Goal: Information Seeking & Learning: Learn about a topic

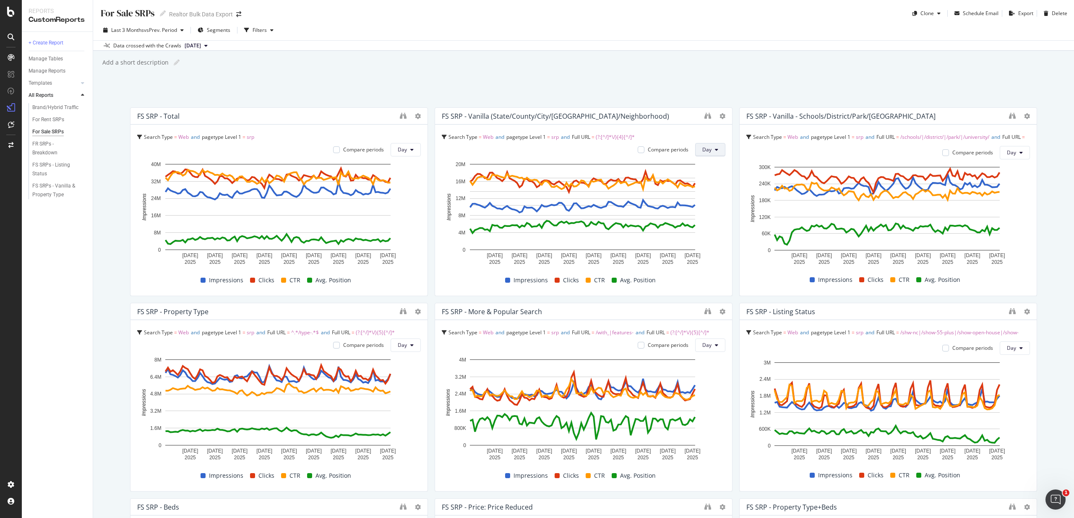
click at [715, 152] on icon at bounding box center [716, 149] width 3 height 5
click at [712, 185] on div "Week" at bounding box center [706, 182] width 29 height 12
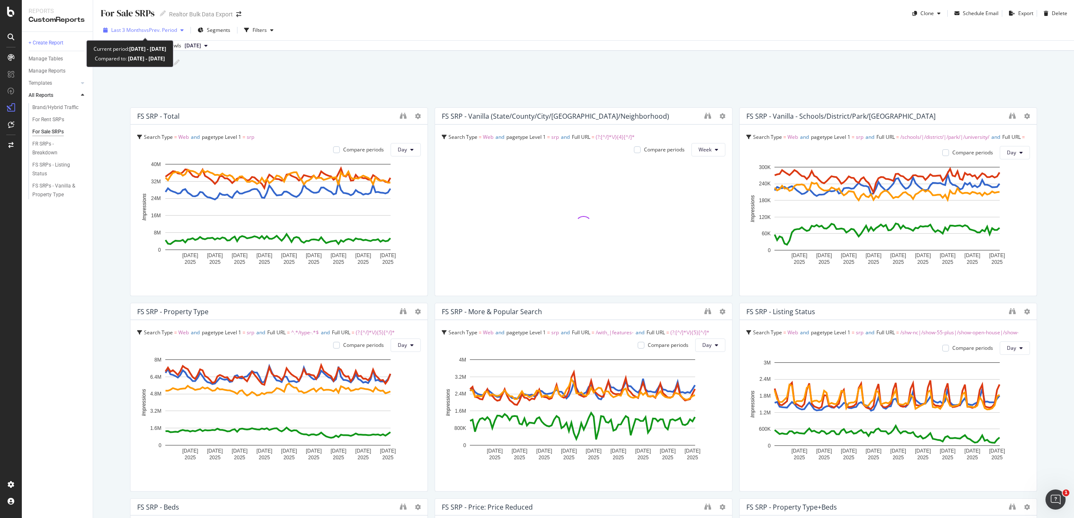
click at [180, 31] on div "button" at bounding box center [182, 30] width 10 height 5
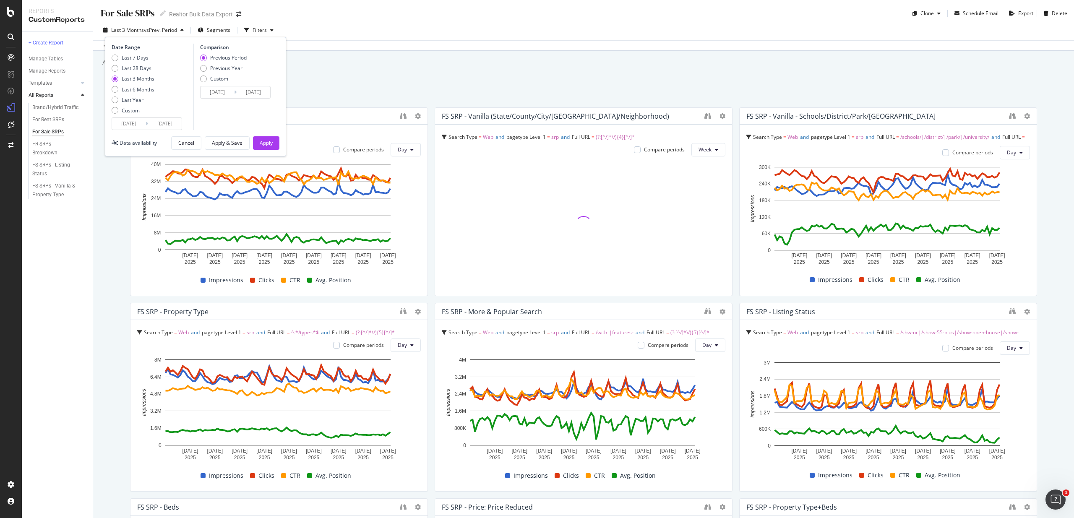
click at [129, 93] on div "Last 7 Days Last 28 Days Last 3 Months Last 6 Months Last Year Custom" at bounding box center [133, 85] width 43 height 63
click at [128, 91] on div "Last 6 Months" at bounding box center [138, 89] width 33 height 7
type input "2025/02/25"
type input "2024/08/27"
type input "2025/02/24"
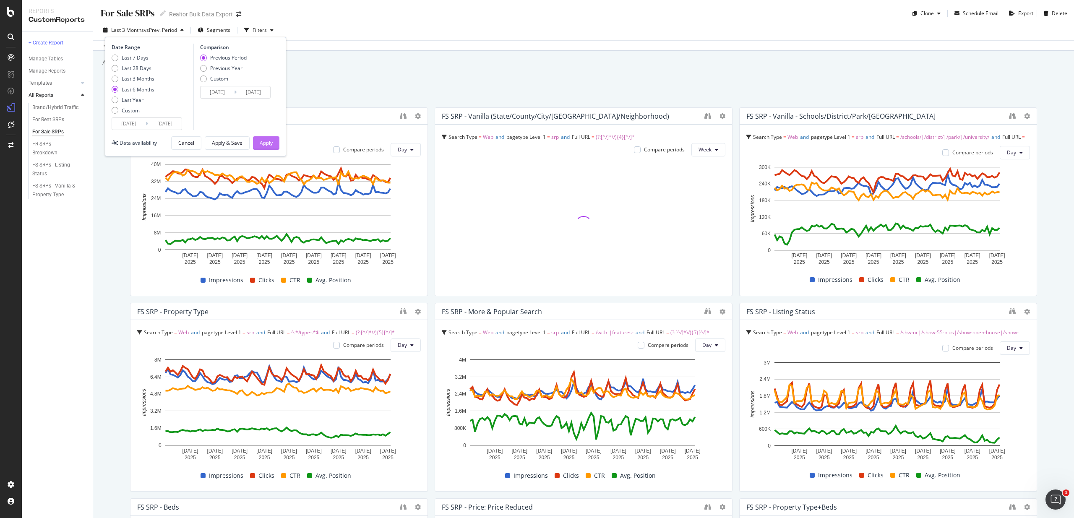
click at [266, 142] on div "Apply" at bounding box center [266, 142] width 13 height 7
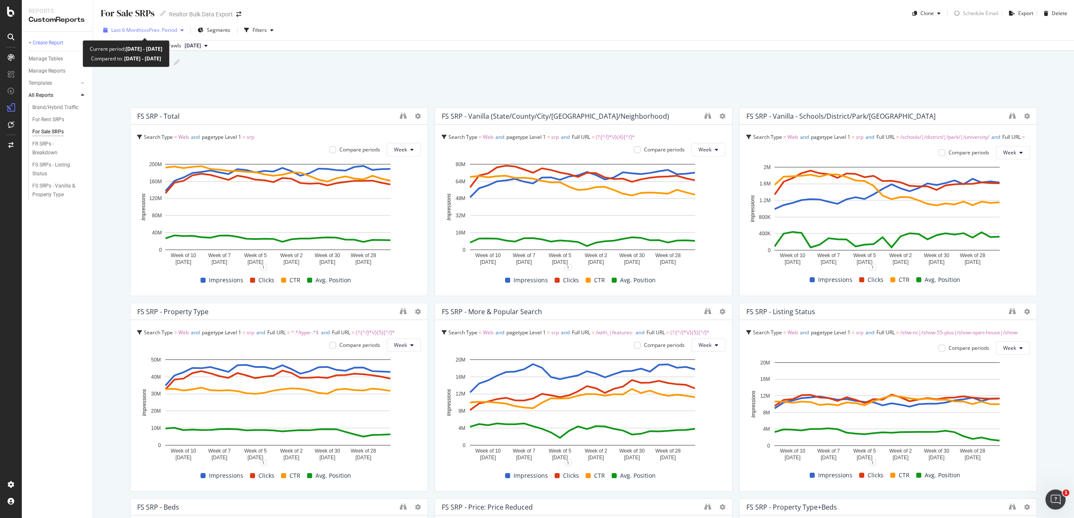
click at [137, 29] on span "Last 6 Months" at bounding box center [127, 29] width 33 height 7
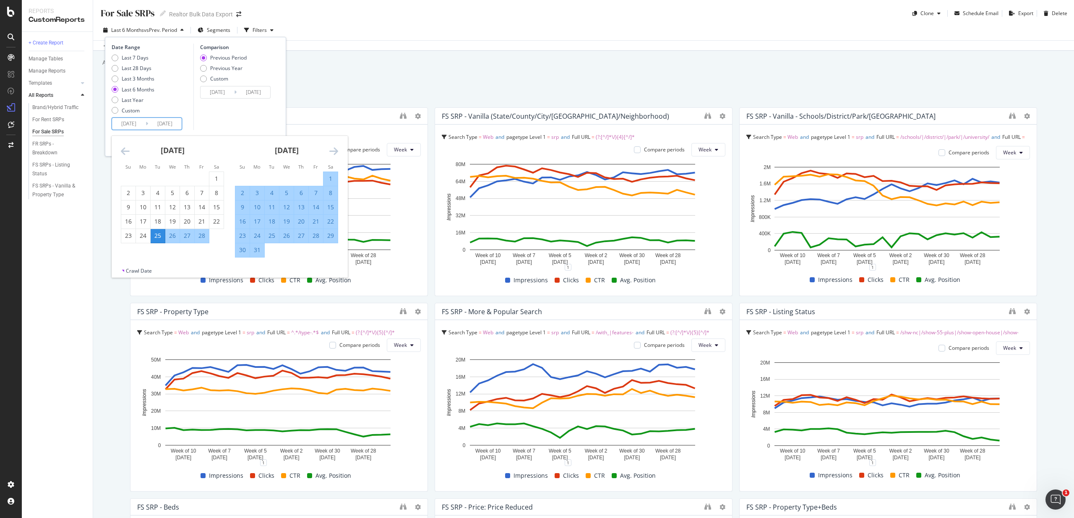
click at [130, 124] on input "2025/02/25" at bounding box center [129, 124] width 34 height 12
click at [243, 254] on div "30" at bounding box center [242, 250] width 14 height 14
type input "[DATE]"
type input "2024/11/02"
type input "[DATE]"
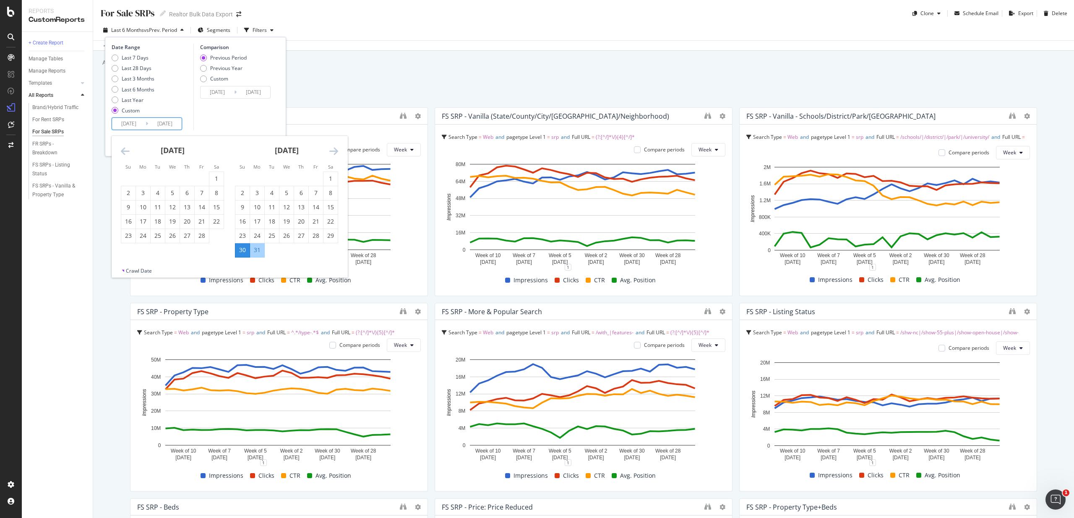
click at [332, 149] on icon "Move forward to switch to the next month." at bounding box center [333, 151] width 9 height 10
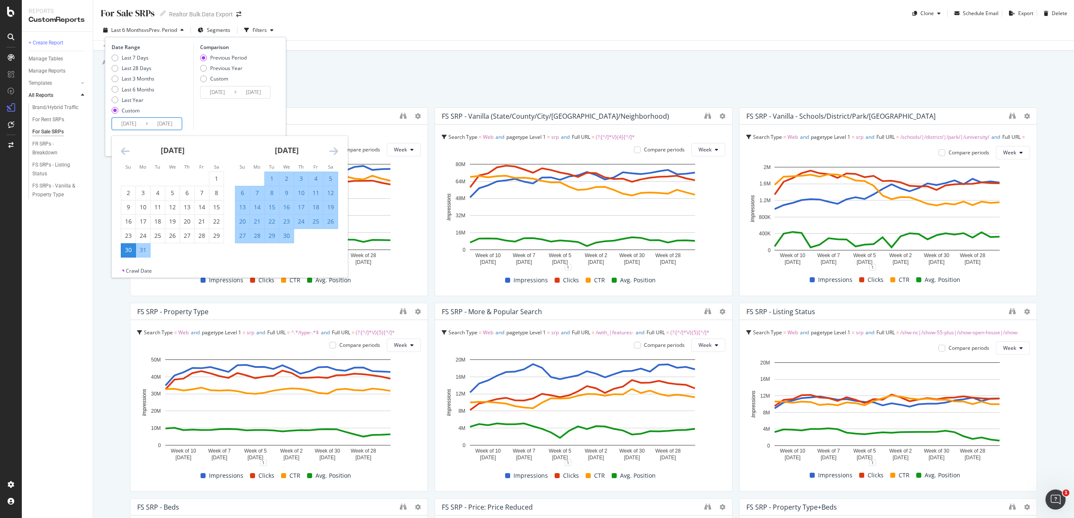
click at [332, 149] on icon "Move forward to switch to the next month." at bounding box center [333, 151] width 9 height 10
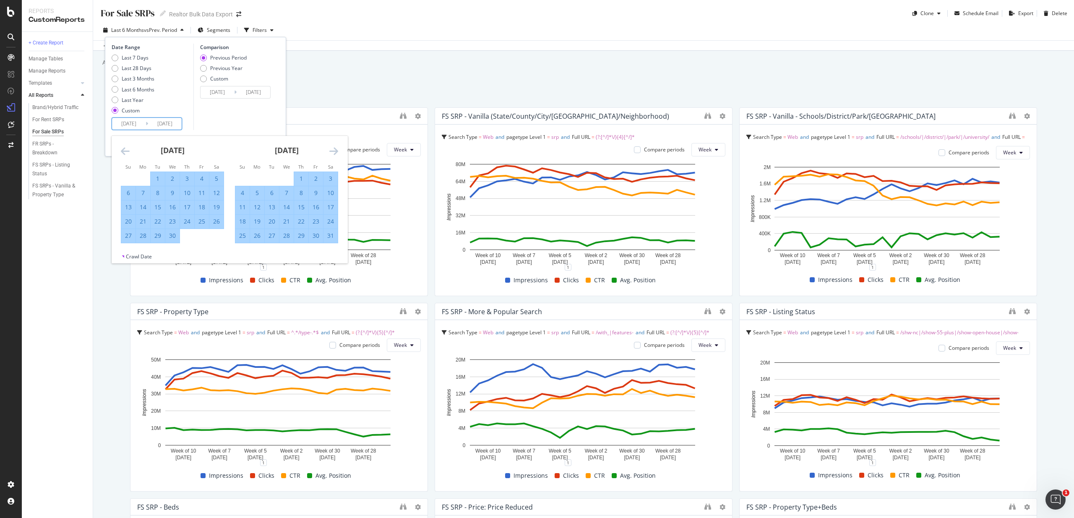
click at [335, 151] on icon "Move forward to switch to the next month." at bounding box center [333, 151] width 9 height 10
click at [334, 151] on icon "Move forward to switch to the next month." at bounding box center [333, 151] width 9 height 10
click at [332, 179] on div "5" at bounding box center [330, 179] width 14 height 8
type input "[DATE]"
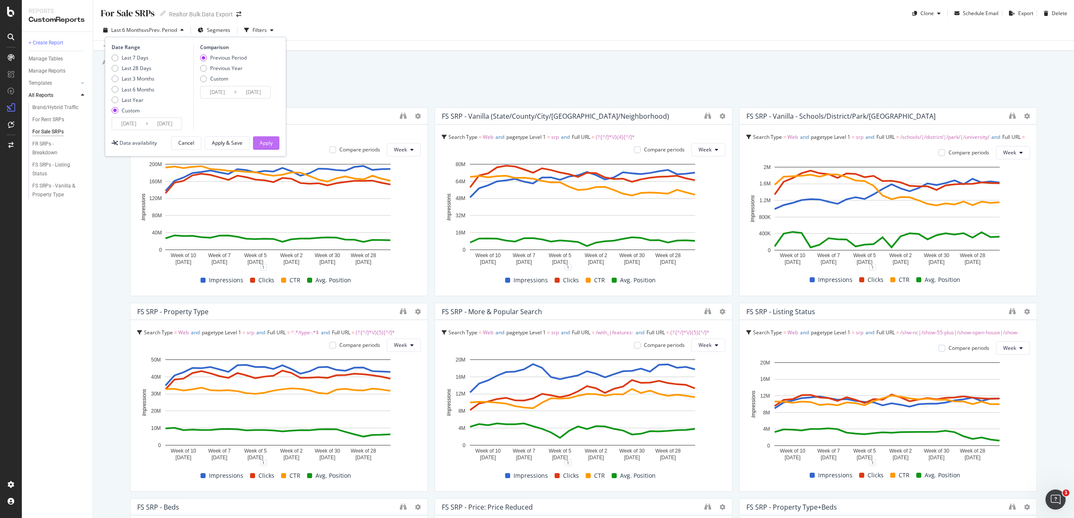
click at [265, 143] on div "Apply" at bounding box center [266, 142] width 13 height 7
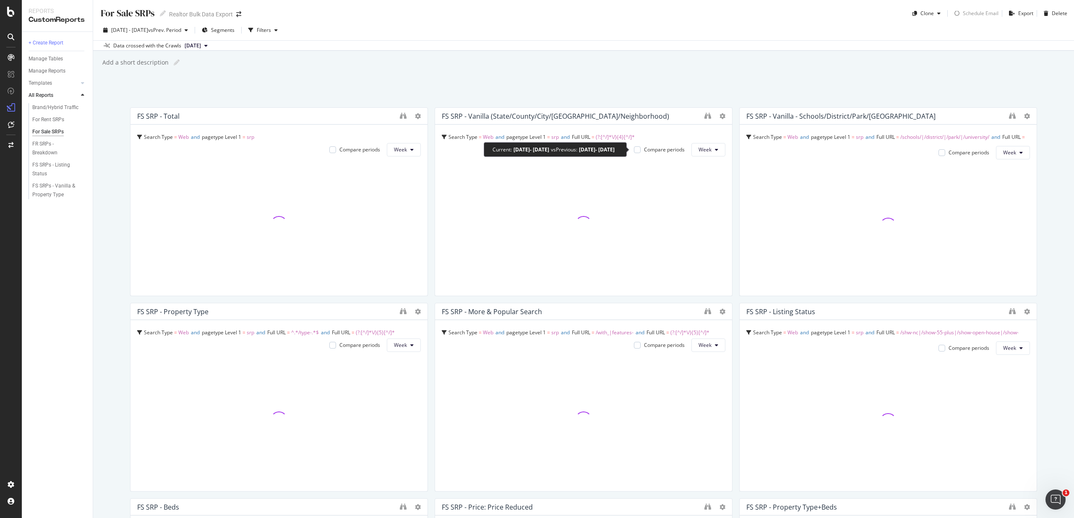
click at [655, 150] on div "Compare periods" at bounding box center [664, 149] width 41 height 7
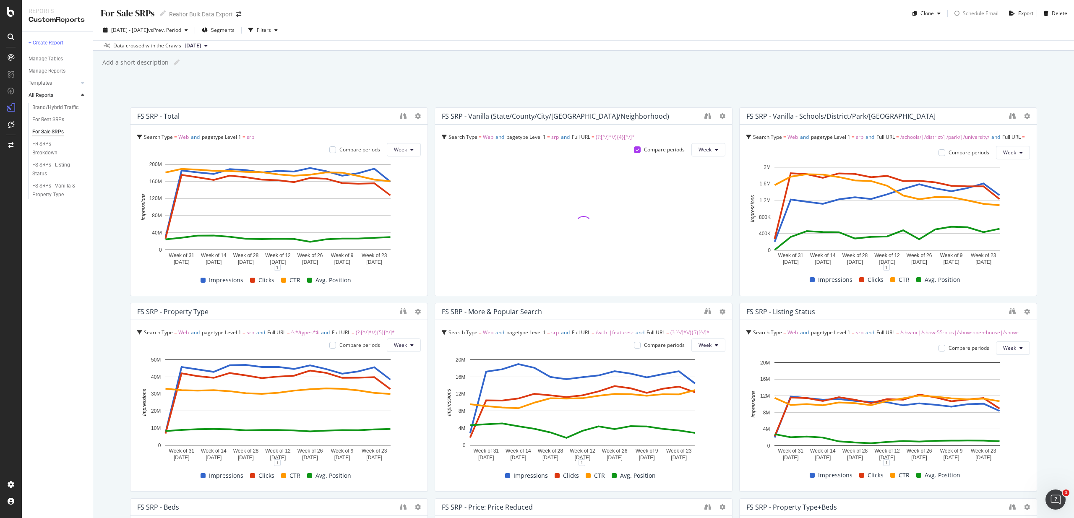
click at [714, 115] on div at bounding box center [714, 116] width 21 height 8
click at [720, 115] on icon at bounding box center [723, 116] width 6 height 6
click at [583, 99] on div "For Sale SRPs For Sale SRPs Realtor Bulk Data Export Clone Schedule Email Expor…" at bounding box center [583, 259] width 981 height 518
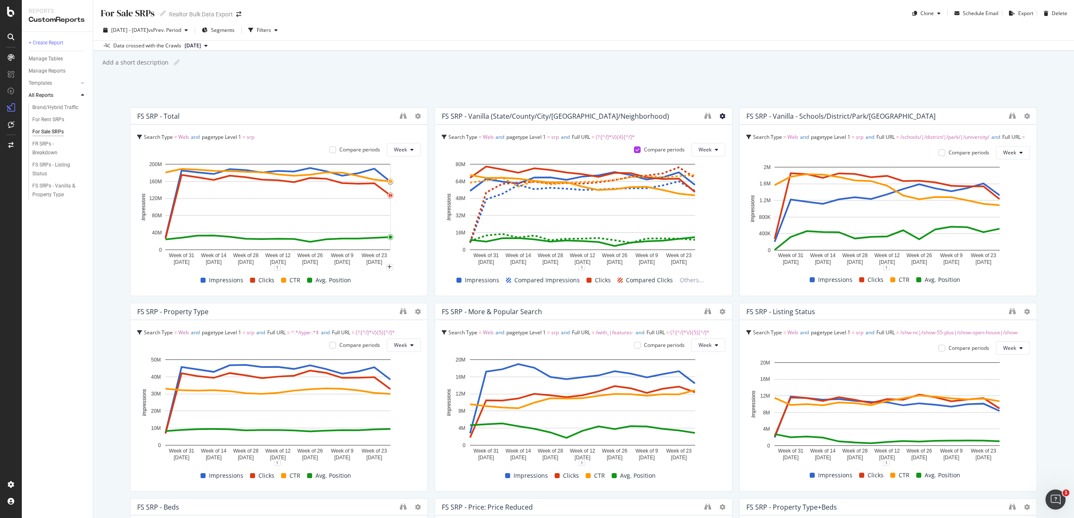
click at [720, 115] on icon at bounding box center [723, 116] width 6 height 6
click at [665, 119] on div "FS SRP - Vanilla (State/County/City/Zipcode/Neighborhood)" at bounding box center [571, 116] width 258 height 8
click at [704, 116] on icon "binoculars" at bounding box center [707, 115] width 7 height 7
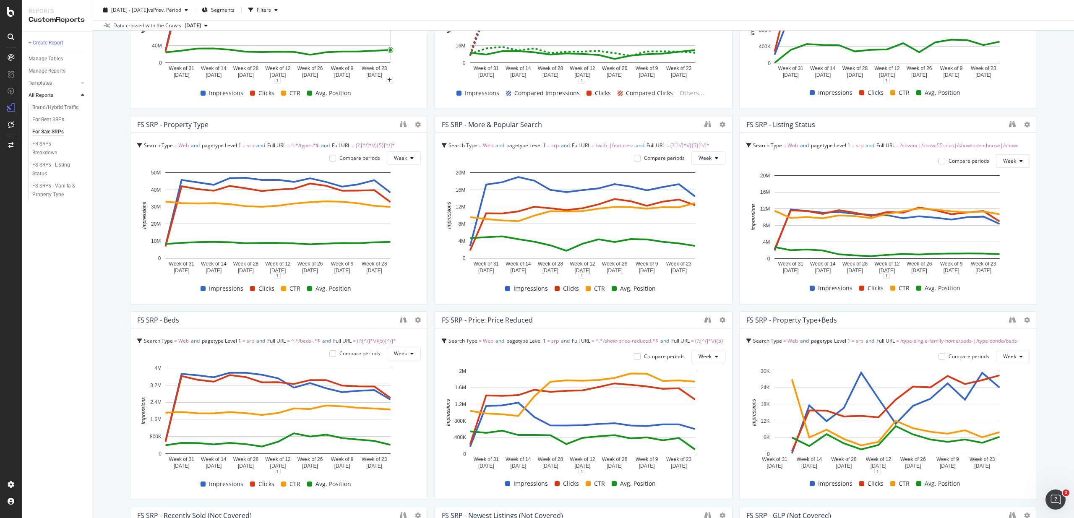
scroll to position [197, 0]
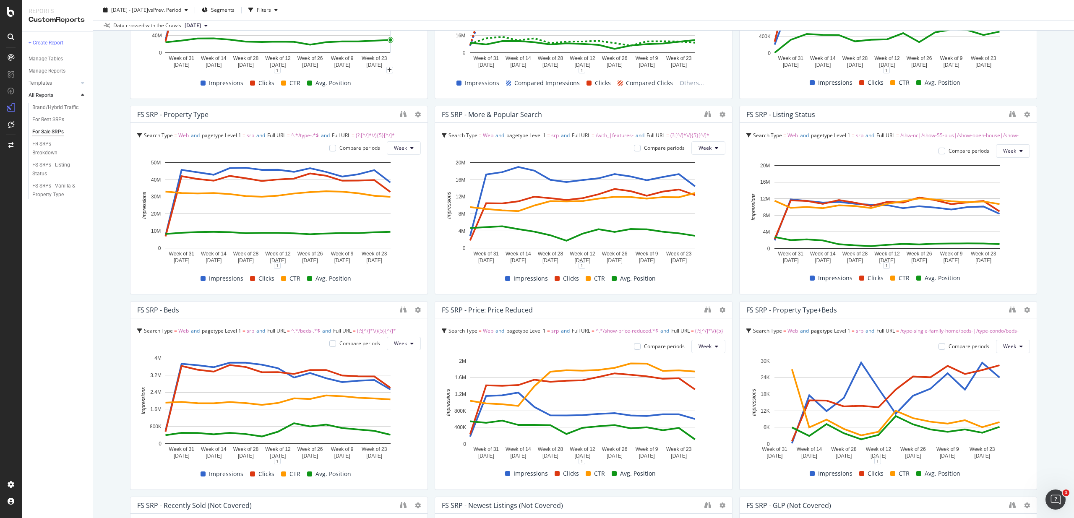
click at [249, 116] on div "FS SRP - Property Type" at bounding box center [266, 114] width 258 height 8
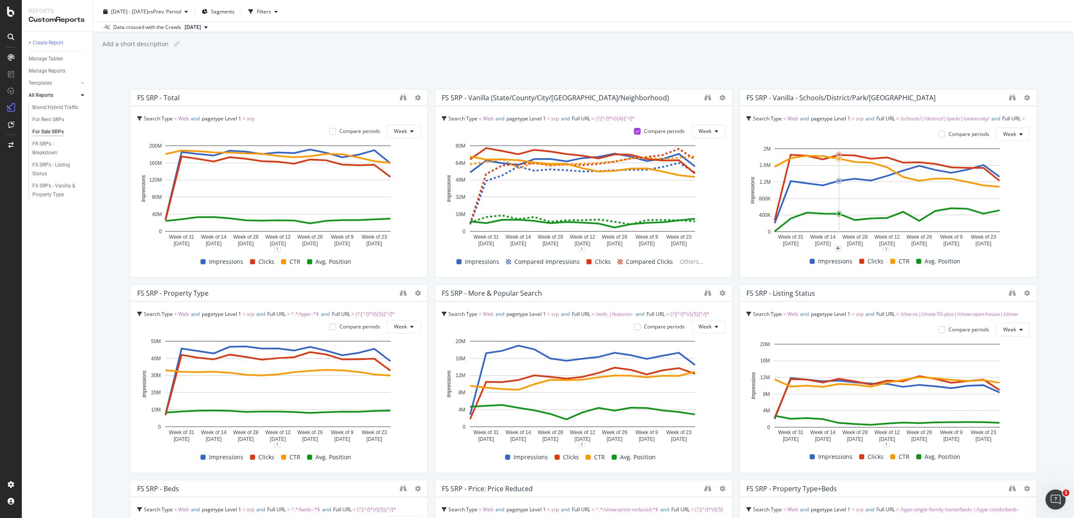
scroll to position [0, 0]
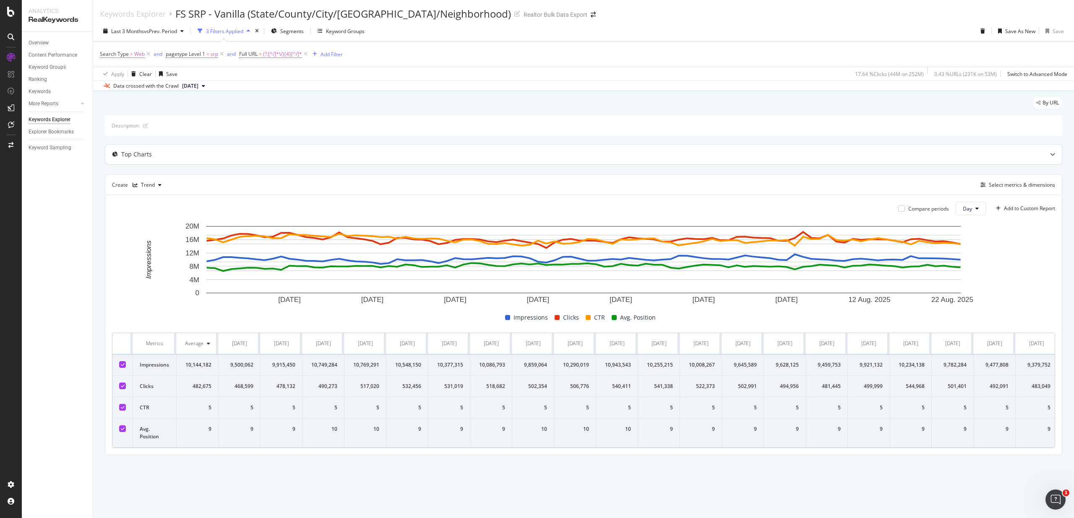
click at [126, 365] on td at bounding box center [122, 365] width 21 height 21
click at [119, 366] on td at bounding box center [122, 365] width 21 height 21
click at [123, 365] on icon at bounding box center [123, 365] width 4 height 4
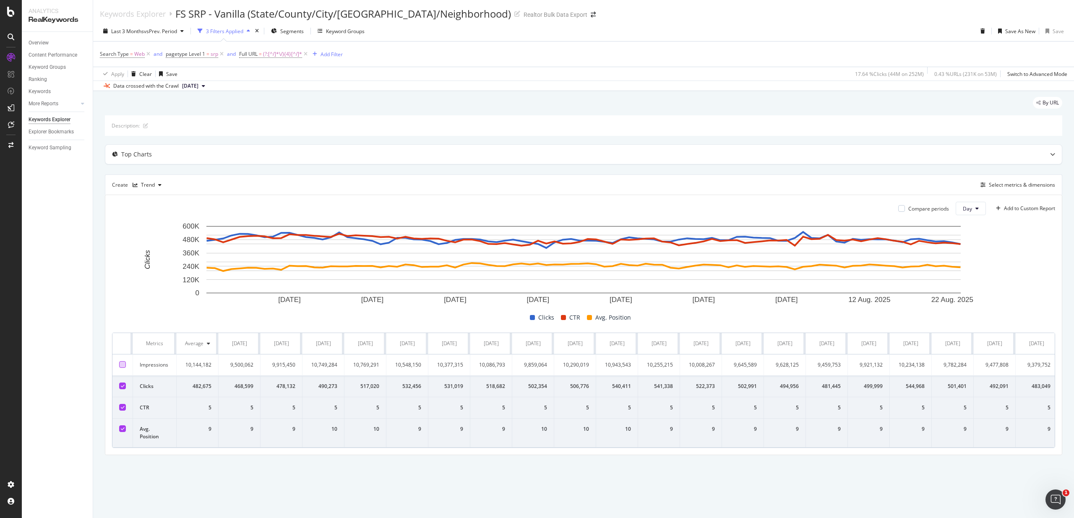
click at [123, 408] on icon at bounding box center [123, 407] width 4 height 4
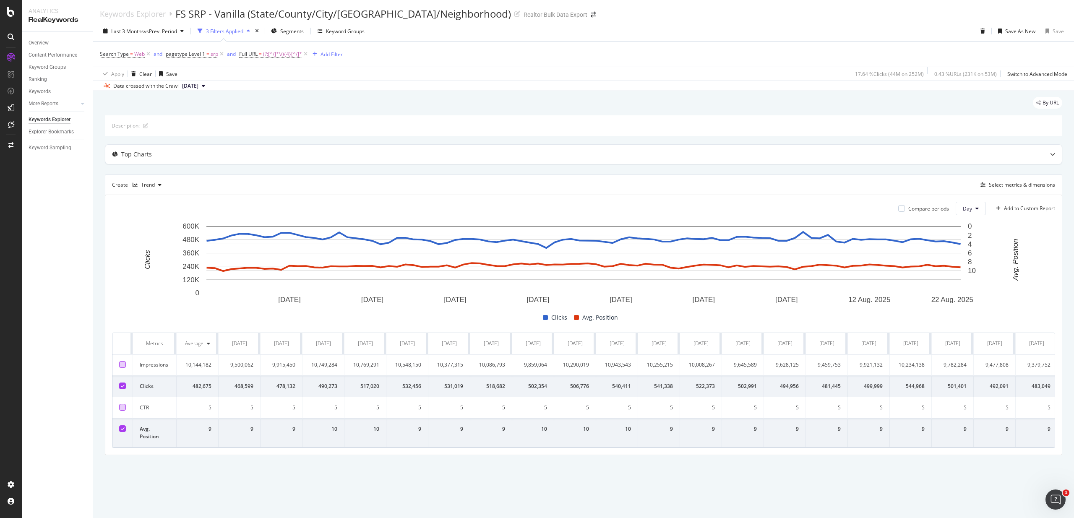
click at [125, 430] on div at bounding box center [122, 428] width 7 height 7
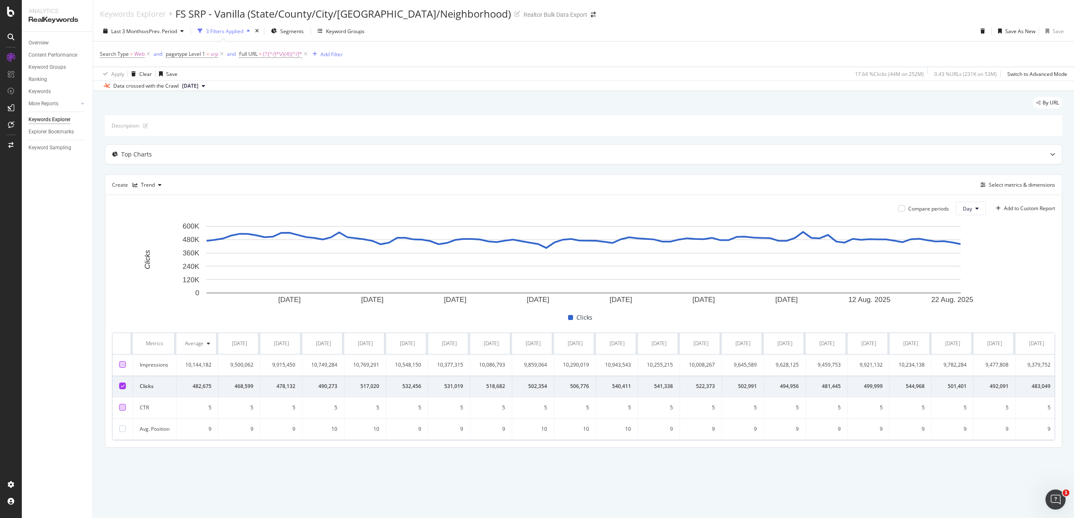
click at [122, 406] on div at bounding box center [122, 407] width 7 height 7
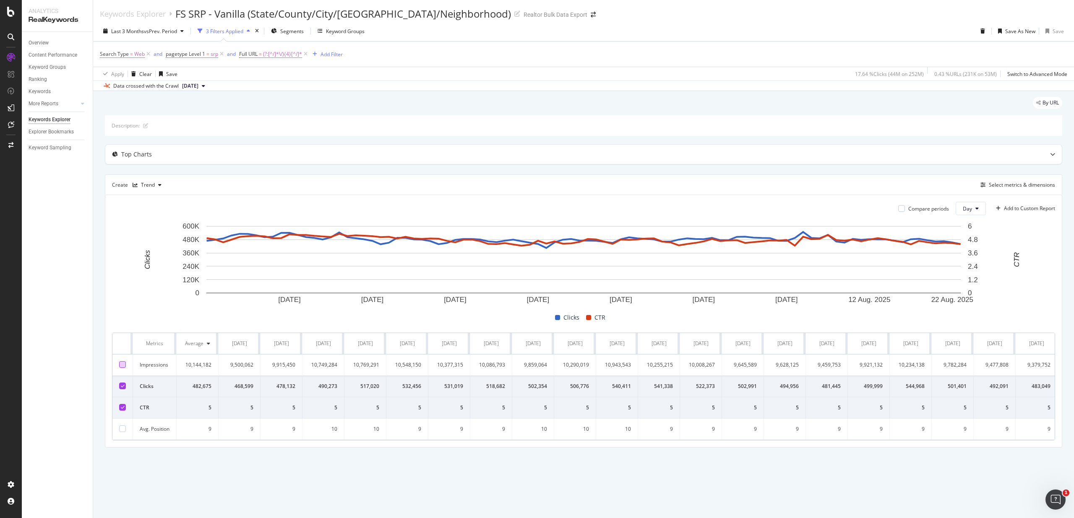
click at [123, 365] on div at bounding box center [122, 364] width 7 height 7
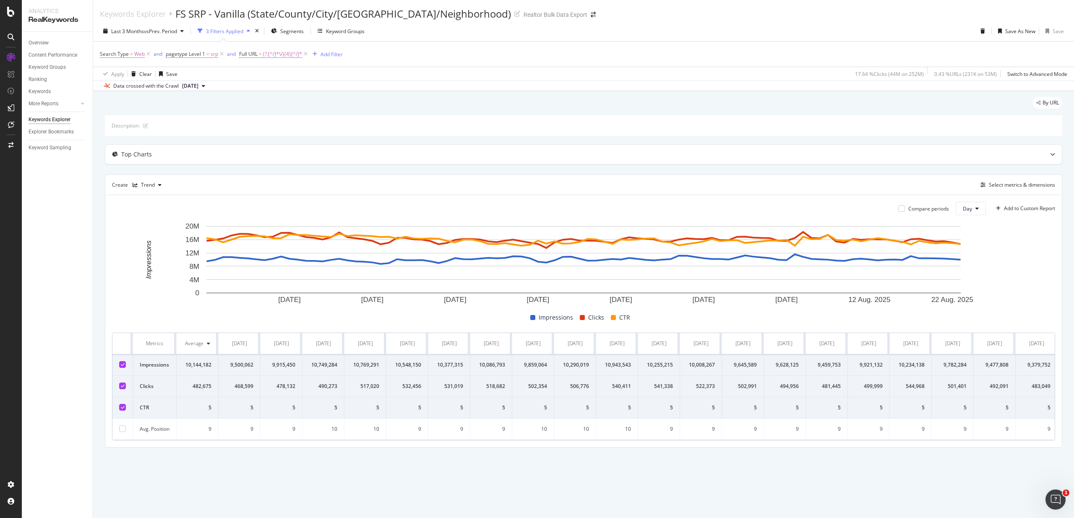
click at [122, 434] on td at bounding box center [122, 429] width 21 height 21
click at [123, 429] on div at bounding box center [122, 428] width 7 height 7
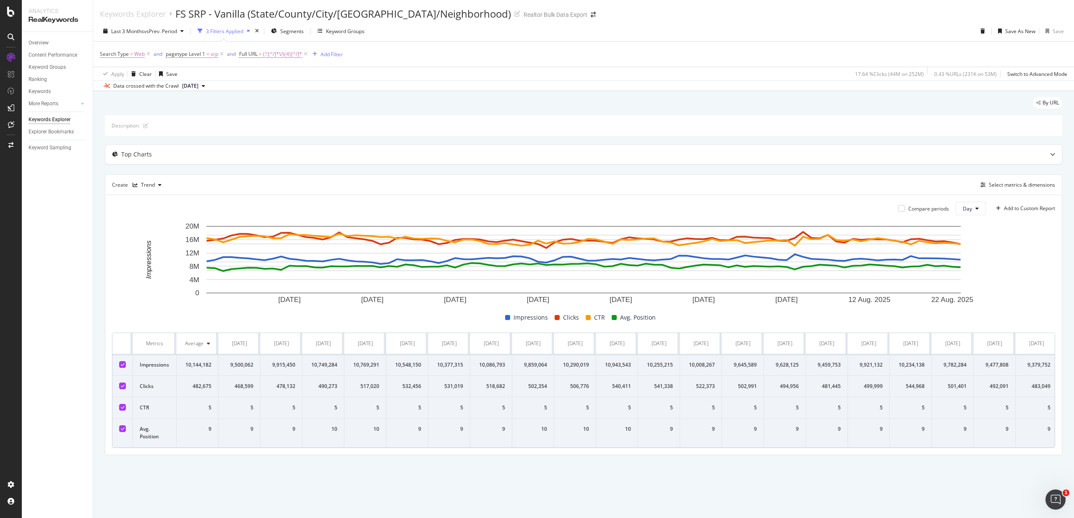
click at [945, 209] on div "Compare periods" at bounding box center [928, 208] width 41 height 7
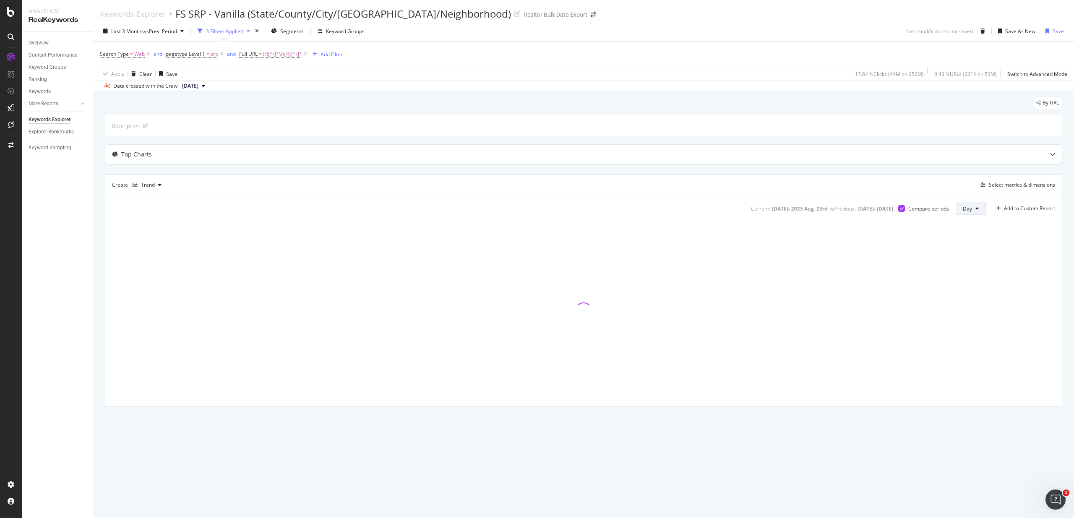
click at [967, 208] on span "Day" at bounding box center [967, 208] width 9 height 7
click at [972, 245] on div "Week" at bounding box center [970, 241] width 29 height 12
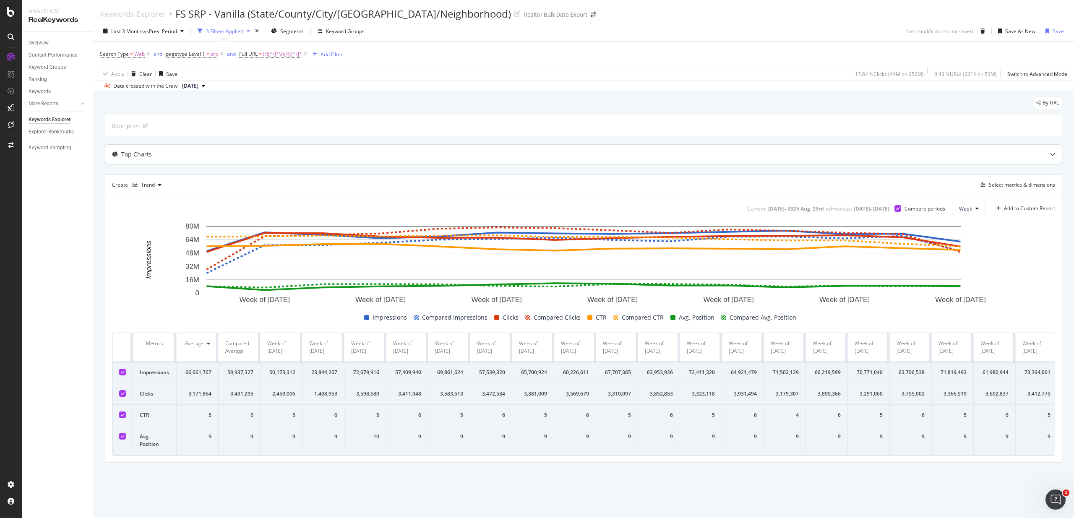
click at [1054, 154] on icon at bounding box center [1052, 154] width 5 height 5
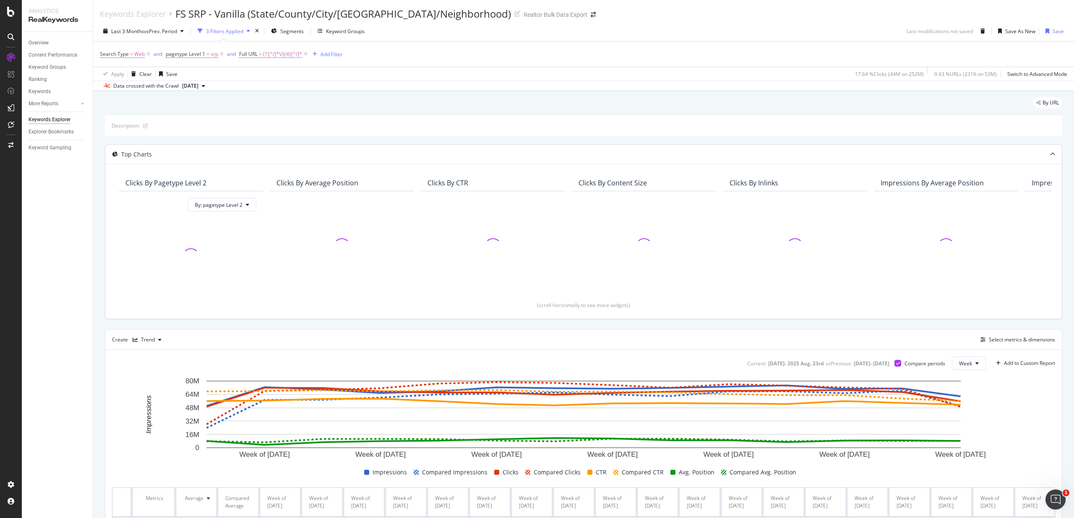
click at [1054, 154] on div at bounding box center [1052, 154] width 18 height 19
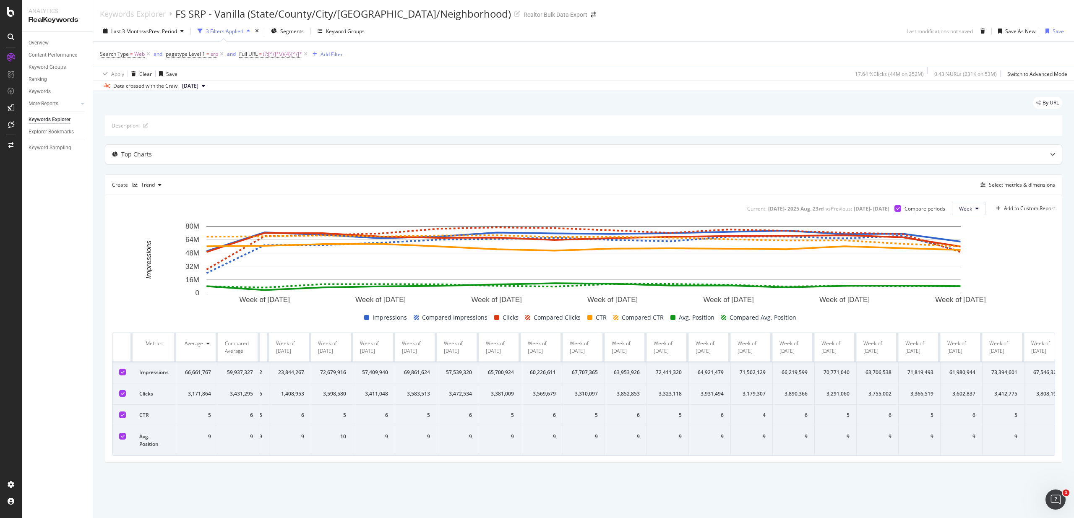
scroll to position [0, 31]
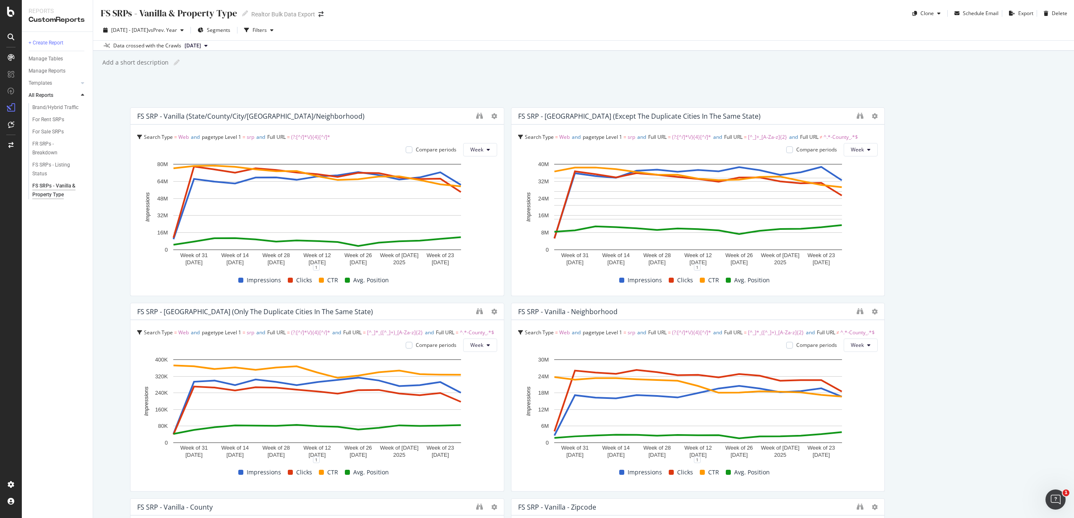
scroll to position [536, 0]
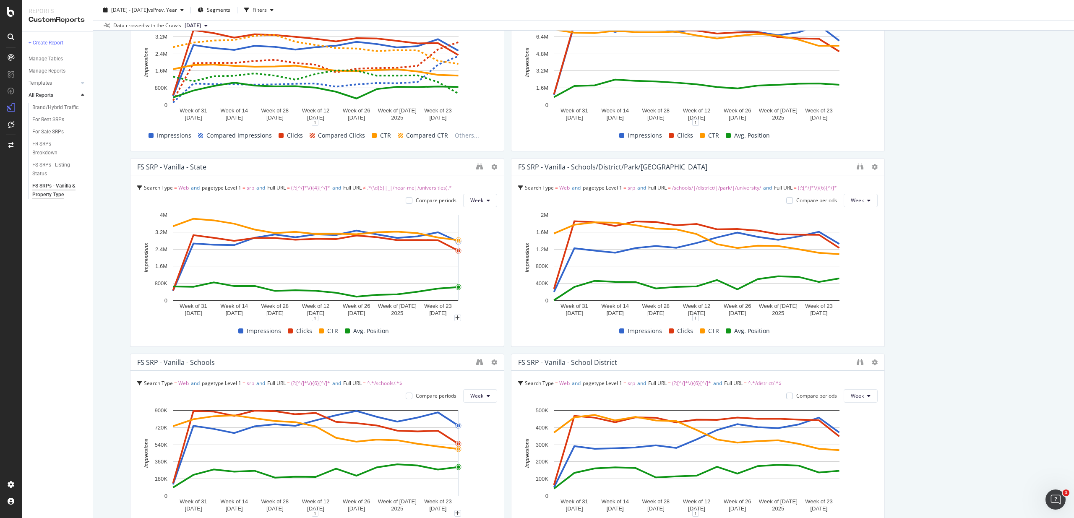
click at [95, 184] on div "FS SRPs - Vanilla & Property Type FS SRPs - Vanilla & Property Type Realtor Bul…" at bounding box center [583, 259] width 981 height 518
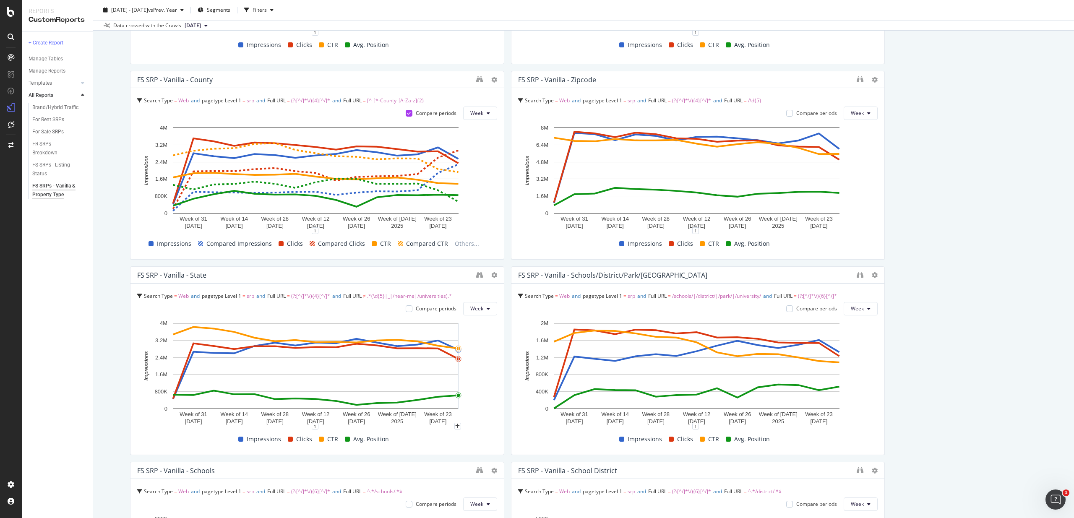
scroll to position [436, 0]
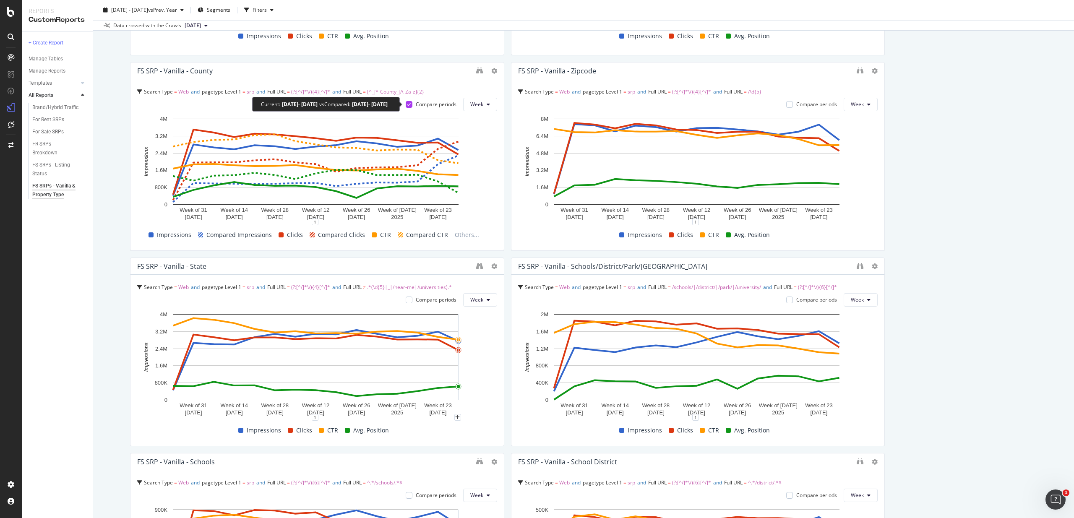
click at [407, 104] on icon at bounding box center [409, 104] width 4 height 4
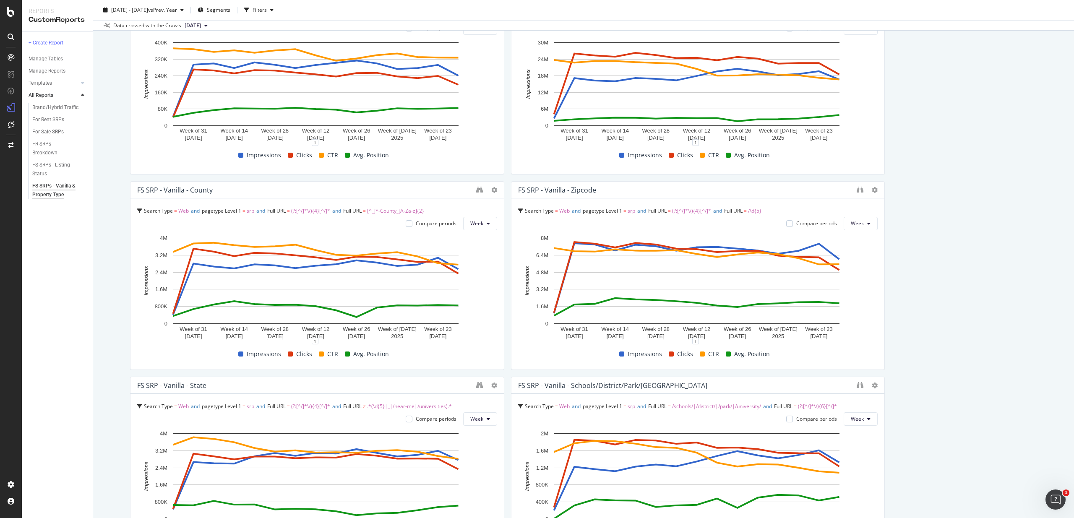
scroll to position [313, 0]
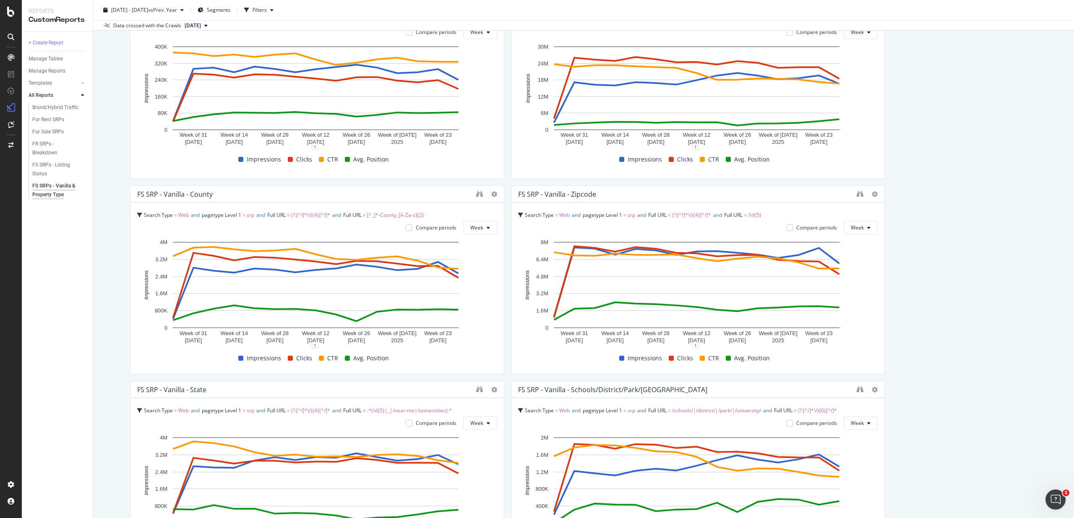
click at [190, 193] on div "FS SRP - Vanilla - County" at bounding box center [175, 194] width 76 height 8
click at [194, 193] on div "FS SRP - Vanilla - County" at bounding box center [175, 194] width 76 height 8
click at [476, 193] on icon "binoculars" at bounding box center [479, 193] width 7 height 7
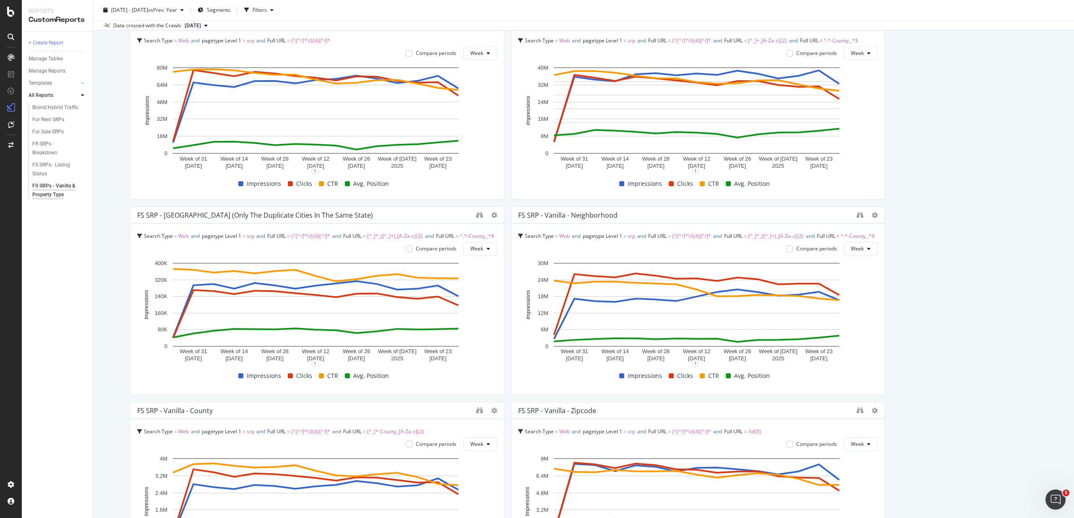
scroll to position [175, 0]
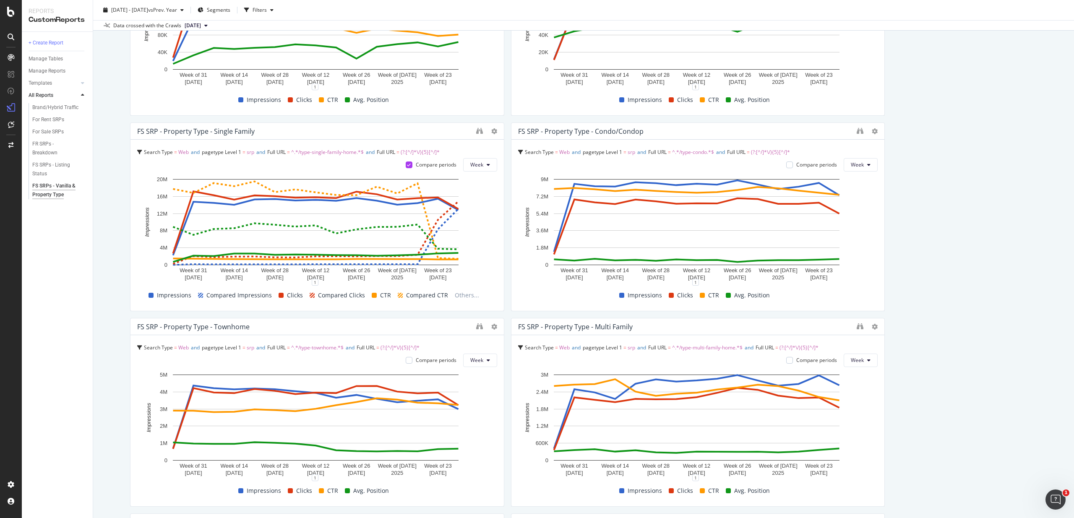
scroll to position [1222, 0]
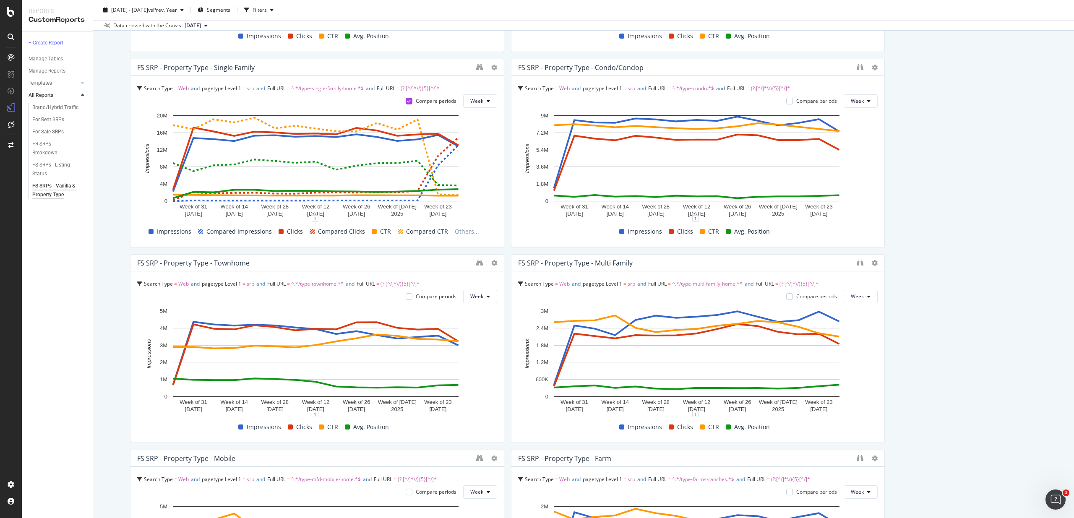
click at [181, 66] on div "FS SRP - Property Type - Single Family" at bounding box center [195, 67] width 117 height 8
drag, startPoint x: 370, startPoint y: 67, endPoint x: 399, endPoint y: 66, distance: 29.4
click at [370, 67] on div "FS SRP - Property Type - Single Family" at bounding box center [304, 67] width 335 height 8
click at [479, 67] on icon "binoculars" at bounding box center [479, 67] width 7 height 7
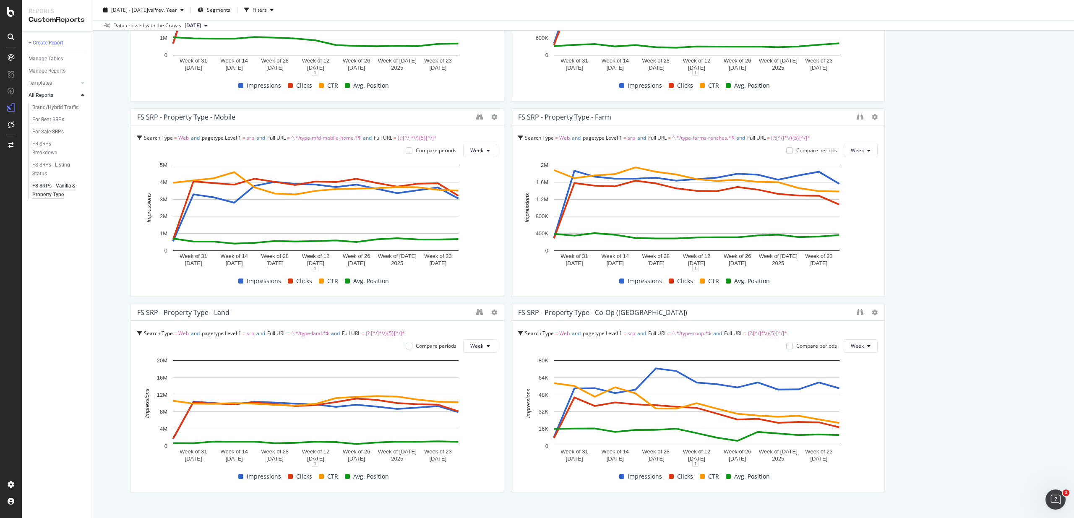
scroll to position [1604, 0]
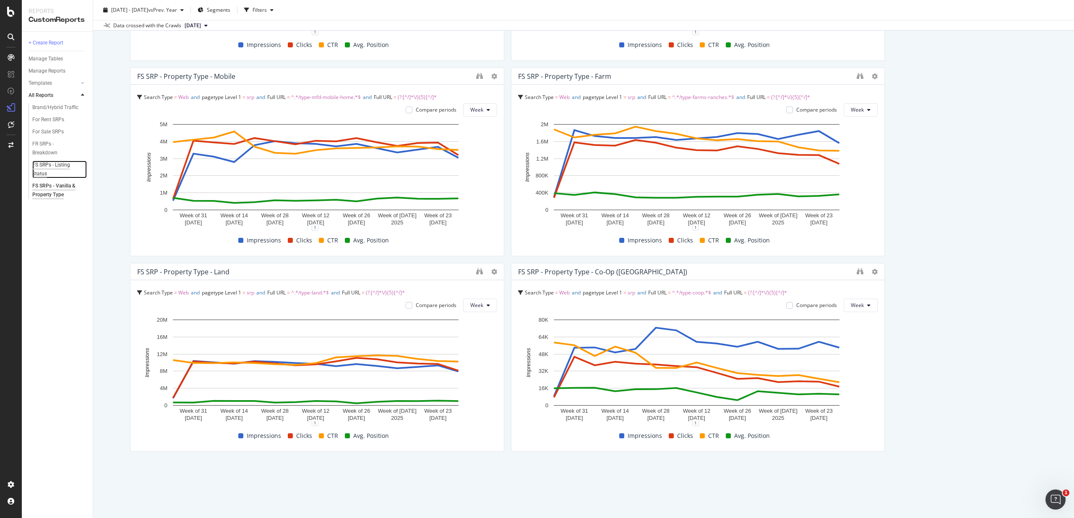
click at [52, 163] on div "FS SRPs - Listing Status" at bounding box center [55, 170] width 47 height 18
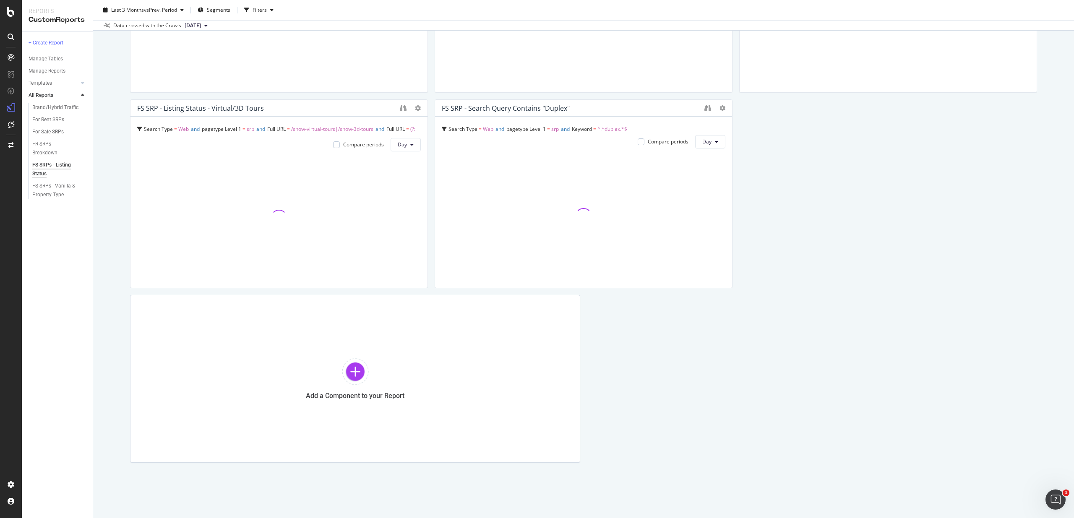
scroll to position [214, 0]
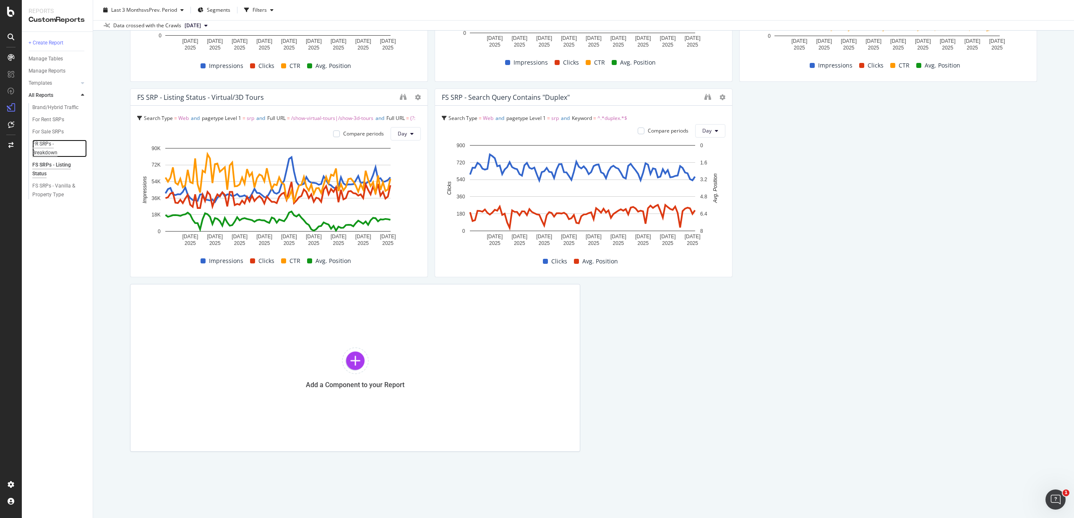
click at [47, 146] on div "FR SRPs - Breakdown" at bounding box center [55, 149] width 47 height 18
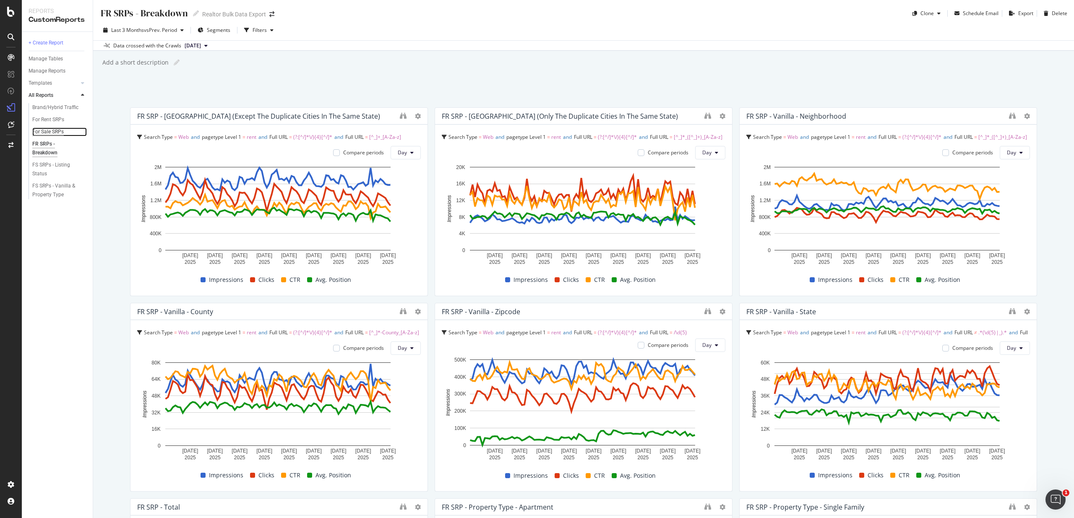
click at [54, 133] on div "For Sale SRPs" at bounding box center [47, 132] width 31 height 9
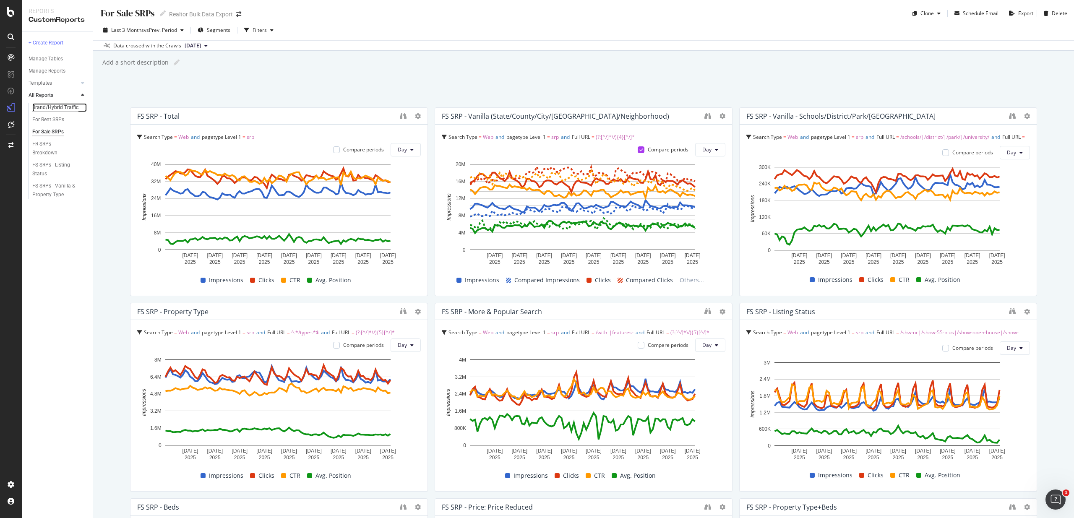
click at [68, 111] on div "Brand/Hybrid Traffic" at bounding box center [55, 107] width 46 height 9
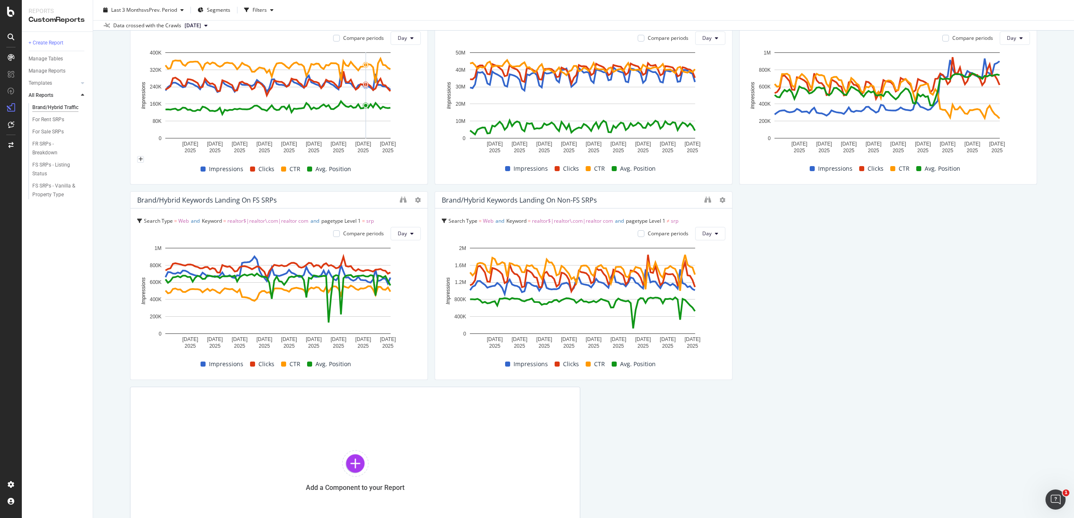
scroll to position [214, 0]
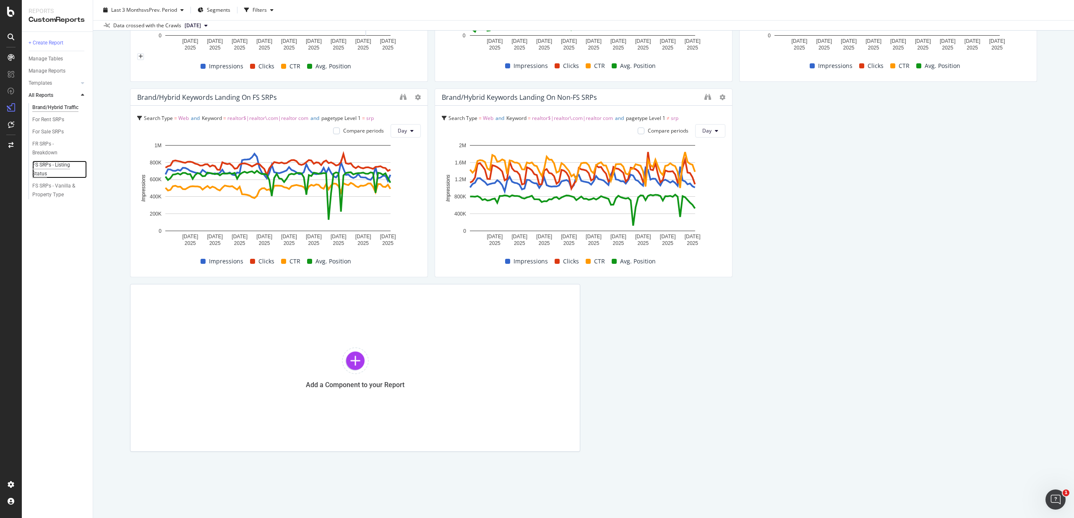
click at [51, 164] on div "FS SRPs - Listing Status" at bounding box center [55, 170] width 47 height 18
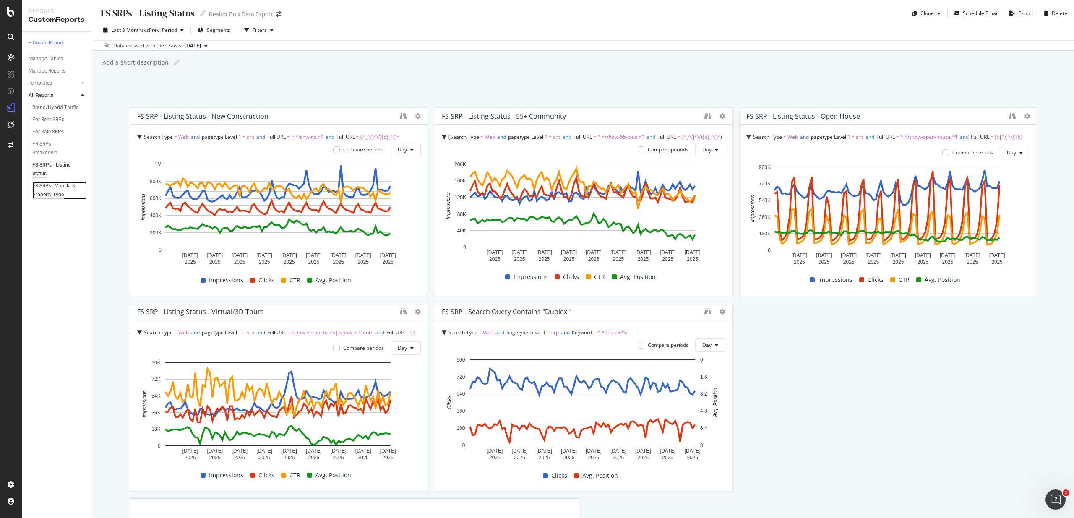
click at [51, 188] on div "FS SRPs - Vanilla & Property Type" at bounding box center [56, 191] width 49 height 18
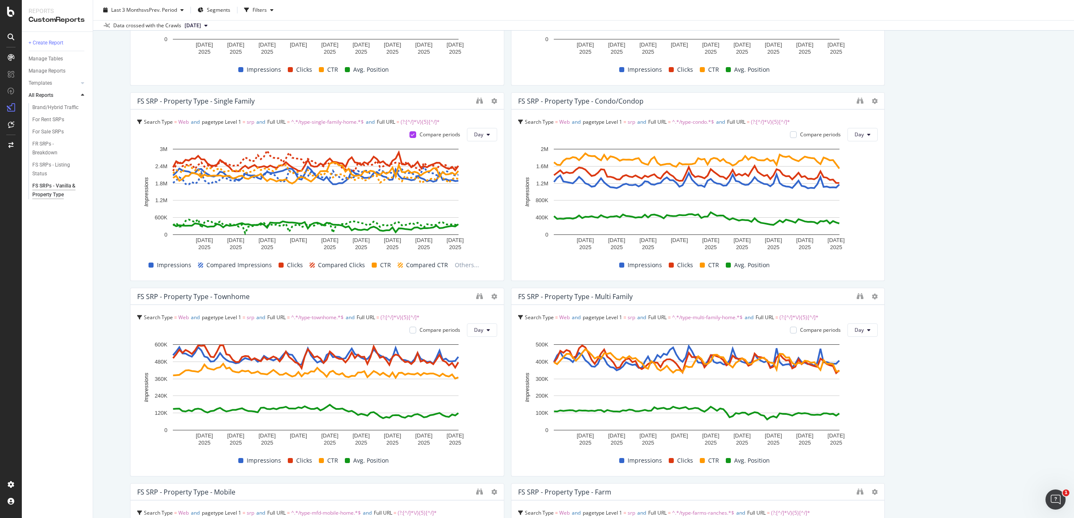
scroll to position [1199, 0]
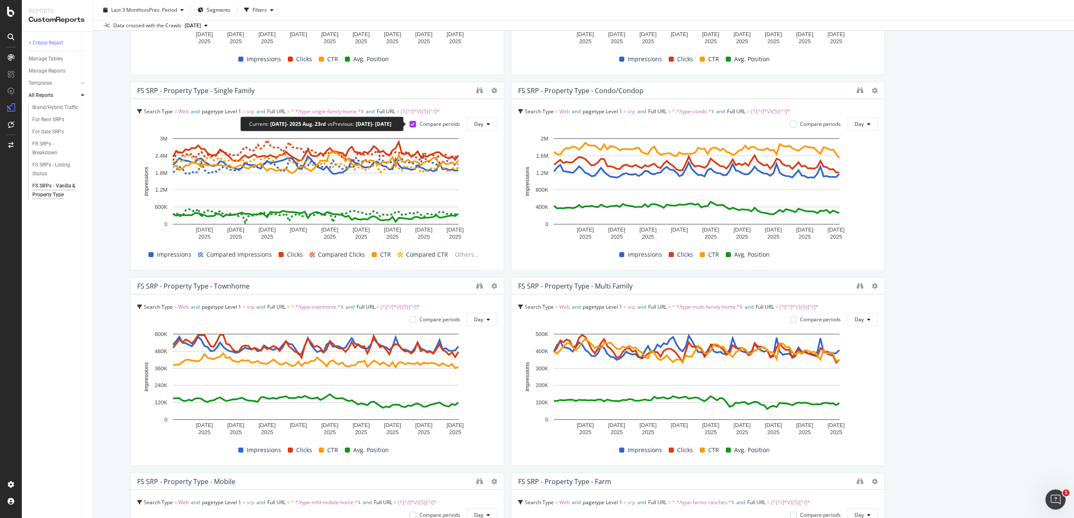
click at [411, 123] on icon at bounding box center [413, 124] width 4 height 4
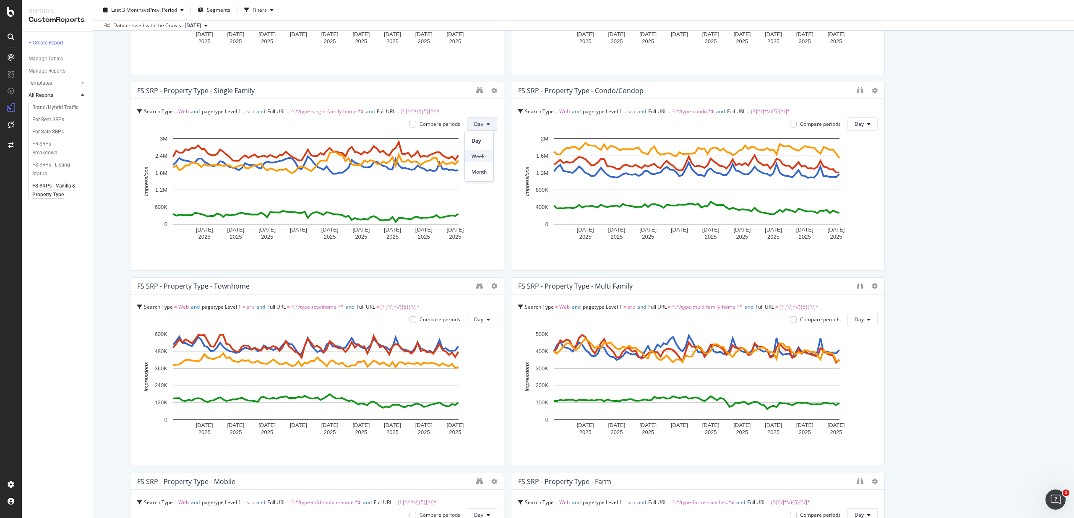
click at [489, 157] on div "Week" at bounding box center [479, 156] width 29 height 12
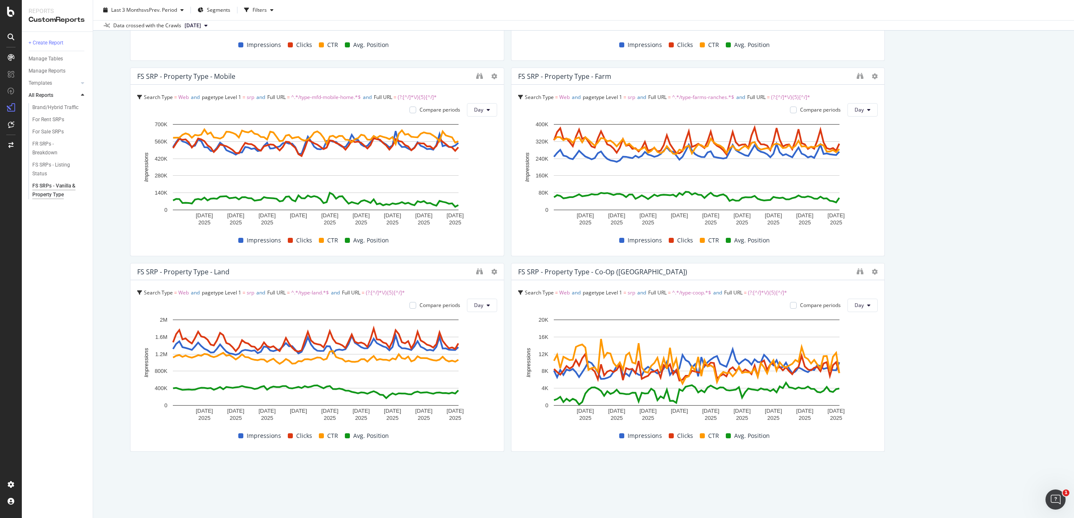
scroll to position [1604, 0]
click at [117, 209] on div "FS SRPs - Vanilla & Property Type FS SRPs - Vanilla & Property Type Realtor Bul…" at bounding box center [583, 259] width 981 height 518
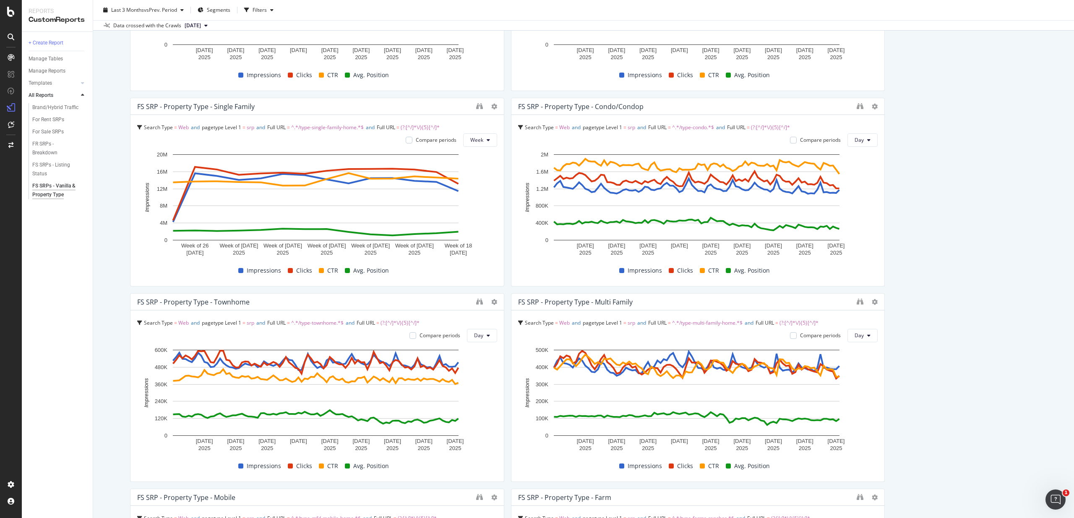
scroll to position [1176, 0]
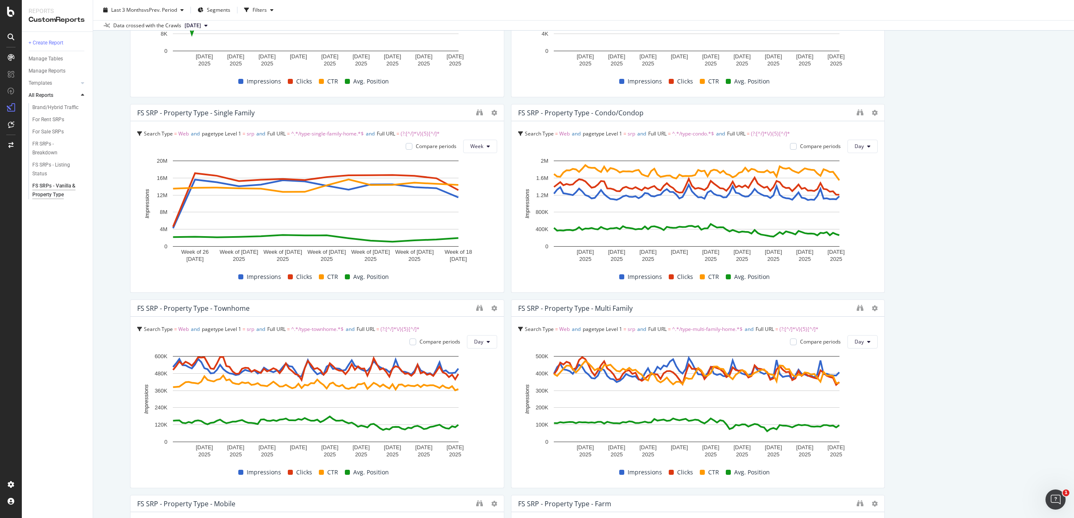
click at [301, 110] on div "FS SRP - Property Type - Single Family" at bounding box center [304, 113] width 335 height 8
click at [477, 113] on icon "binoculars" at bounding box center [479, 112] width 7 height 7
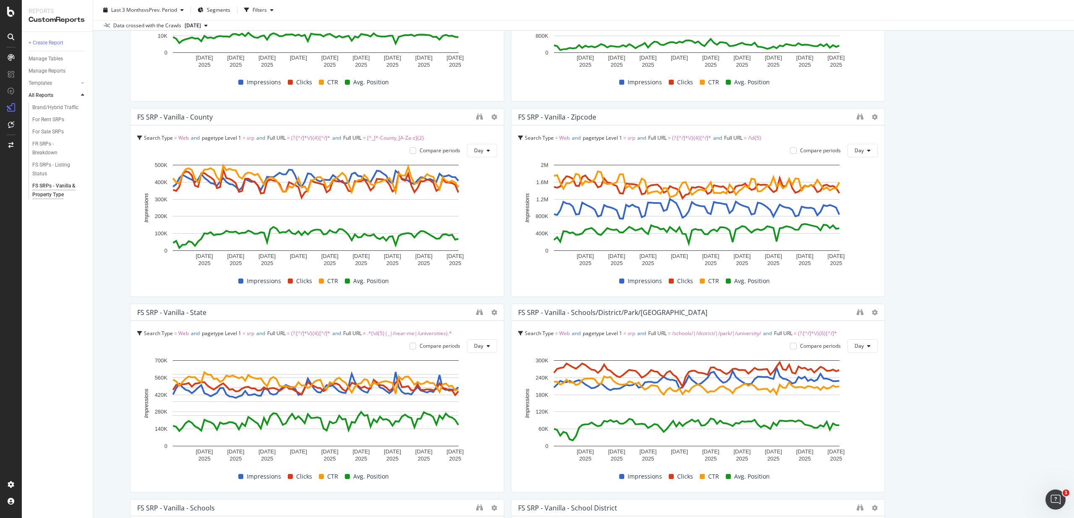
scroll to position [428, 0]
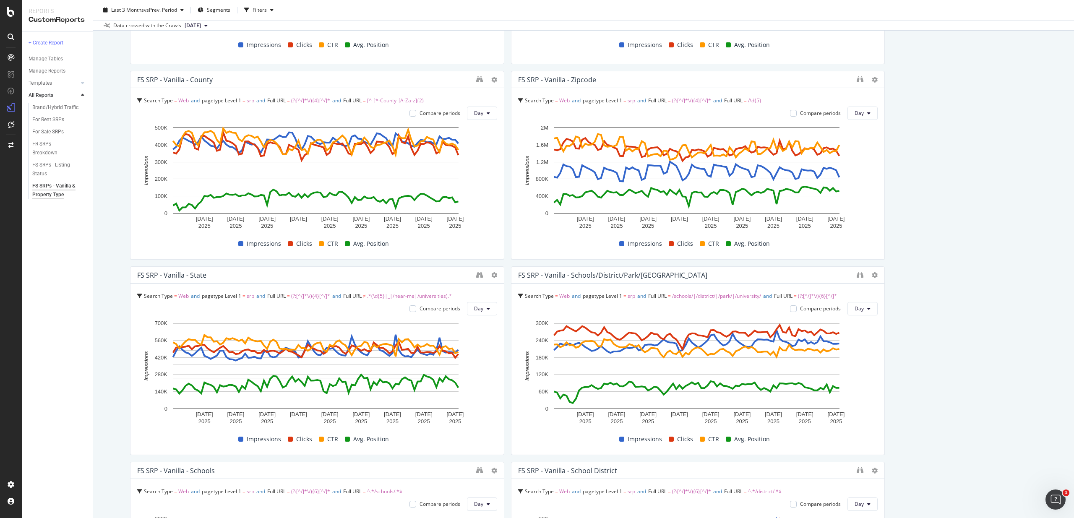
click at [101, 207] on div "FS SRPs - Vanilla & Property Type FS SRPs - Vanilla & Property Type Realtor Bul…" at bounding box center [583, 259] width 981 height 518
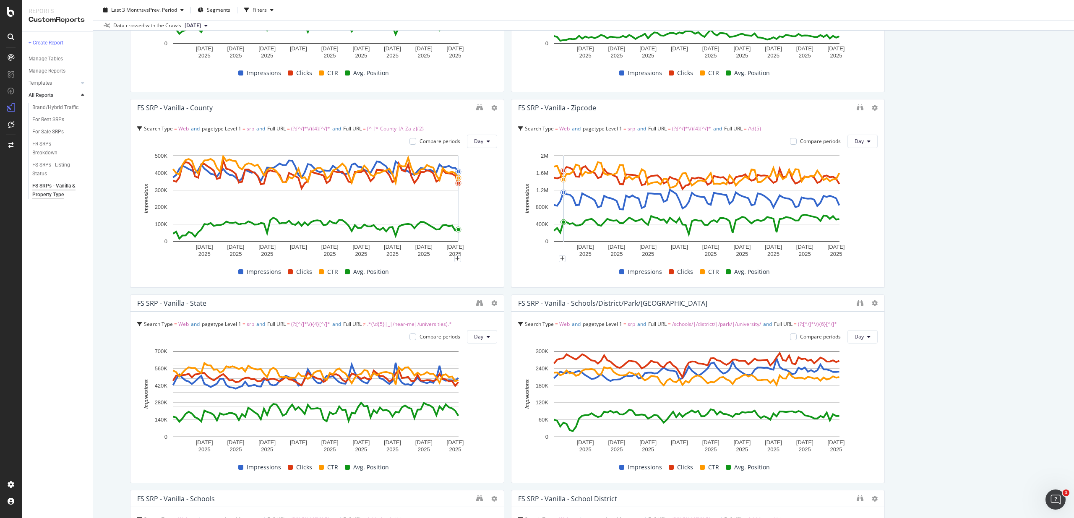
scroll to position [395, 0]
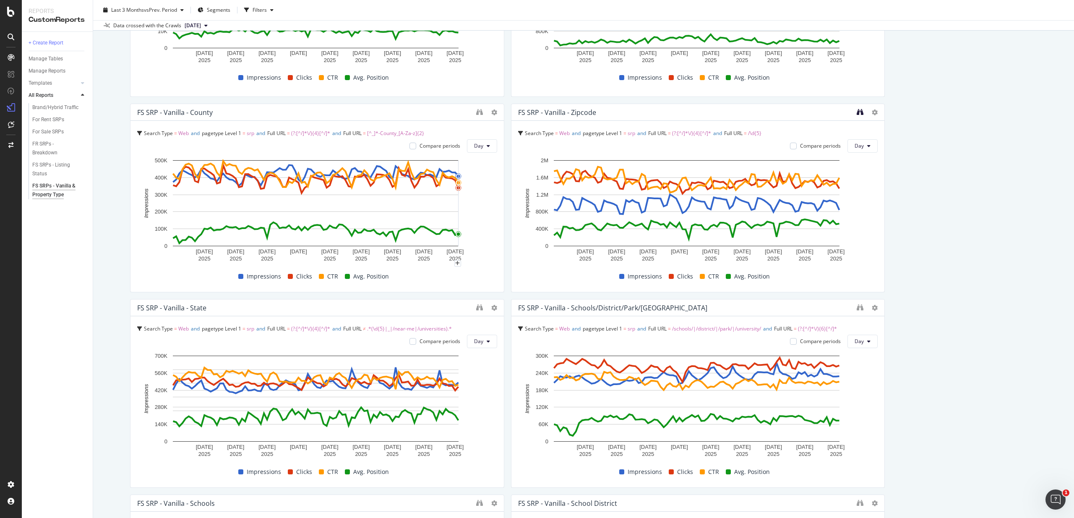
click at [851, 113] on div "FS SRP - Vanilla - Zipcode" at bounding box center [697, 112] width 373 height 17
click at [857, 111] on icon "binoculars" at bounding box center [860, 112] width 7 height 7
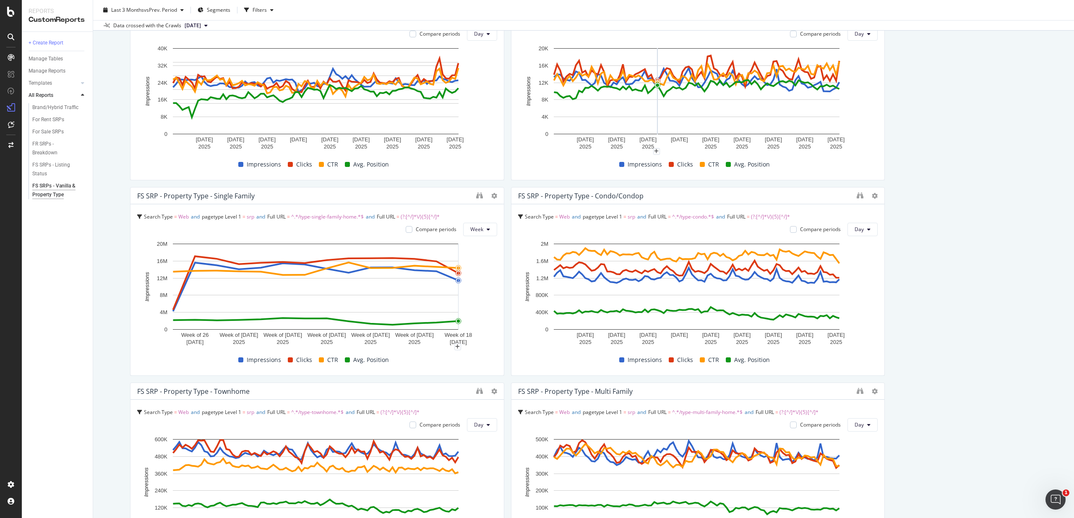
scroll to position [1057, 0]
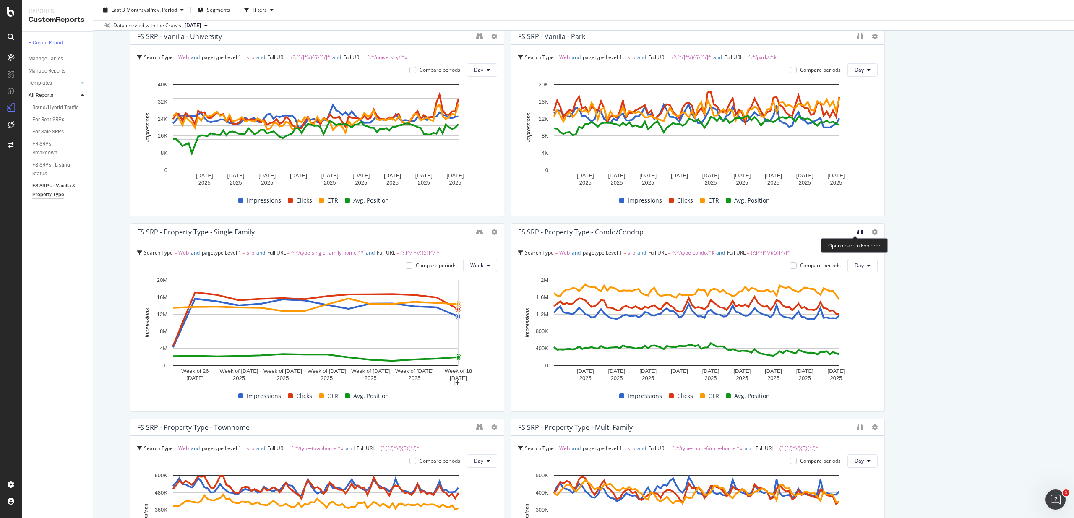
click at [857, 233] on icon "binoculars" at bounding box center [860, 231] width 7 height 7
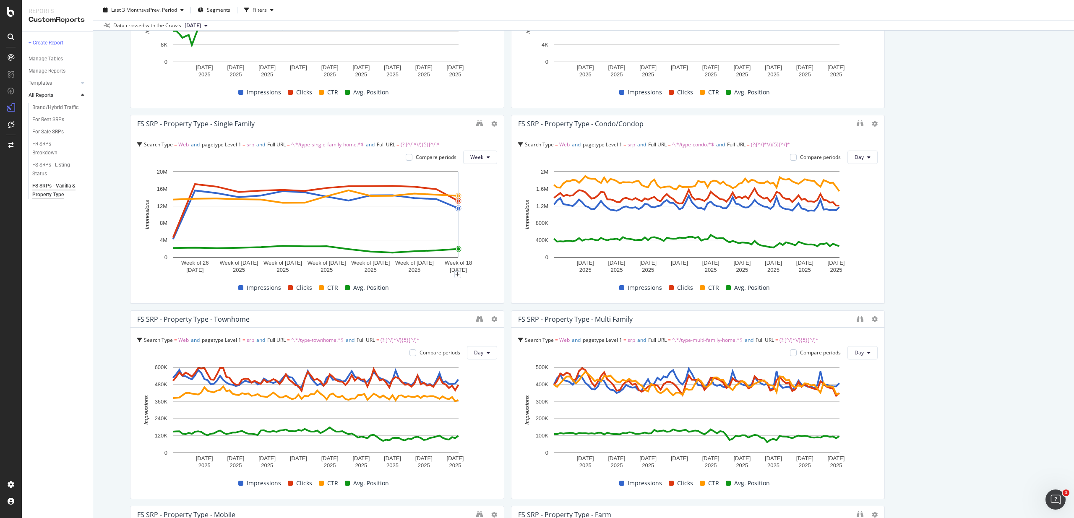
scroll to position [1122, 0]
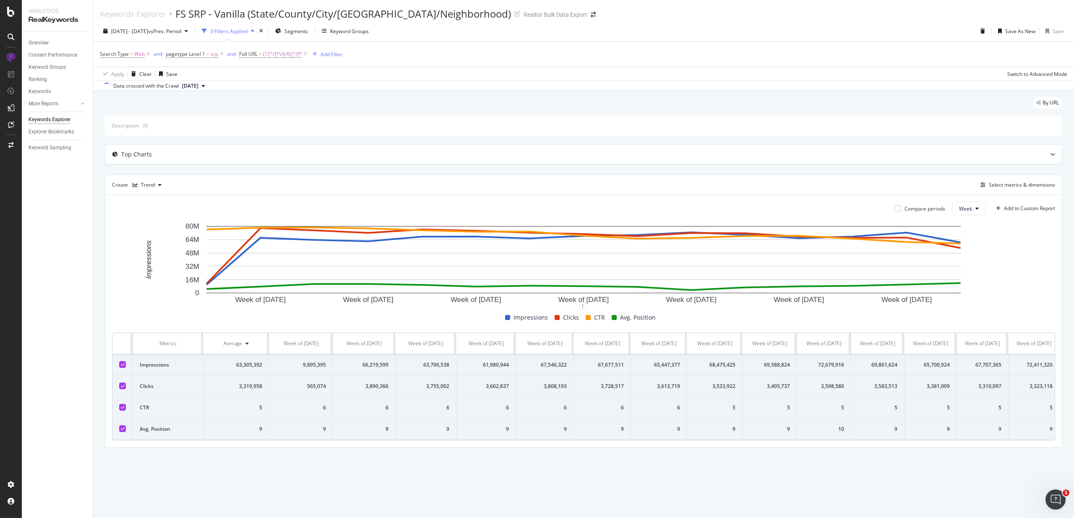
click at [120, 342] on th at bounding box center [122, 343] width 21 height 21
click at [119, 350] on th at bounding box center [122, 343] width 21 height 21
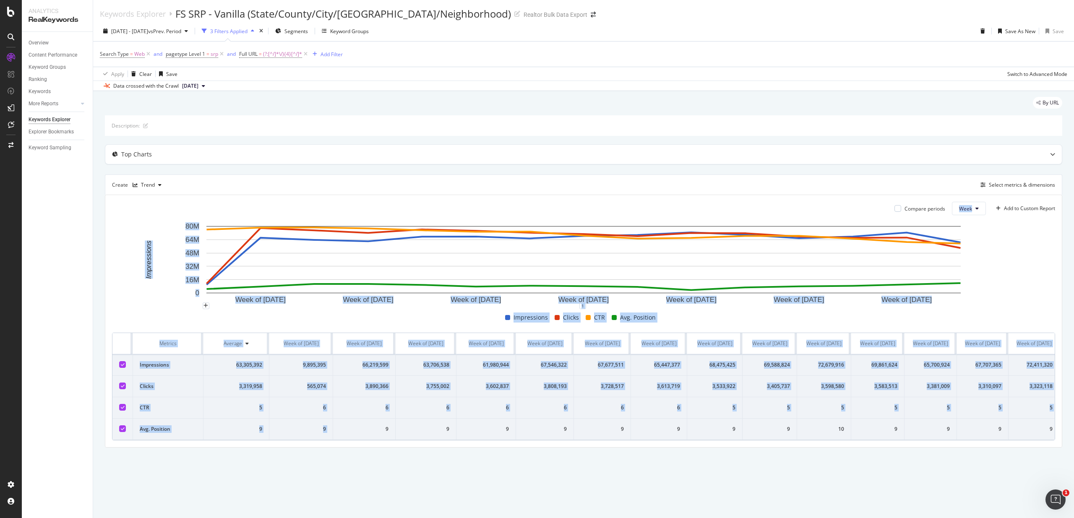
click at [156, 305] on rect "A chart." at bounding box center [583, 264] width 943 height 84
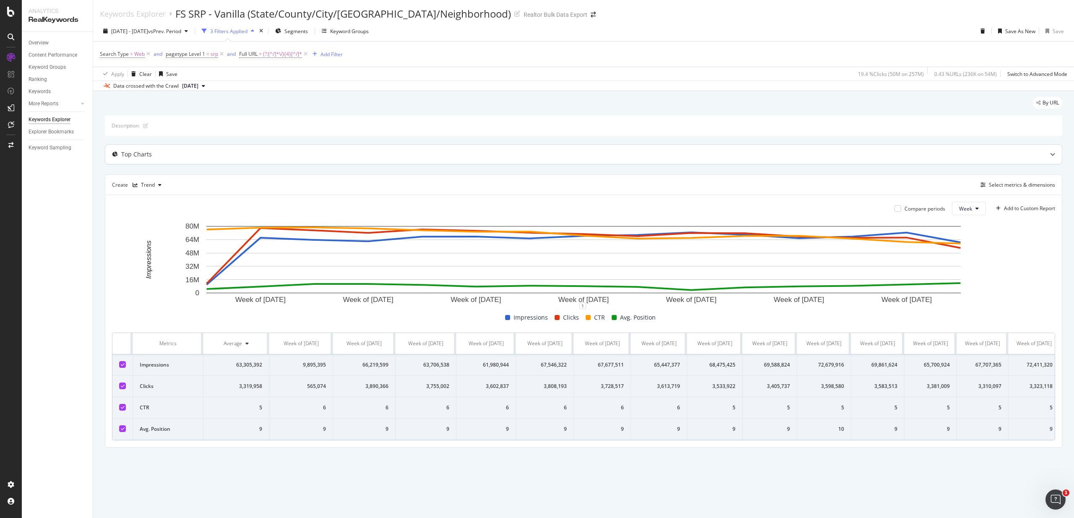
click at [1047, 159] on div at bounding box center [1052, 154] width 18 height 19
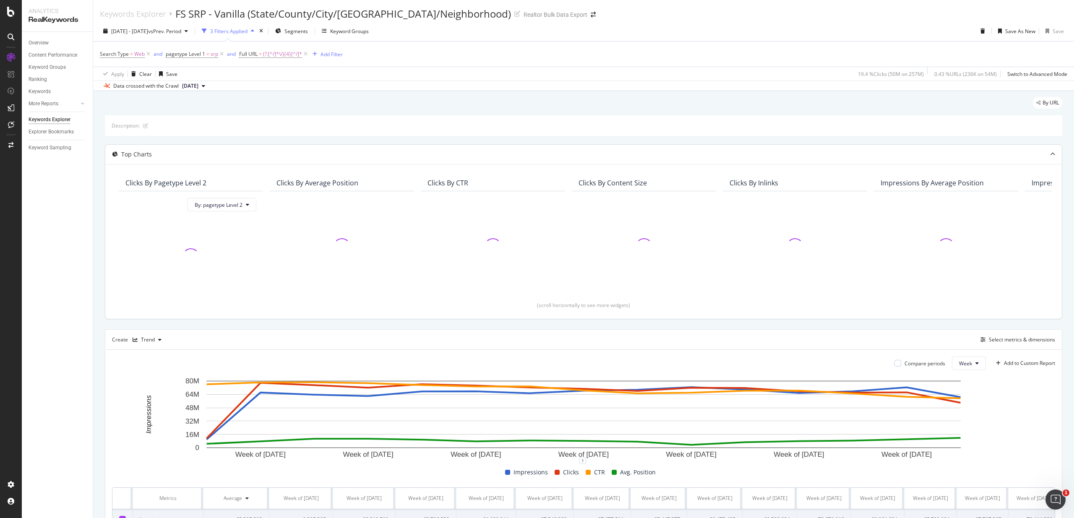
click at [1050, 155] on icon at bounding box center [1052, 154] width 5 height 5
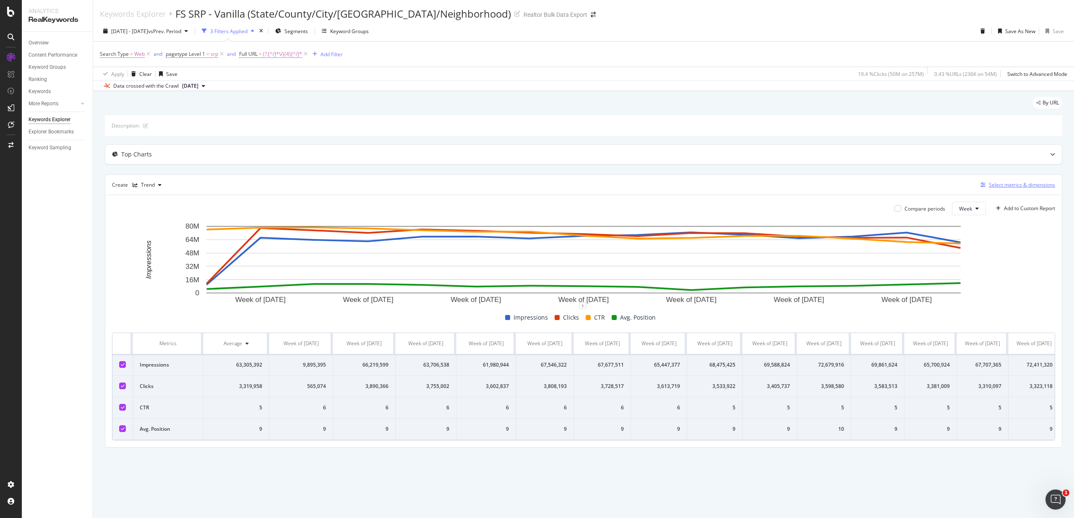
click at [1029, 185] on div "Select metrics & dimensions" at bounding box center [1022, 184] width 66 height 7
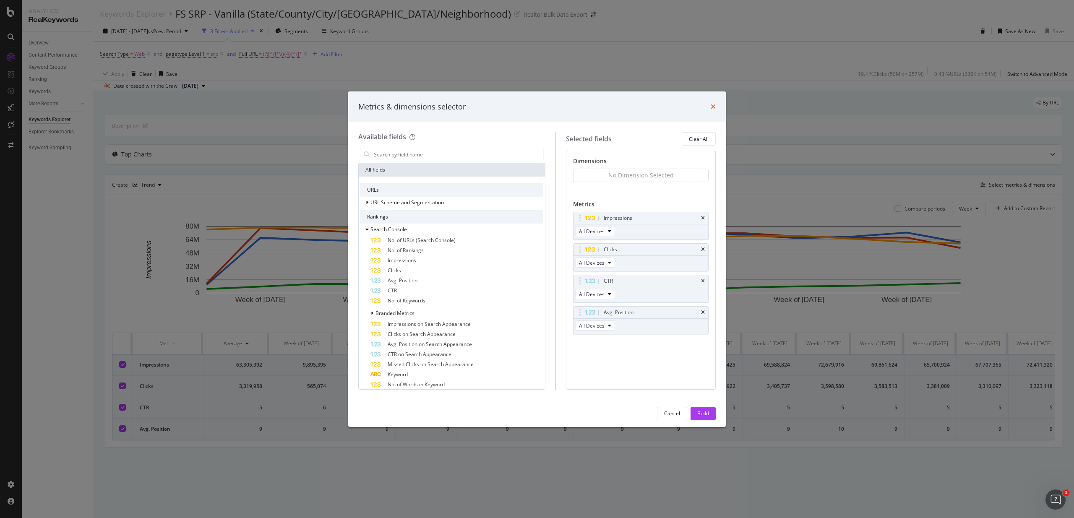
click at [712, 103] on icon "times" at bounding box center [713, 106] width 5 height 7
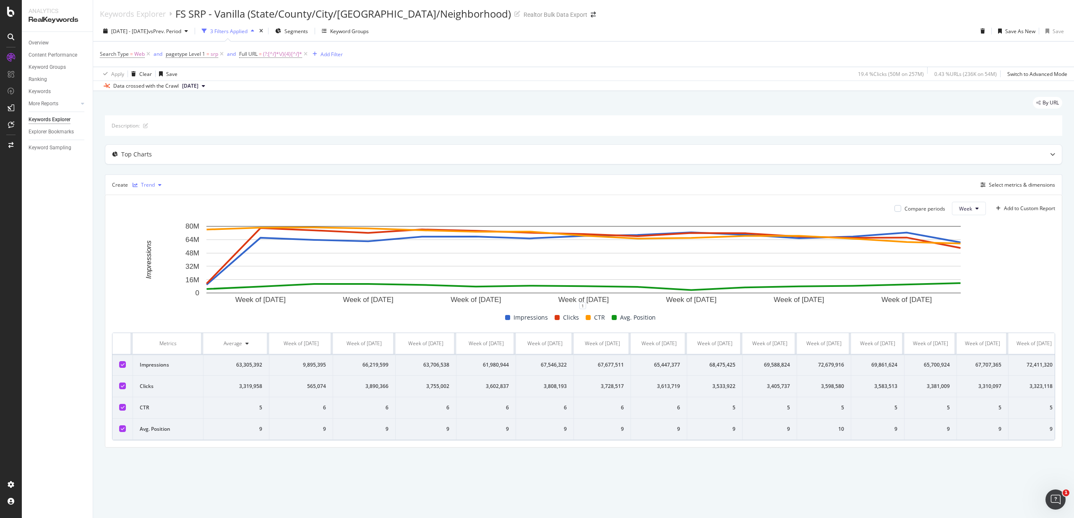
click at [149, 185] on div "Trend" at bounding box center [148, 185] width 14 height 5
click at [122, 185] on div "Create Trend" at bounding box center [138, 184] width 53 height 13
click at [116, 186] on div "Create Trend" at bounding box center [138, 184] width 53 height 13
click at [158, 187] on icon "button" at bounding box center [159, 185] width 3 height 5
click at [127, 186] on div "Create Trend" at bounding box center [138, 184] width 53 height 13
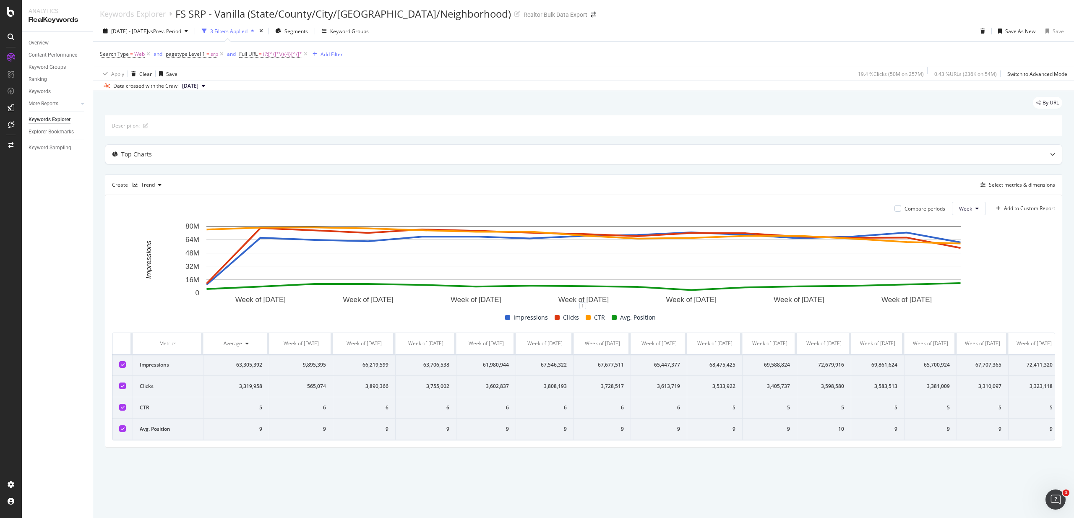
click at [115, 347] on th at bounding box center [122, 343] width 21 height 21
click at [116, 345] on th at bounding box center [122, 343] width 21 height 21
click at [115, 345] on th at bounding box center [122, 343] width 21 height 21
click at [117, 322] on div "Impressions Clicks CTR Avg. Position" at bounding box center [580, 318] width 943 height 10
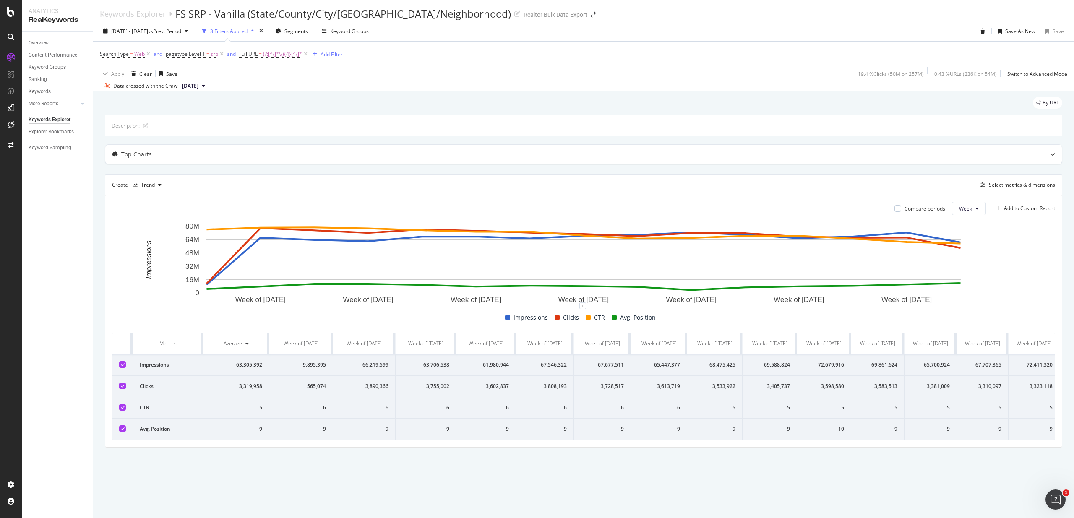
scroll to position [0, 56]
drag, startPoint x: 114, startPoint y: 333, endPoint x: 1103, endPoint y: 448, distance: 996.4
click at [1074, 448] on html "Analytics RealKeywords Overview Content Performance Keyword Groups Ranking Keyw…" at bounding box center [537, 259] width 1074 height 518
click at [181, 11] on div "FS SRP - Vanilla (State/County/City/Zipcode/Neighborhood)" at bounding box center [343, 14] width 336 height 14
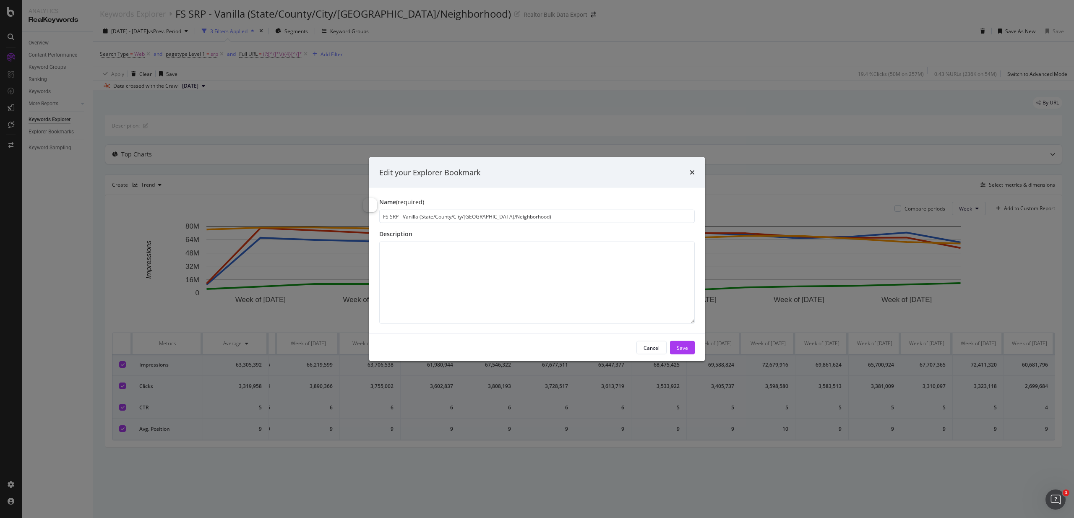
drag, startPoint x: 527, startPoint y: 214, endPoint x: 357, endPoint y: 206, distance: 169.7
click at [357, 206] on div "Edit your Explorer Bookmark Name (required) FS SRP - Vanilla (State/County/City…" at bounding box center [537, 259] width 1074 height 518
click at [693, 173] on icon "times" at bounding box center [692, 172] width 5 height 7
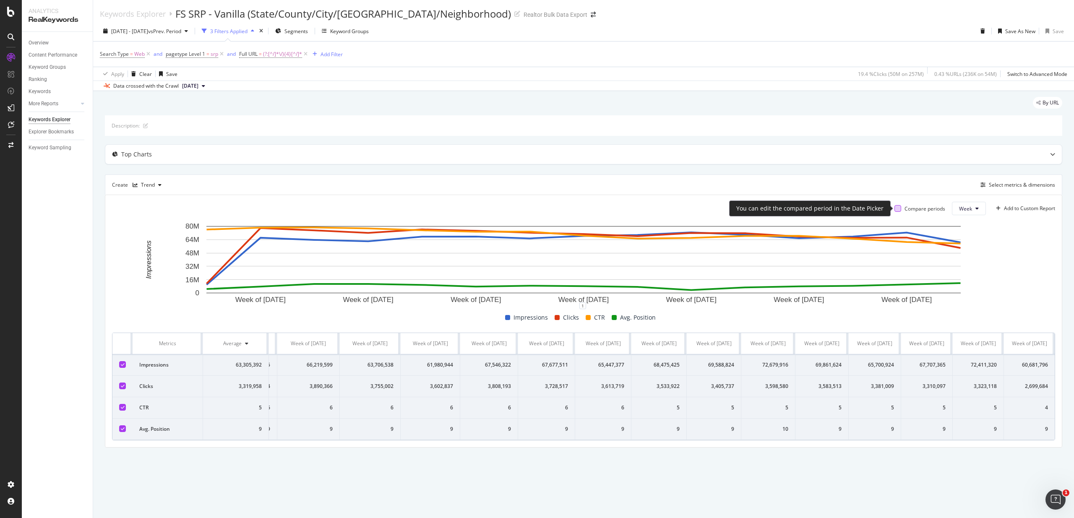
click at [899, 209] on div at bounding box center [898, 208] width 7 height 7
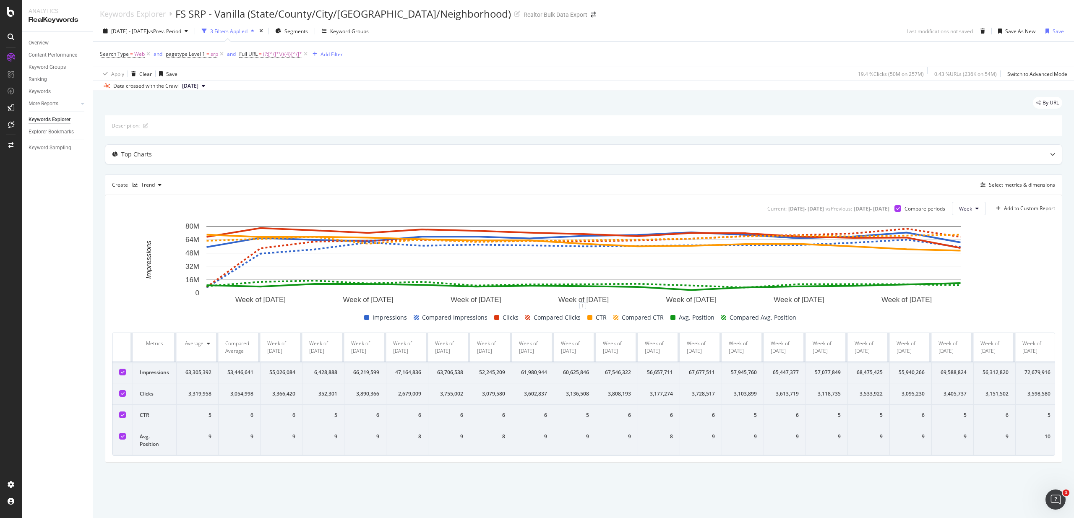
click at [122, 347] on th at bounding box center [122, 347] width 21 height 29
drag, startPoint x: 120, startPoint y: 343, endPoint x: 1090, endPoint y: 428, distance: 973.7
click at [1074, 428] on html "Analytics RealKeywords Overview Content Performance Keyword Groups Ranking Keyw…" at bounding box center [537, 259] width 1074 height 518
copy thead
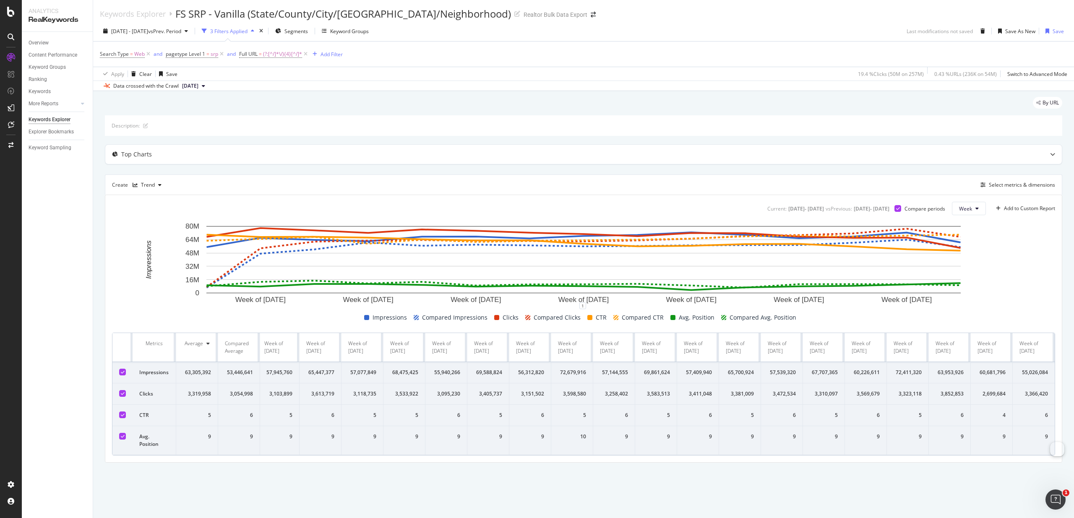
click at [128, 343] on th at bounding box center [122, 347] width 21 height 29
click at [181, 30] on span "vs Prev. Period" at bounding box center [164, 31] width 33 height 7
click at [206, 71] on div "Previous Year" at bounding box center [203, 69] width 7 height 7
type input "[DATE]"
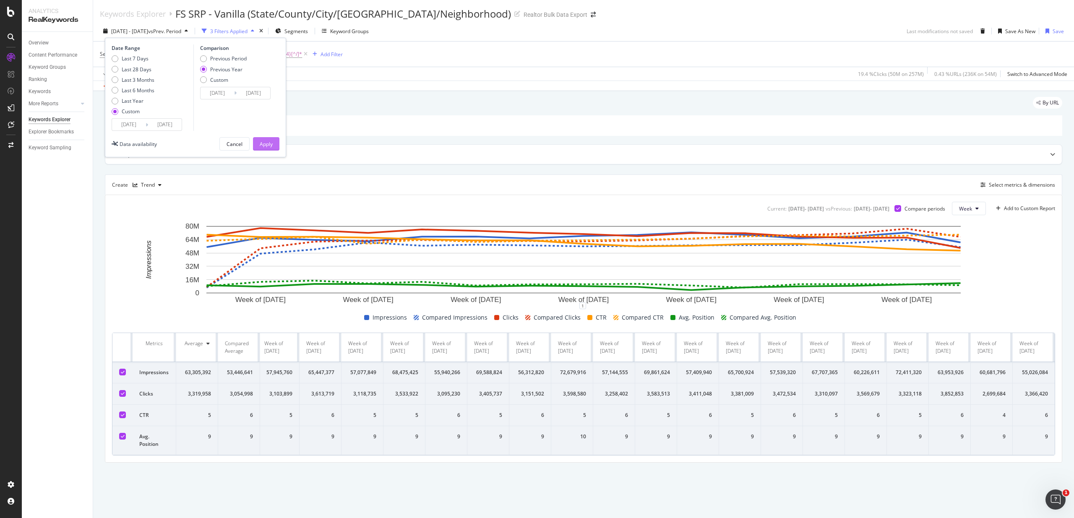
click at [268, 137] on button "Apply" at bounding box center [266, 143] width 26 height 13
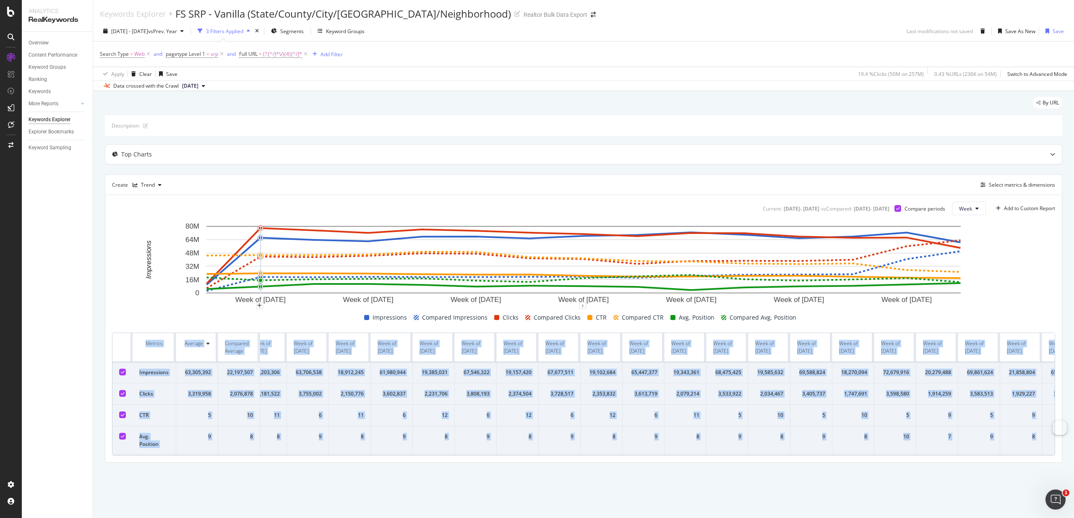
scroll to position [0, 464]
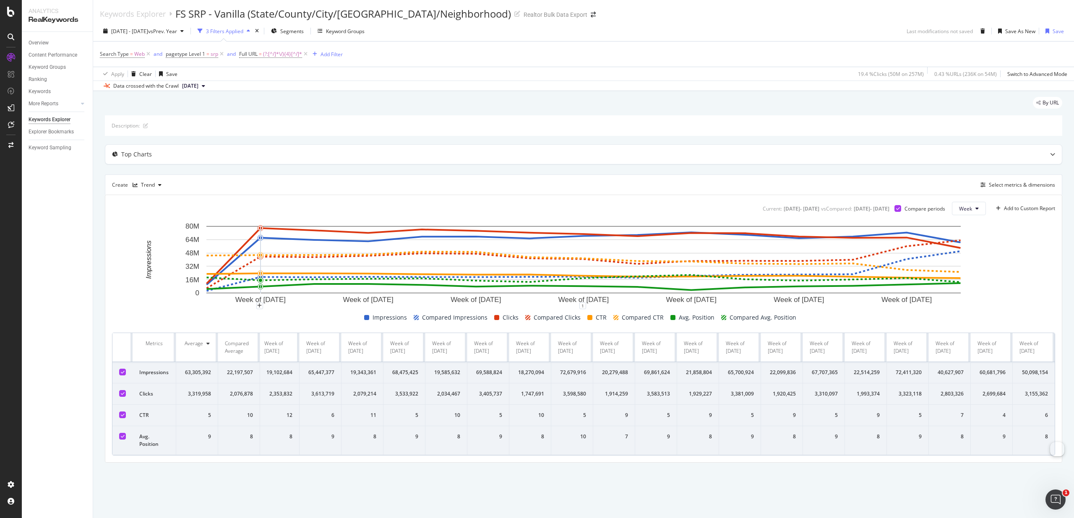
drag, startPoint x: 121, startPoint y: 354, endPoint x: 1125, endPoint y: 438, distance: 1007.6
click at [1074, 438] on html "Analytics RealKeywords Overview Content Performance Keyword Groups Ranking Keyw…" at bounding box center [537, 259] width 1074 height 518
copy thead
click at [533, 376] on div "18,270,094" at bounding box center [530, 373] width 28 height 8
click at [202, 345] on div "Average" at bounding box center [194, 344] width 18 height 8
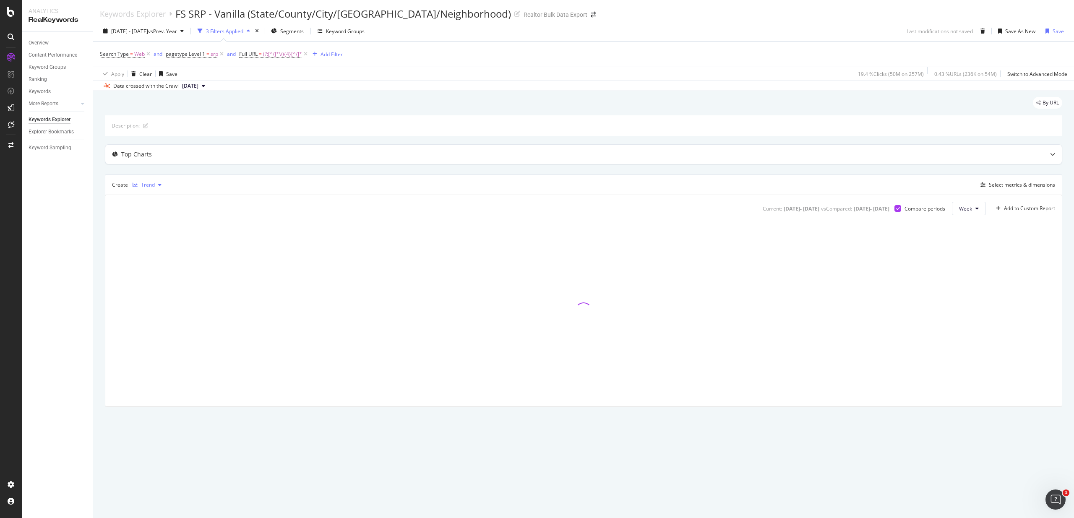
click at [154, 187] on div "Trend" at bounding box center [148, 185] width 14 height 5
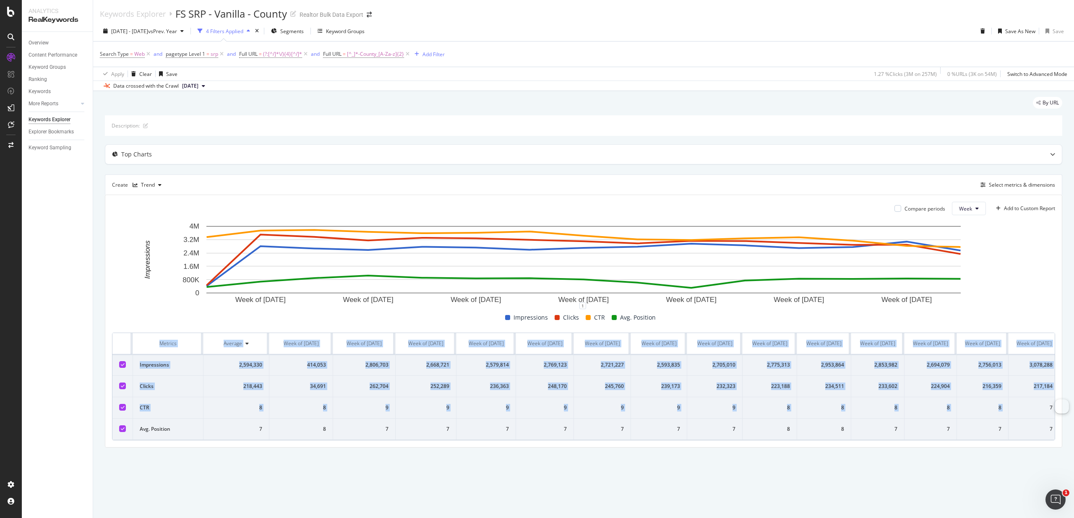
scroll to position [0, 56]
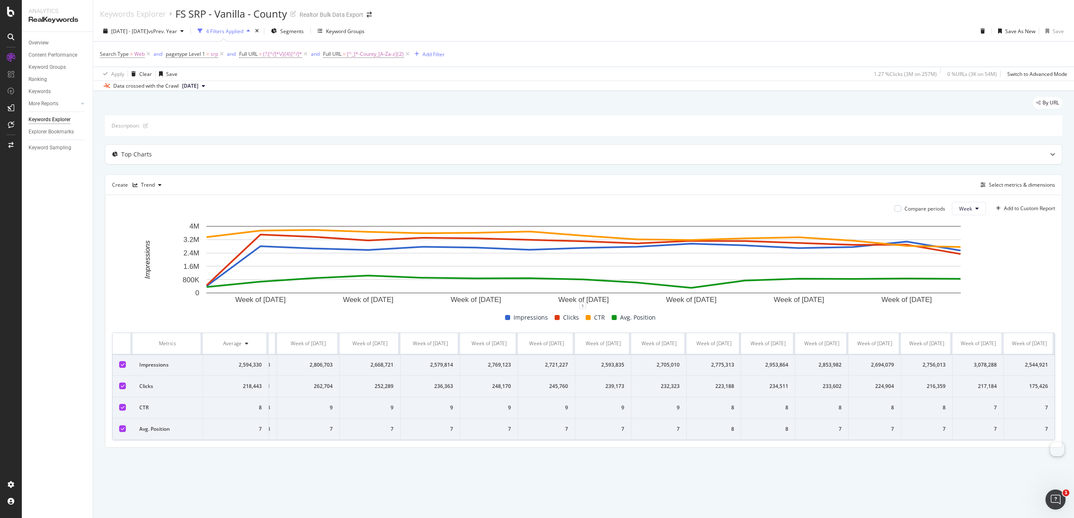
drag, startPoint x: 282, startPoint y: 392, endPoint x: 1068, endPoint y: 454, distance: 788.3
click at [1068, 454] on div "By URL Description: Top Charts Create Trend Select metrics & dimensions Compare…" at bounding box center [583, 284] width 981 height 386
copy thead
click at [200, 7] on div "FS SRP - Vanilla - County" at bounding box center [231, 14] width 112 height 14
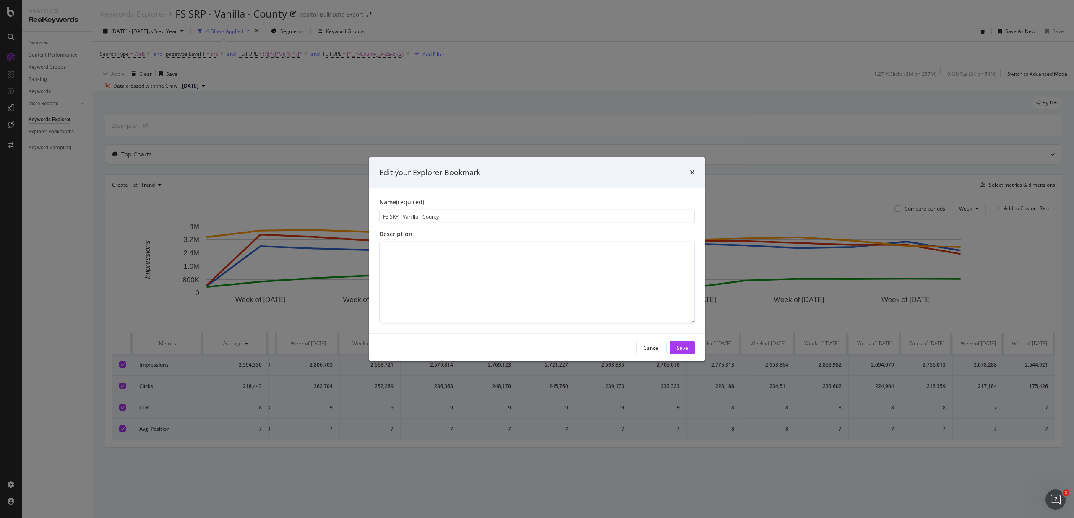
click at [189, 15] on div "Edit your Explorer Bookmark Name (required) FS SRP - Vanilla - County Descripti…" at bounding box center [537, 259] width 1074 height 518
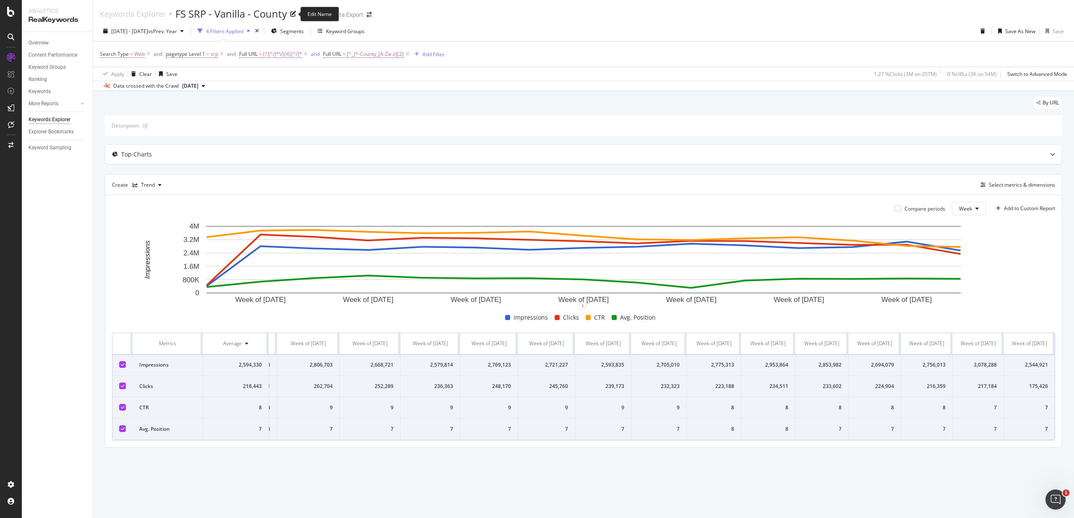
click at [229, 13] on div "FS SRP - Vanilla - County" at bounding box center [231, 14] width 112 height 14
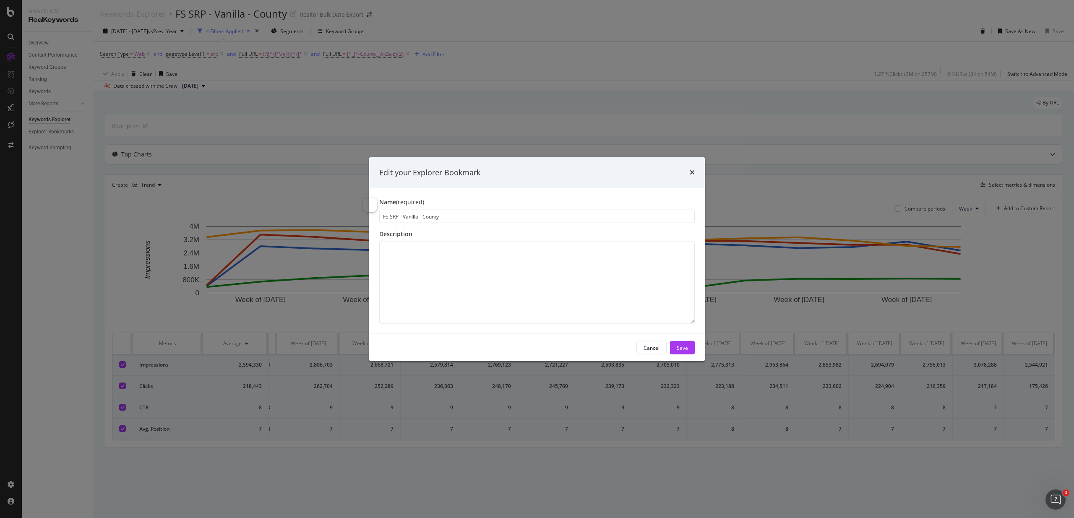
drag, startPoint x: 444, startPoint y: 217, endPoint x: 373, endPoint y: 217, distance: 71.7
click at [373, 217] on div "Name (required) FS SRP - Vanilla - County Description" at bounding box center [537, 261] width 336 height 146
click at [693, 172] on icon "times" at bounding box center [692, 172] width 5 height 7
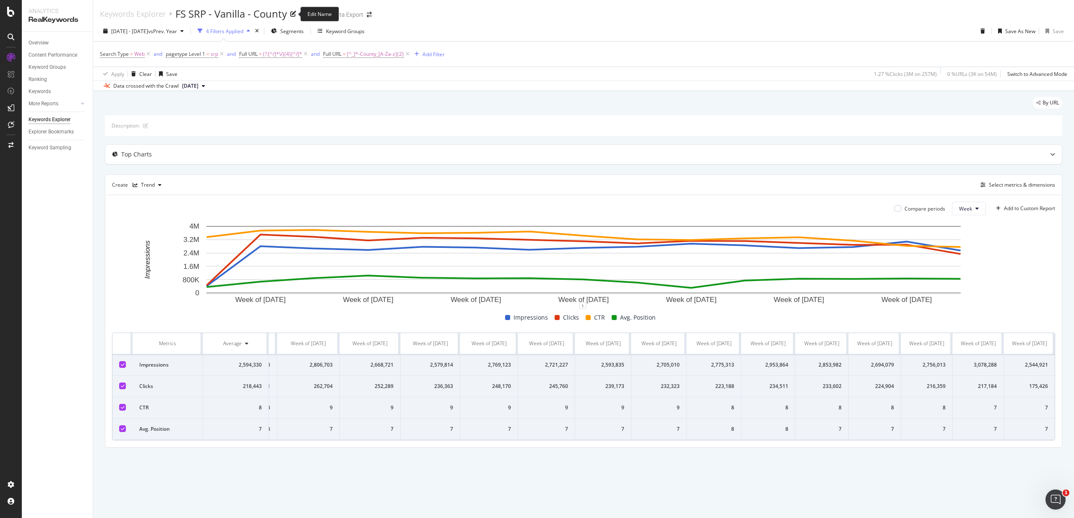
click at [207, 15] on div "FS SRP - Vanilla - County" at bounding box center [231, 14] width 112 height 14
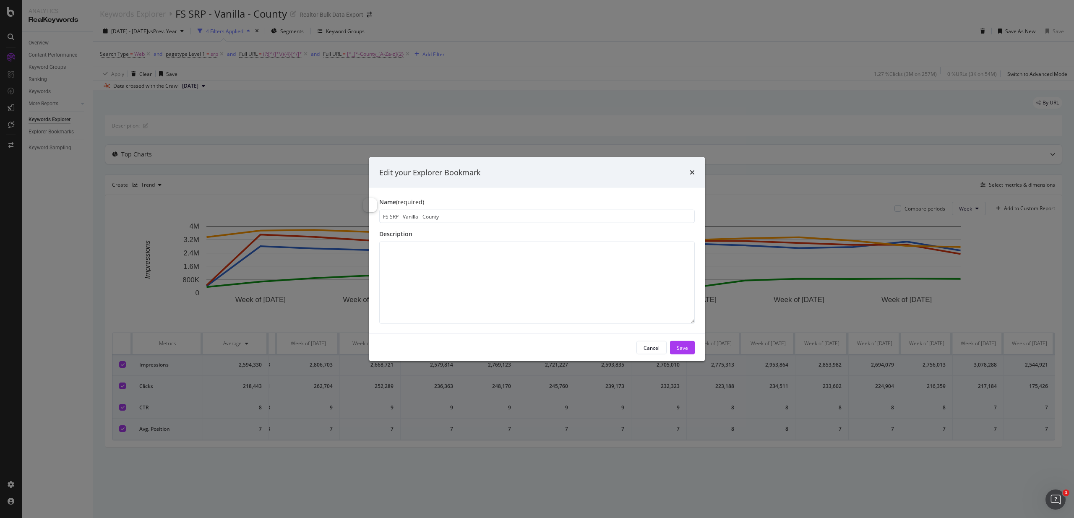
drag, startPoint x: 446, startPoint y: 217, endPoint x: 346, endPoint y: 216, distance: 99.5
click at [346, 216] on div "Edit your Explorer Bookmark Name (required) FS SRP - Vanilla - County Descripti…" at bounding box center [537, 259] width 1074 height 518
click at [692, 172] on icon "times" at bounding box center [692, 172] width 5 height 7
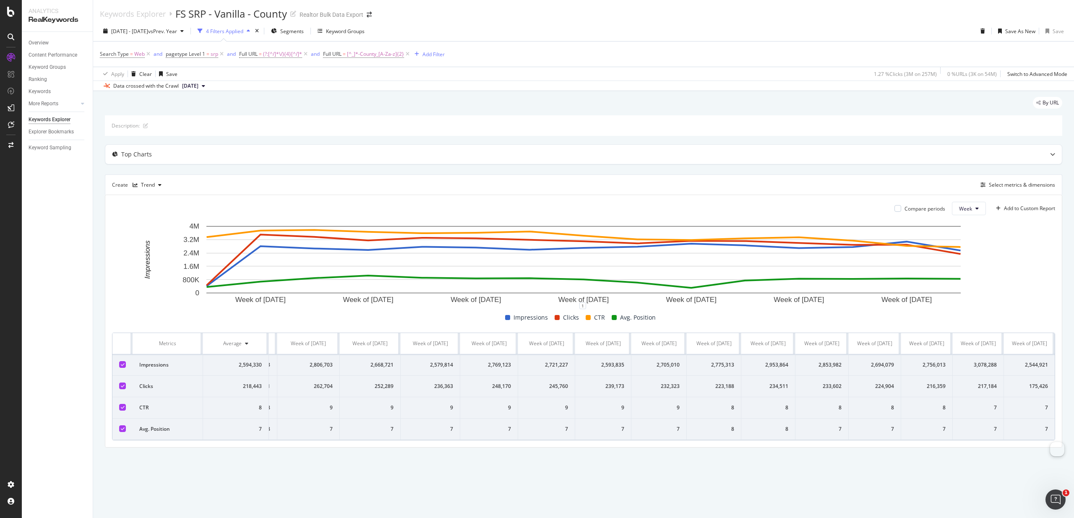
drag, startPoint x: 123, startPoint y: 349, endPoint x: 1086, endPoint y: 445, distance: 968.1
click at [1074, 445] on html "Analytics RealKeywords Overview Content Performance Keyword Groups Ranking Keyw…" at bounding box center [537, 259] width 1074 height 518
copy thead
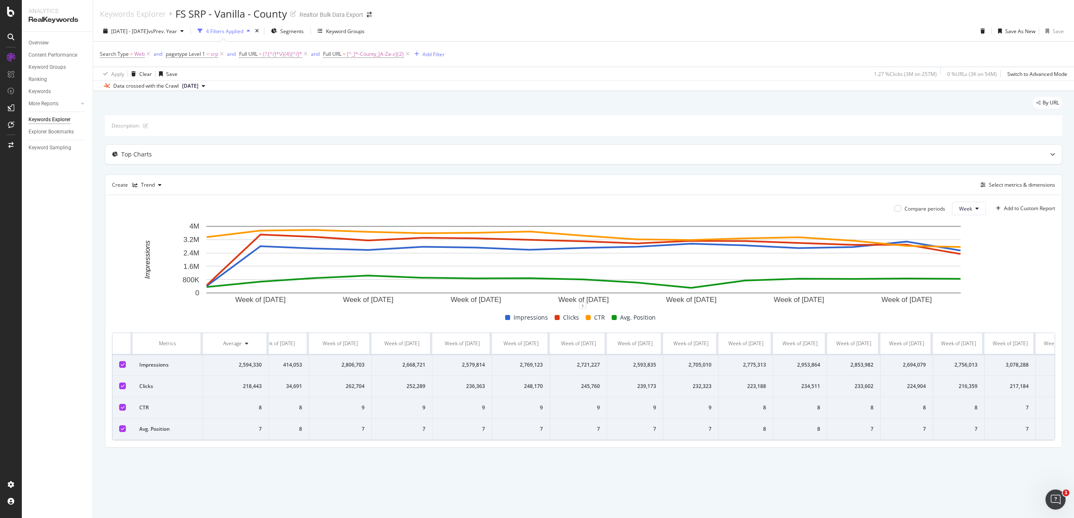
scroll to position [0, 0]
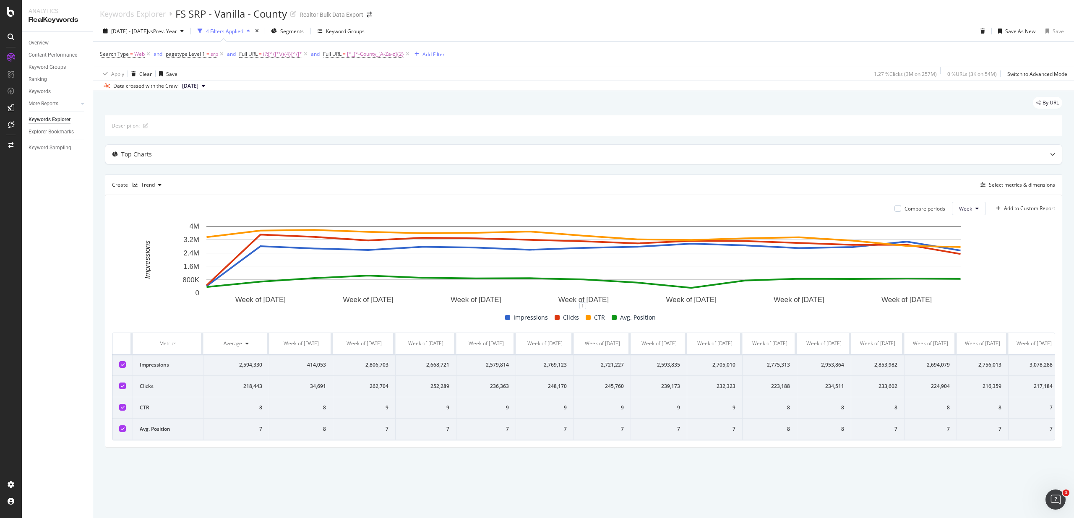
click at [310, 390] on div "34,691" at bounding box center [301, 387] width 50 height 8
drag, startPoint x: 396, startPoint y: 399, endPoint x: 405, endPoint y: 401, distance: 8.6
click at [405, 397] on tr "Clicks 218,443 34,691 262,704 252,289 236,363 248,170 245,760 239,173 232,323 2…" at bounding box center [611, 386] width 998 height 21
drag, startPoint x: 236, startPoint y: 395, endPoint x: 313, endPoint y: 400, distance: 76.9
click at [313, 397] on tr "Clicks 218,443 34,691 262,704 252,289 236,363 248,170 245,760 239,173 232,323 2…" at bounding box center [611, 386] width 998 height 21
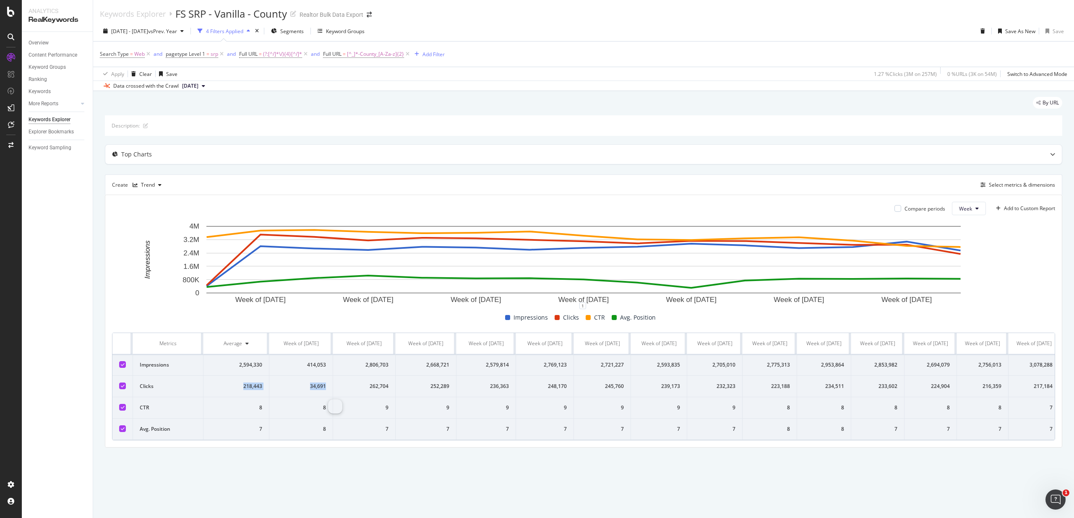
click at [302, 390] on div "34,691" at bounding box center [301, 387] width 50 height 8
click at [133, 29] on span "[DATE] - [DATE]" at bounding box center [129, 31] width 37 height 7
click at [448, 472] on div "By URL Description: Top Charts Create Trend Select metrics & dimensions Compare…" at bounding box center [583, 284] width 981 height 386
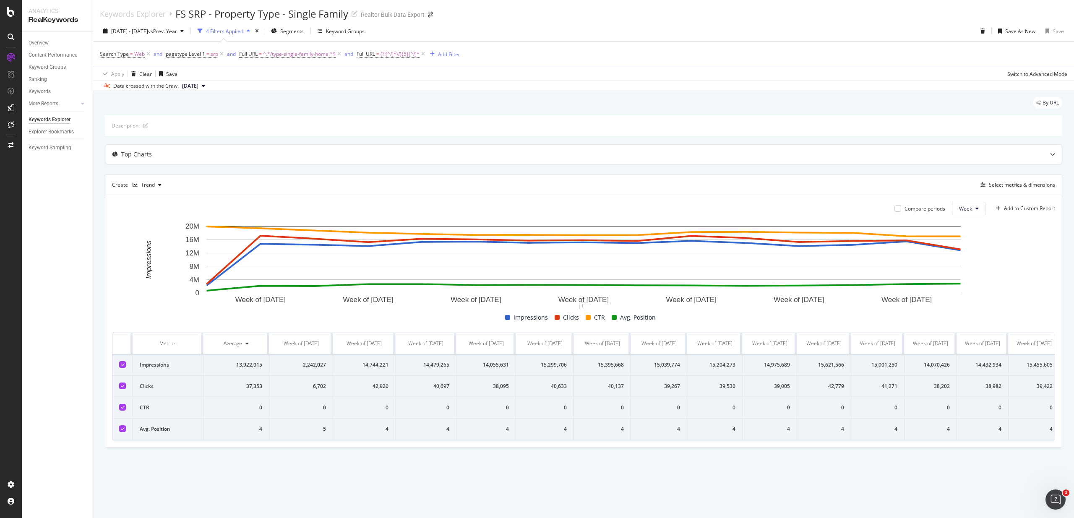
click at [128, 348] on th at bounding box center [122, 343] width 21 height 21
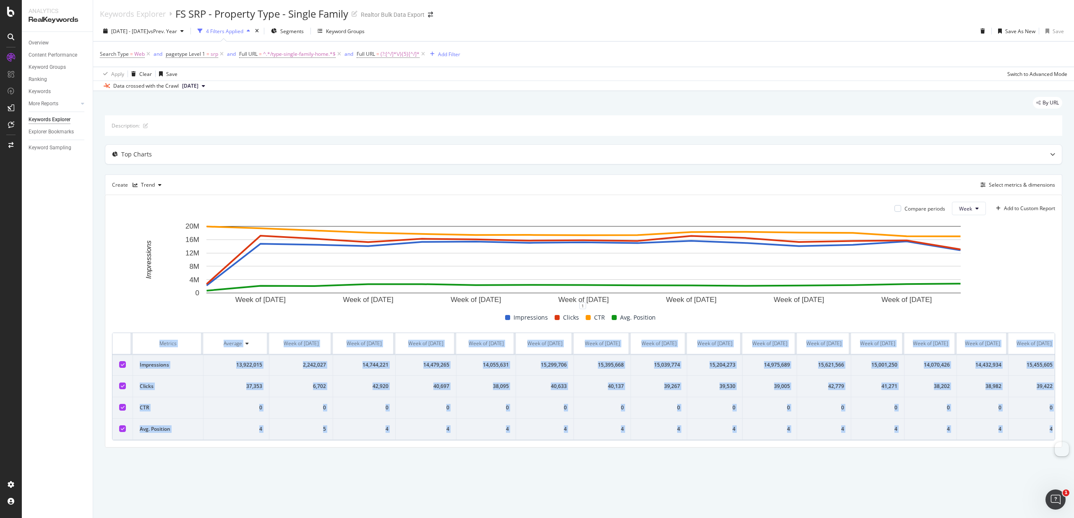
scroll to position [0, 56]
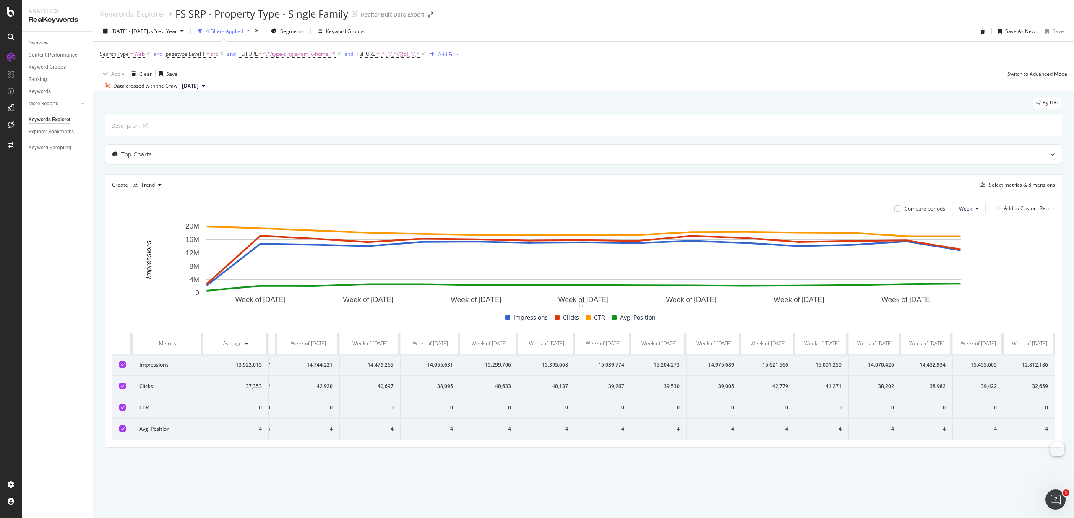
drag, startPoint x: 127, startPoint y: 349, endPoint x: 1116, endPoint y: 441, distance: 993.3
click at [1074, 441] on html "Analytics RealKeywords Overview Content Performance Keyword Groups Ranking Keyw…" at bounding box center [537, 259] width 1074 height 518
copy thead
click at [233, 11] on div "FS SRP - Property Type - Single Family" at bounding box center [261, 14] width 173 height 14
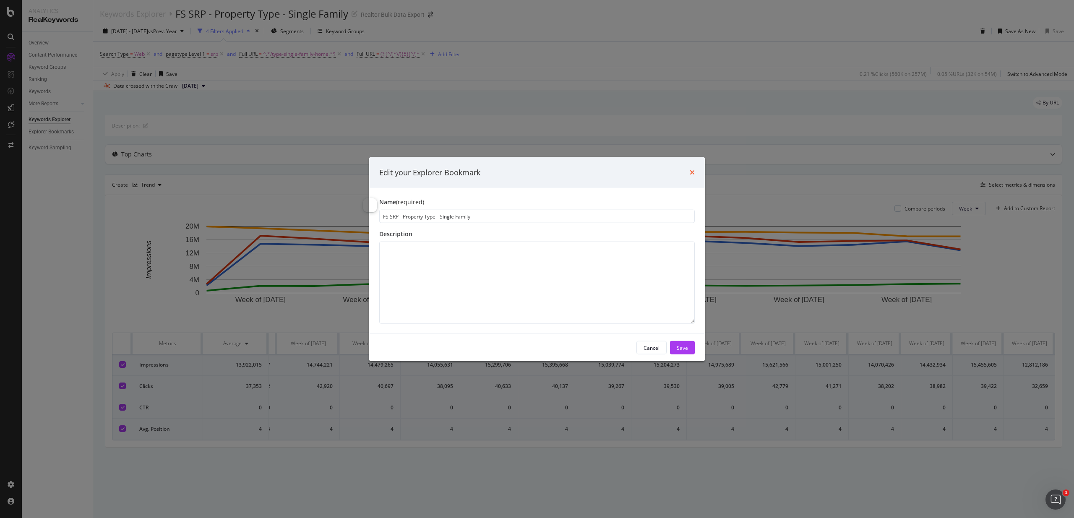
click at [691, 174] on icon "times" at bounding box center [692, 172] width 5 height 7
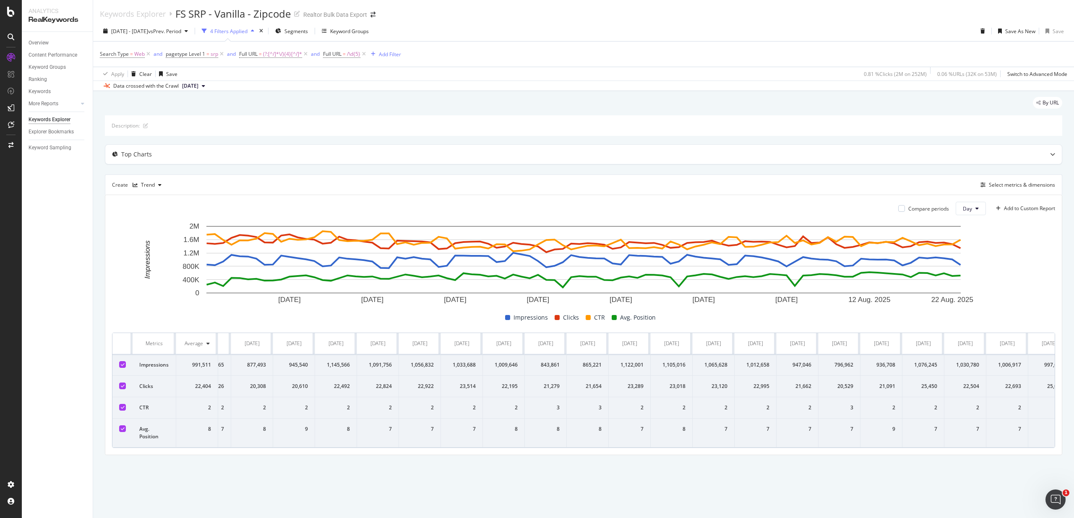
scroll to position [0, 3024]
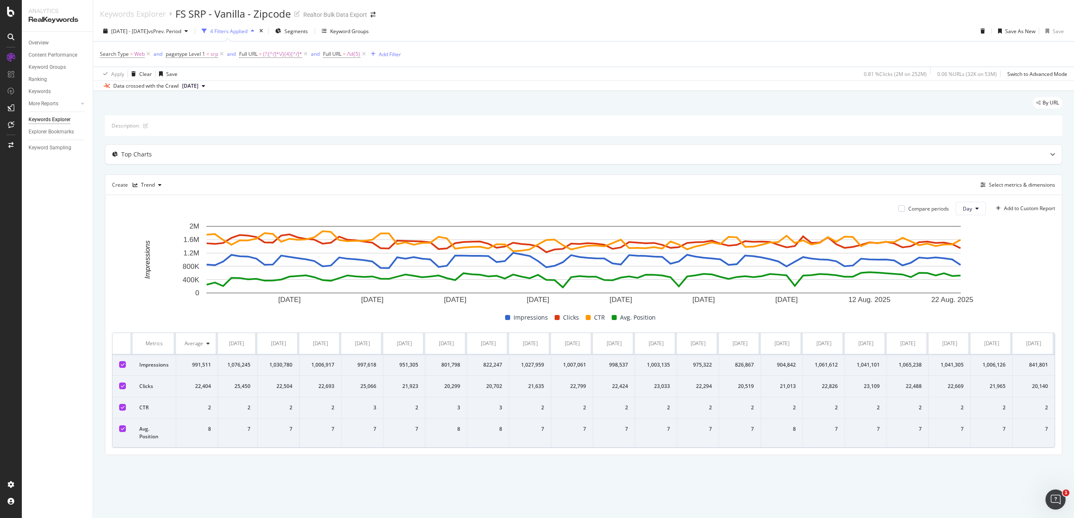
drag, startPoint x: 123, startPoint y: 344, endPoint x: 1131, endPoint y: 456, distance: 1013.7
click at [1074, 456] on html "Analytics RealKeywords Overview Content Performance Keyword Groups Ranking Keyw…" at bounding box center [537, 259] width 1074 height 518
click at [970, 209] on span "Day" at bounding box center [967, 208] width 9 height 7
click at [973, 243] on span "Week" at bounding box center [970, 241] width 15 height 8
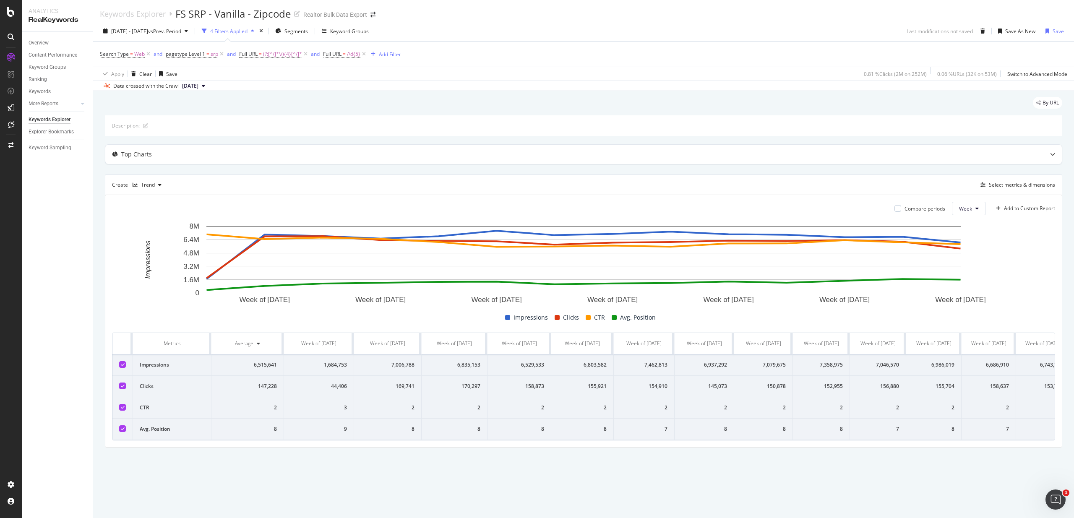
drag, startPoint x: 122, startPoint y: 340, endPoint x: 1005, endPoint y: 462, distance: 891.2
click at [996, 467] on div "By URL Description: Top Charts Create Trend Select metrics & dimensions Compare…" at bounding box center [583, 284] width 981 height 386
drag, startPoint x: 1069, startPoint y: 443, endPoint x: 1050, endPoint y: 436, distance: 20.4
click at [1063, 437] on div "By URL Description: Top Charts Create Trend Select metrics & dimensions Compare…" at bounding box center [583, 284] width 981 height 386
drag, startPoint x: 1037, startPoint y: 437, endPoint x: 996, endPoint y: 438, distance: 41.6
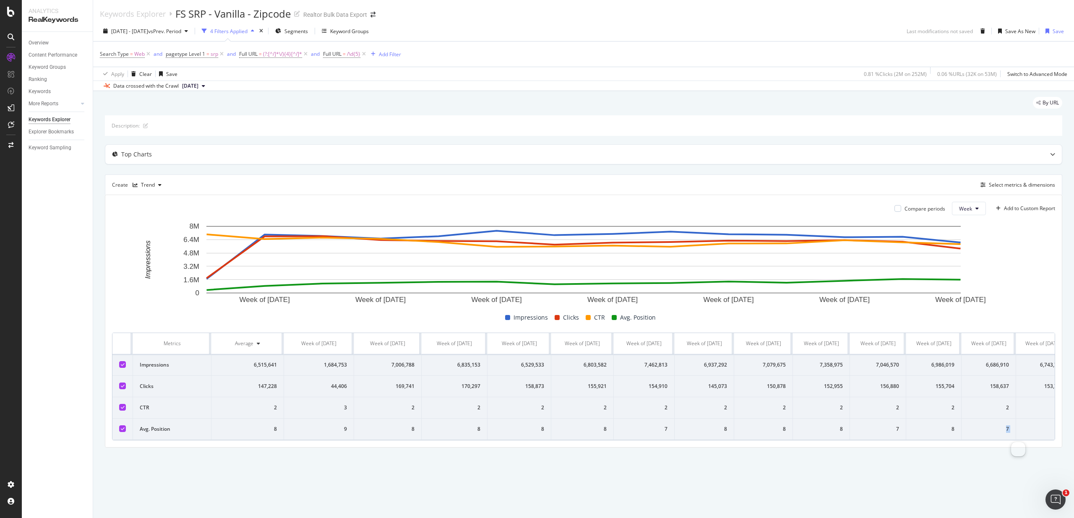
click at [996, 438] on tr "Avg. Position 8 9 8 8 8 8 7 8 8 8 7 8 7 7 7" at bounding box center [617, 429] width 1011 height 21
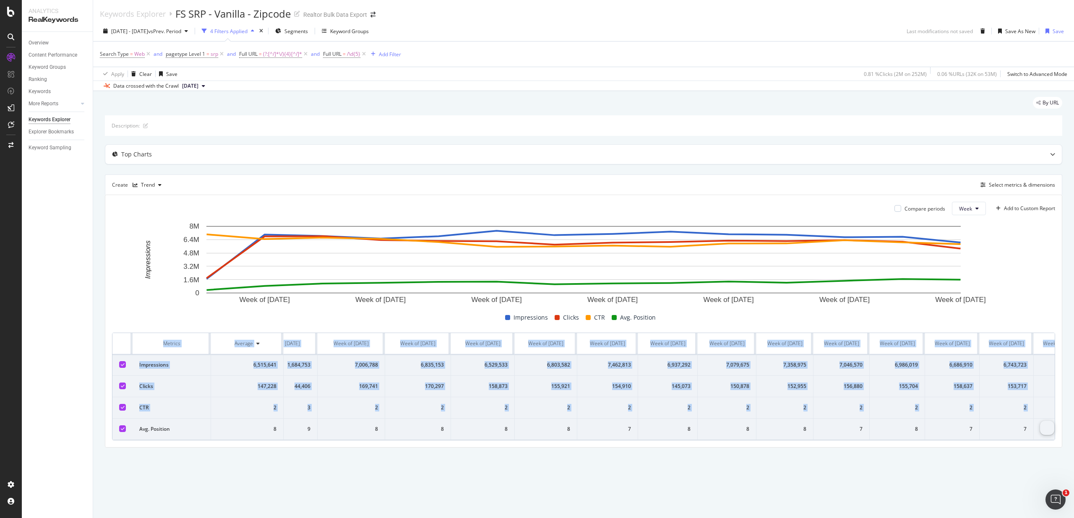
scroll to position [0, 69]
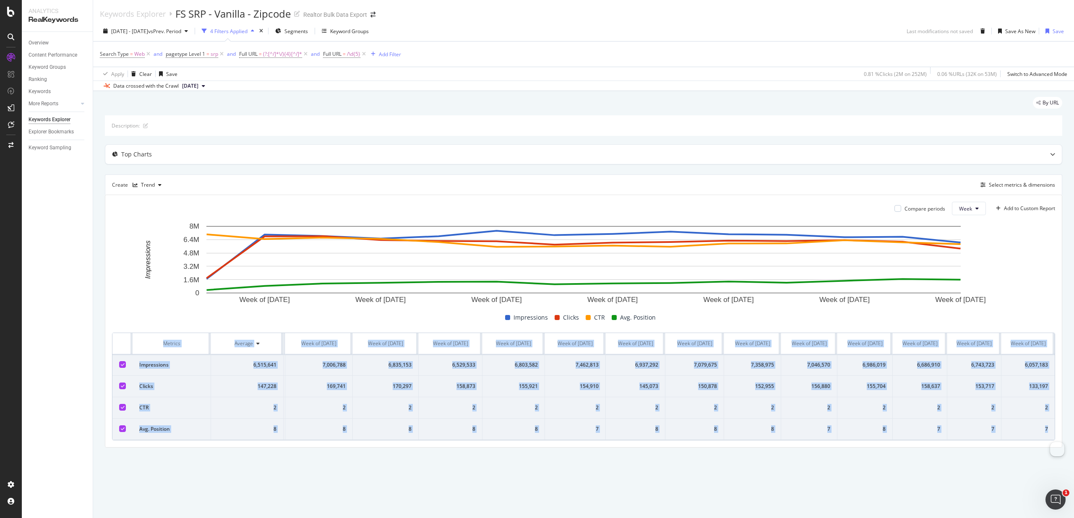
drag, startPoint x: 144, startPoint y: 348, endPoint x: 1046, endPoint y: 446, distance: 907.0
click at [1046, 440] on table "Metrics Average Week of 19 May. 2025 Week of 26 May. 2025 Week of 2 Jun. 2025 W…" at bounding box center [549, 386] width 1011 height 107
copy table "Metrics Average Week of 19 May. 2025 Week of 26 May. 2025 Week of 2 Jun. 2025 W…"
click at [148, 29] on span "[DATE] - [DATE]" at bounding box center [129, 31] width 37 height 7
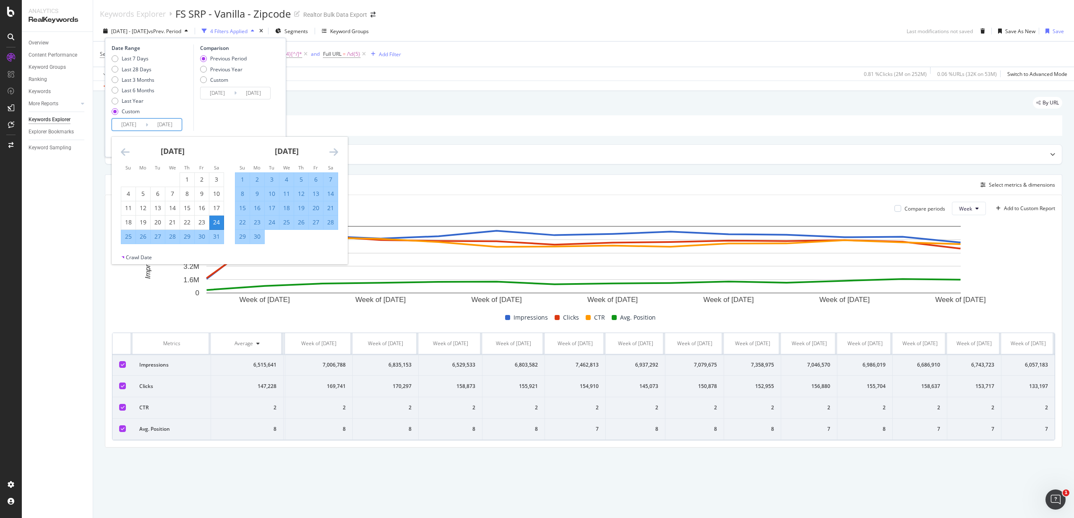
click at [137, 124] on input "[DATE]" at bounding box center [129, 125] width 34 height 12
click at [119, 151] on div "May 2025 1 2 3 4 5 6 7 8 9 10 11 12 13 14 15 16 17 18 19 20 21 22 23 24 25 26 2…" at bounding box center [172, 190] width 114 height 107
click at [122, 150] on icon "Move backward to switch to the previous month." at bounding box center [125, 152] width 9 height 10
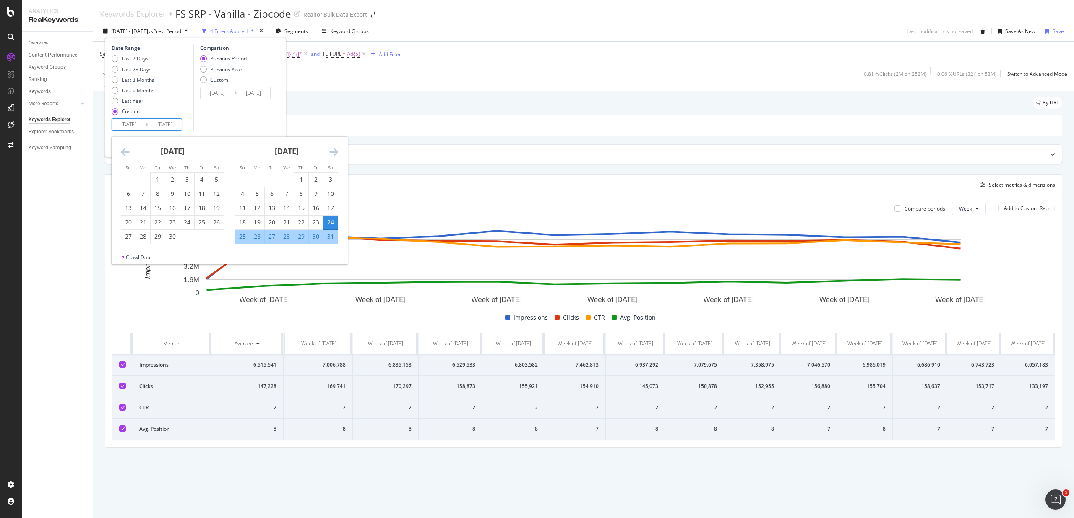
click at [122, 150] on icon "Move backward to switch to the previous month." at bounding box center [125, 152] width 9 height 10
click at [126, 250] on div "30" at bounding box center [128, 251] width 14 height 8
type input "[DATE]"
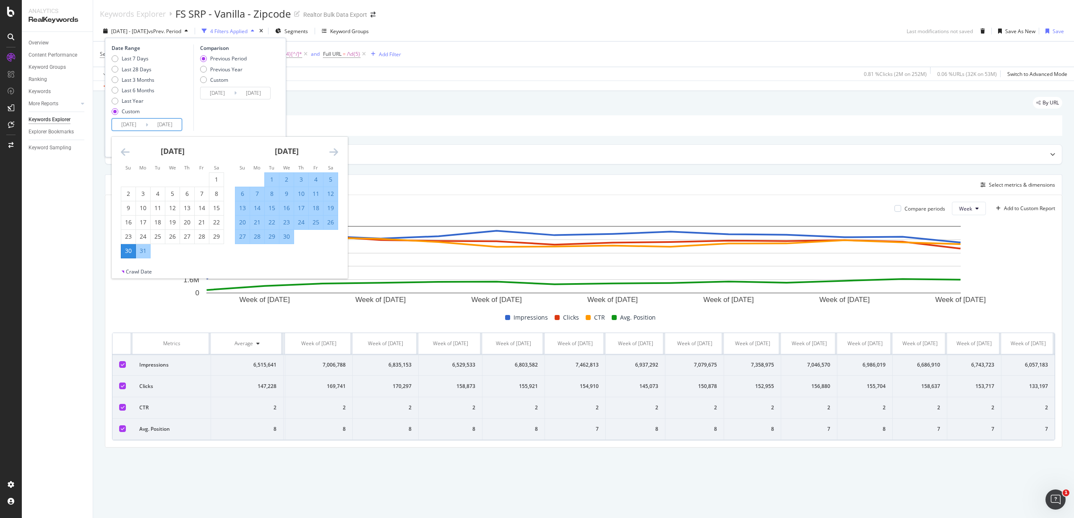
click at [331, 154] on icon "Move forward to switch to the next month." at bounding box center [333, 152] width 9 height 10
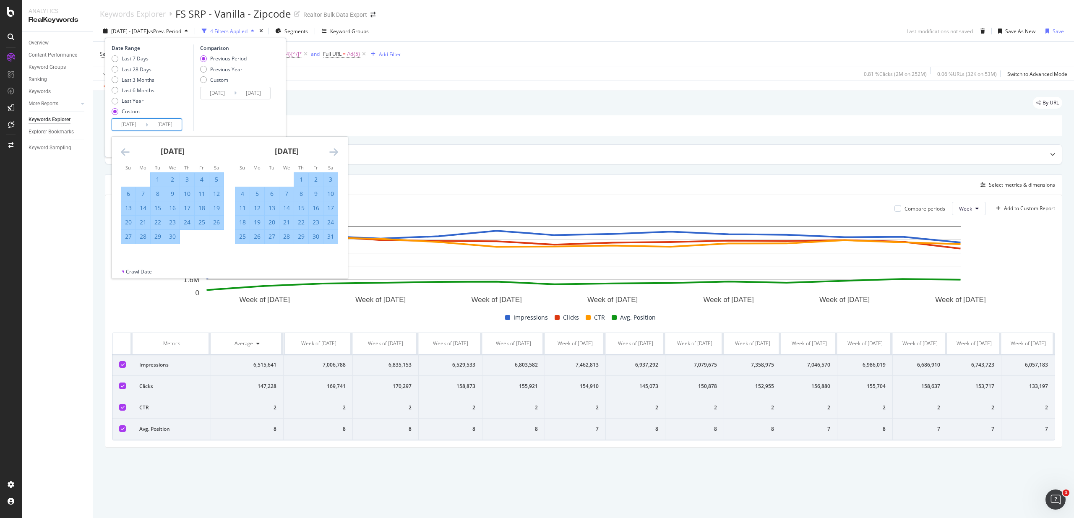
click at [333, 153] on icon "Move forward to switch to the next month." at bounding box center [333, 152] width 9 height 10
click at [332, 180] on div "5" at bounding box center [330, 179] width 14 height 8
type input "[DATE]"
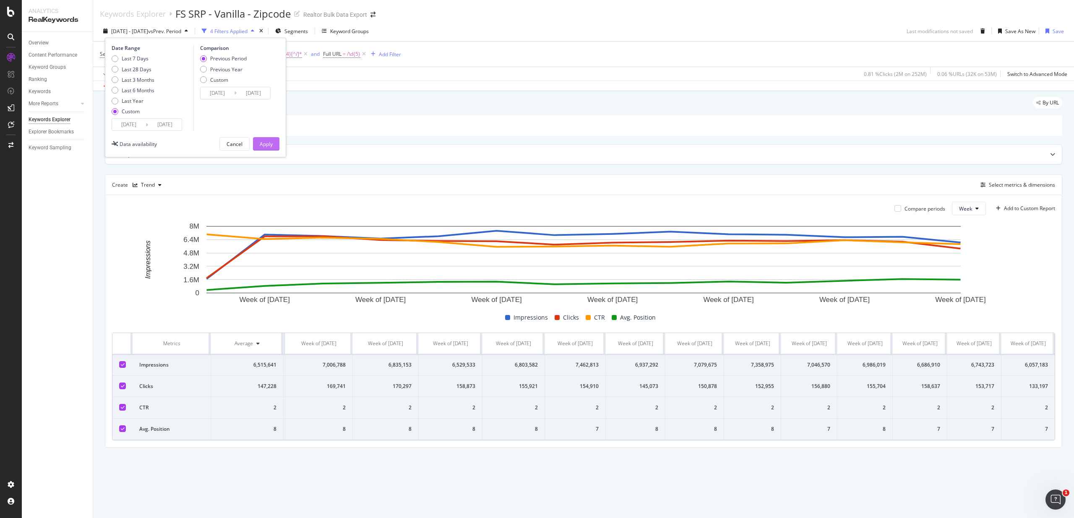
click at [279, 146] on button "Apply" at bounding box center [266, 143] width 26 height 13
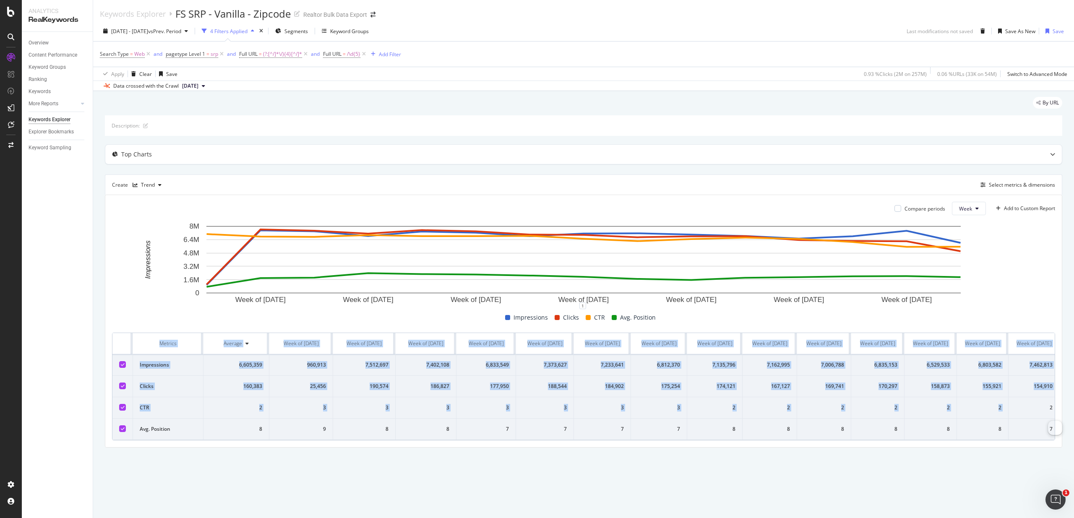
scroll to position [0, 12]
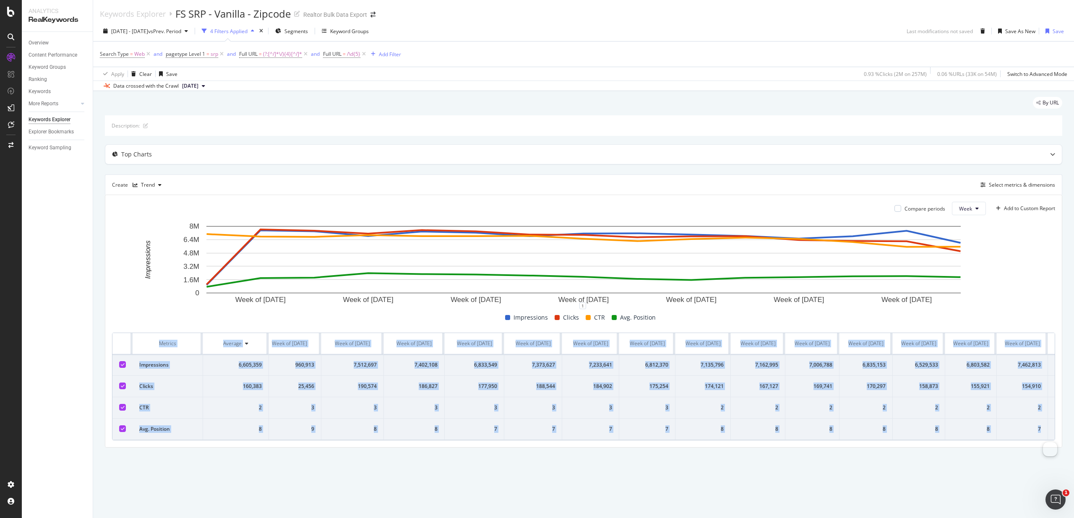
drag, startPoint x: 121, startPoint y: 346, endPoint x: 1042, endPoint y: 443, distance: 925.6
click at [1042, 440] on table "Metrics Average Week of 24 Mar. 2025 Week of 31 Mar. 2025 Week of 7 Apr. 2025 W…" at bounding box center [600, 386] width 998 height 107
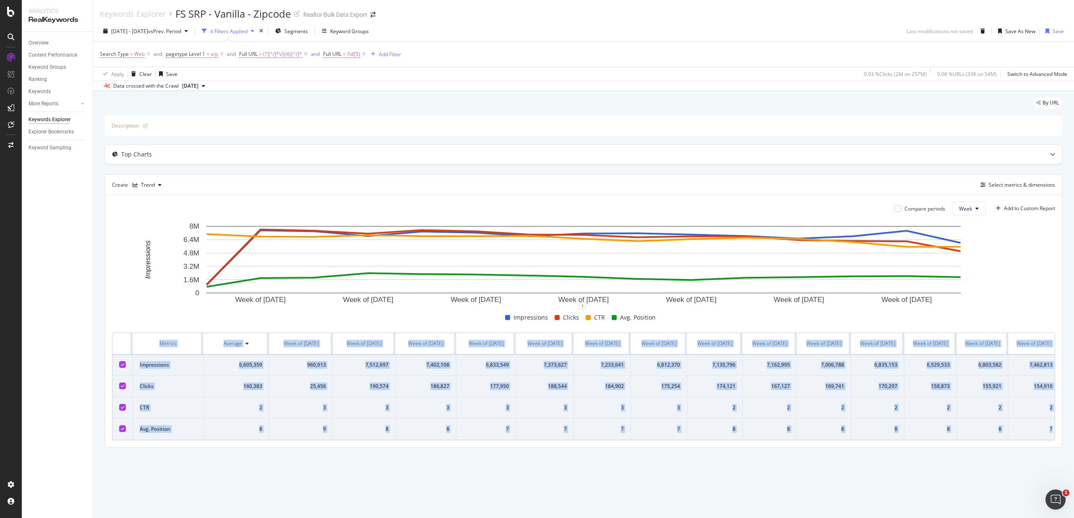
copy table "Metrics Average Week of 24 Mar. 2025 Week of 31 Mar. 2025 Week of 7 Apr. 2025 W…"
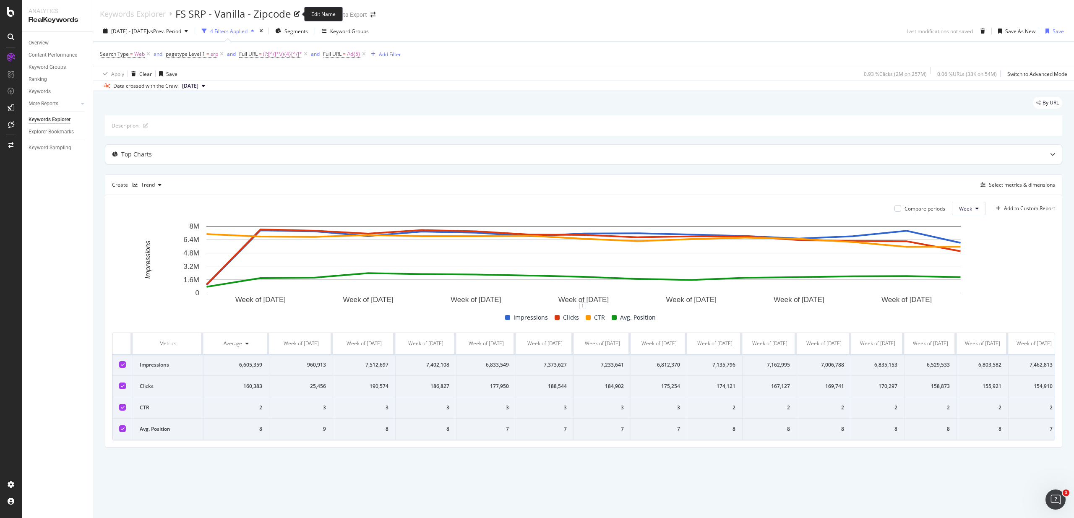
click at [230, 16] on div "FS SRP - Vanilla - Zipcode" at bounding box center [232, 14] width 115 height 14
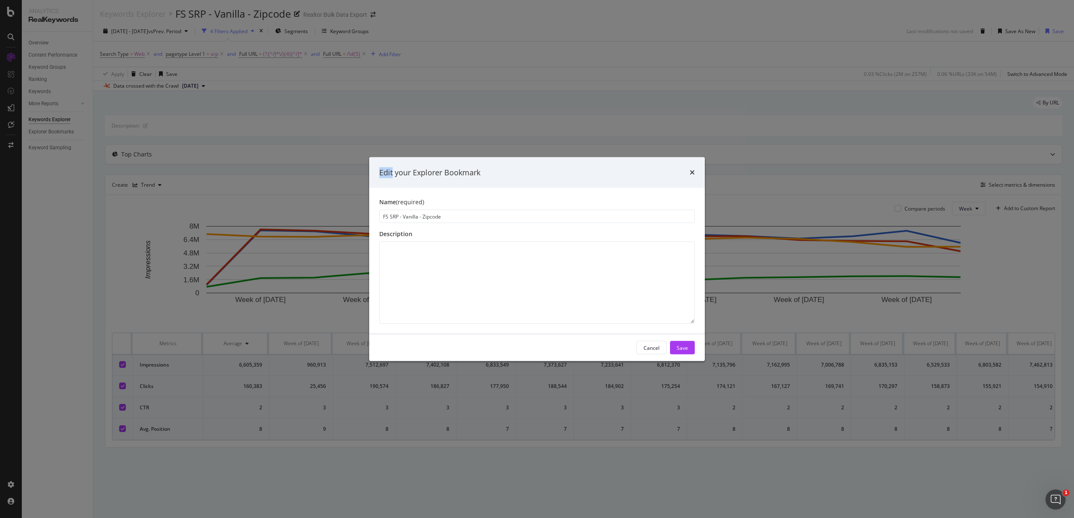
click at [230, 16] on div "Edit your Explorer Bookmark Name (required) FS SRP - Vanilla - Zipcode Descript…" at bounding box center [537, 259] width 1074 height 518
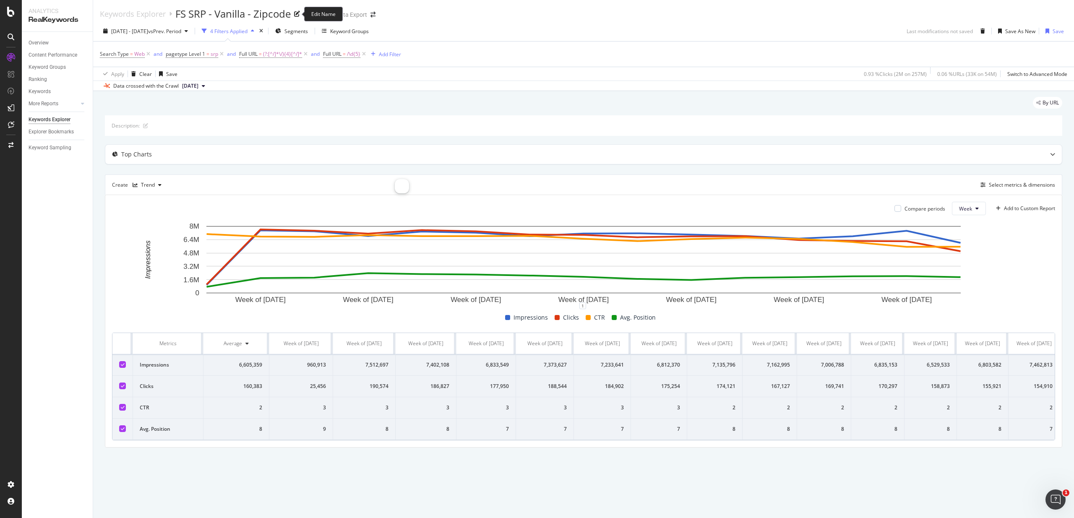
click at [226, 17] on div "FS SRP - Vanilla - Zipcode" at bounding box center [232, 14] width 115 height 14
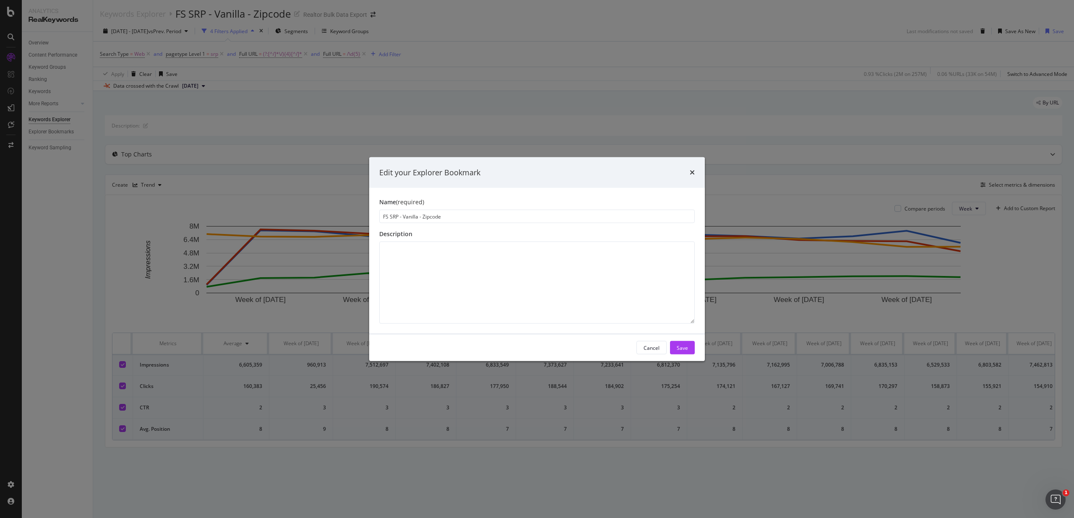
click at [433, 215] on input "FS SRP - Vanilla - Zipcode" at bounding box center [537, 216] width 316 height 13
click at [694, 172] on icon "times" at bounding box center [692, 172] width 5 height 7
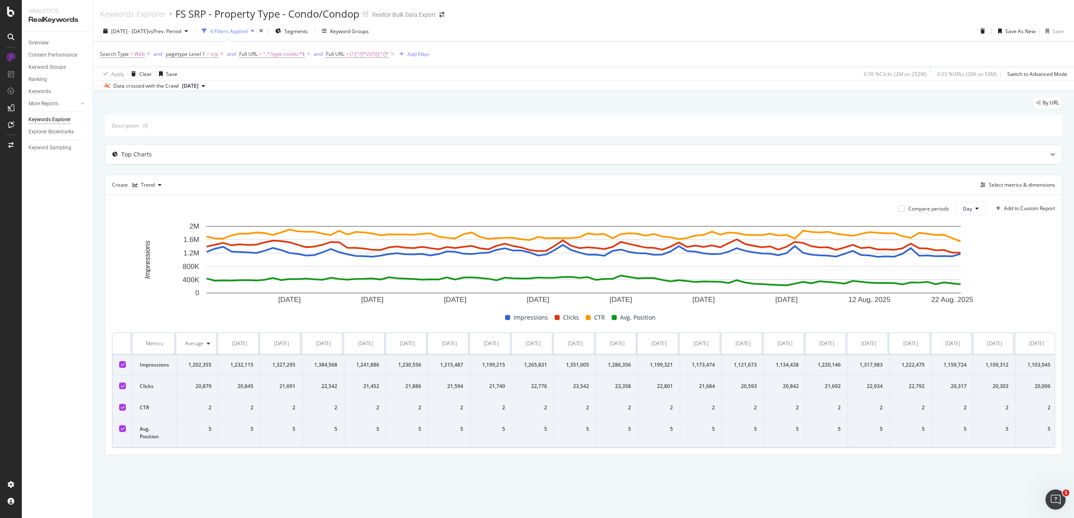
click at [90, 271] on div "Overview Content Performance Keyword Groups Ranking Keywords More Reports Count…" at bounding box center [57, 275] width 71 height 486
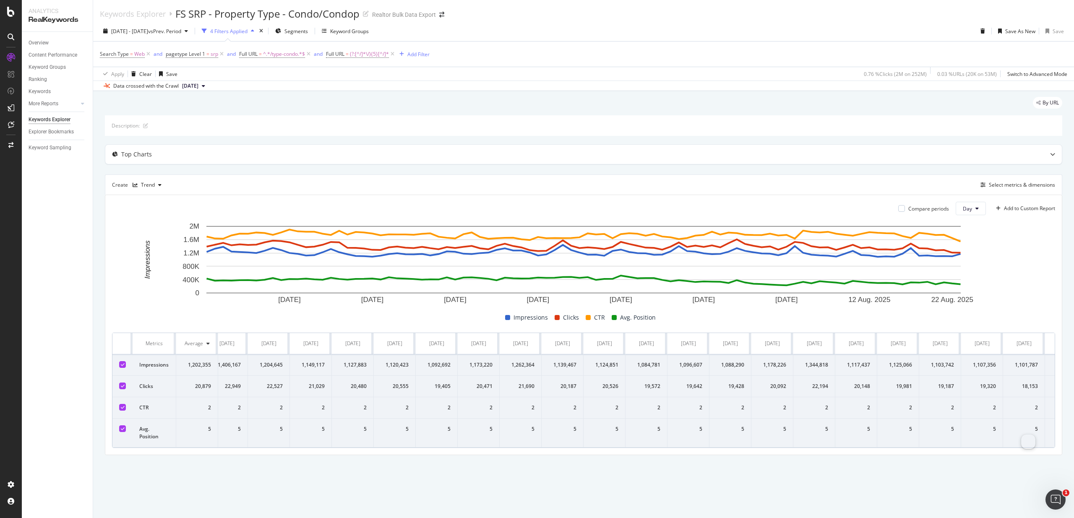
scroll to position [0, 3024]
drag, startPoint x: 162, startPoint y: 363, endPoint x: 1122, endPoint y: 424, distance: 961.9
click at [1074, 424] on html "Analytics RealKeywords Overview Content Performance Keyword Groups Ranking Keyw…" at bounding box center [537, 259] width 1074 height 518
click at [974, 210] on button "Day" at bounding box center [971, 208] width 30 height 13
click at [973, 241] on span "Week" at bounding box center [970, 241] width 15 height 8
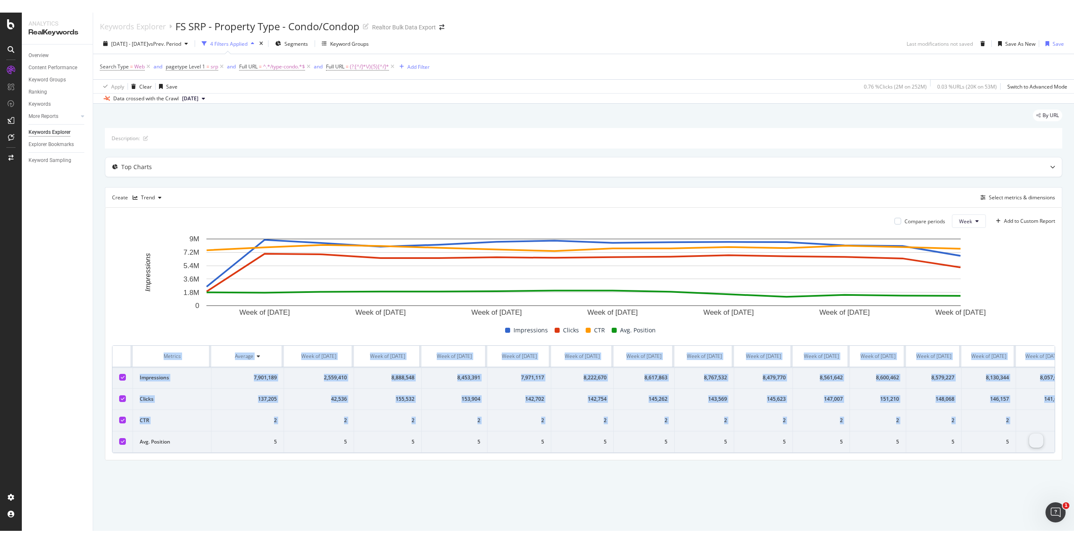
scroll to position [0, 69]
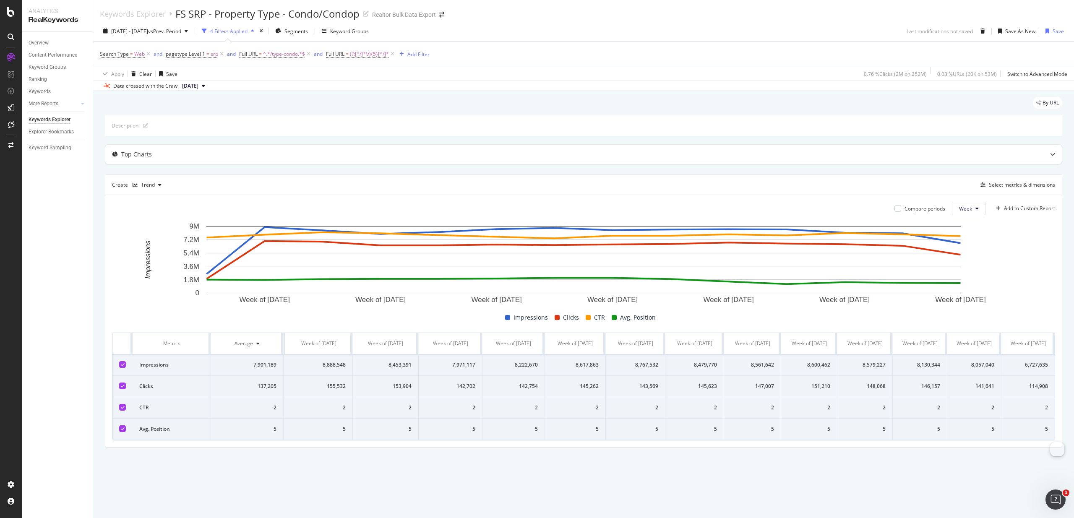
drag, startPoint x: 117, startPoint y: 345, endPoint x: 1071, endPoint y: 440, distance: 958.8
click at [1070, 441] on div "By URL Description: Top Charts Create Trend Select metrics & dimensions Compare…" at bounding box center [583, 284] width 981 height 386
copy thead
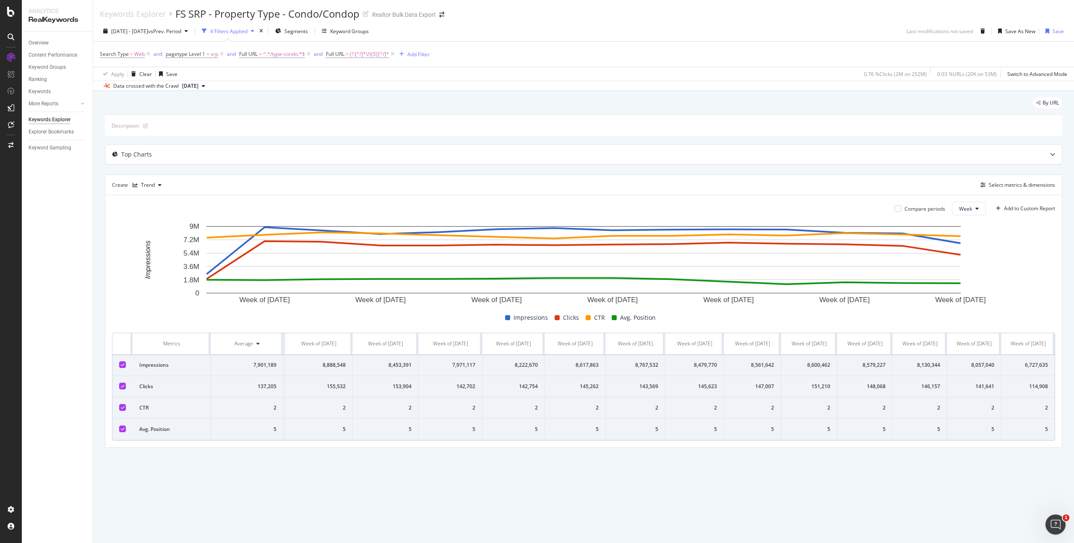
click at [211, 518] on div "Keywords Explorer FS SRP - Property Type - Condo/Condop Realtor Bulk Data Expor…" at bounding box center [583, 271] width 981 height 543
click at [146, 30] on span "[DATE] - [DATE]" at bounding box center [129, 31] width 37 height 7
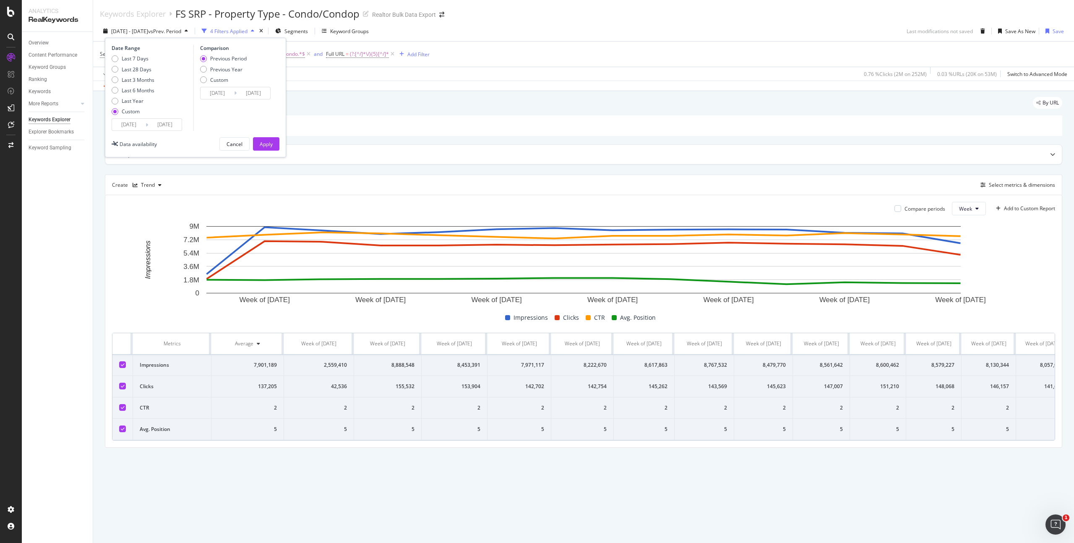
click at [128, 121] on input "[DATE]" at bounding box center [129, 125] width 34 height 12
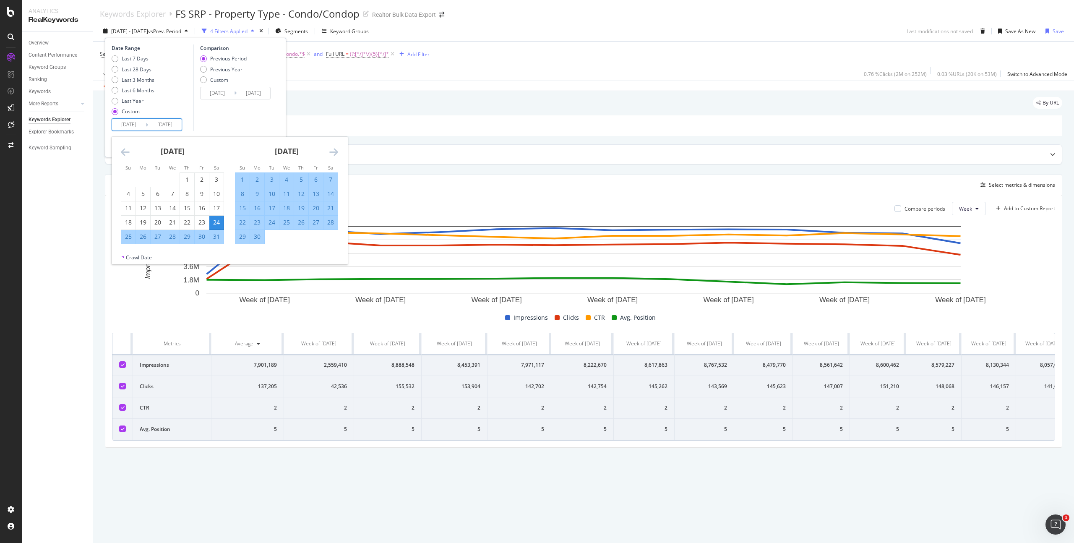
click at [123, 151] on icon "Move backward to switch to the previous month." at bounding box center [125, 152] width 9 height 10
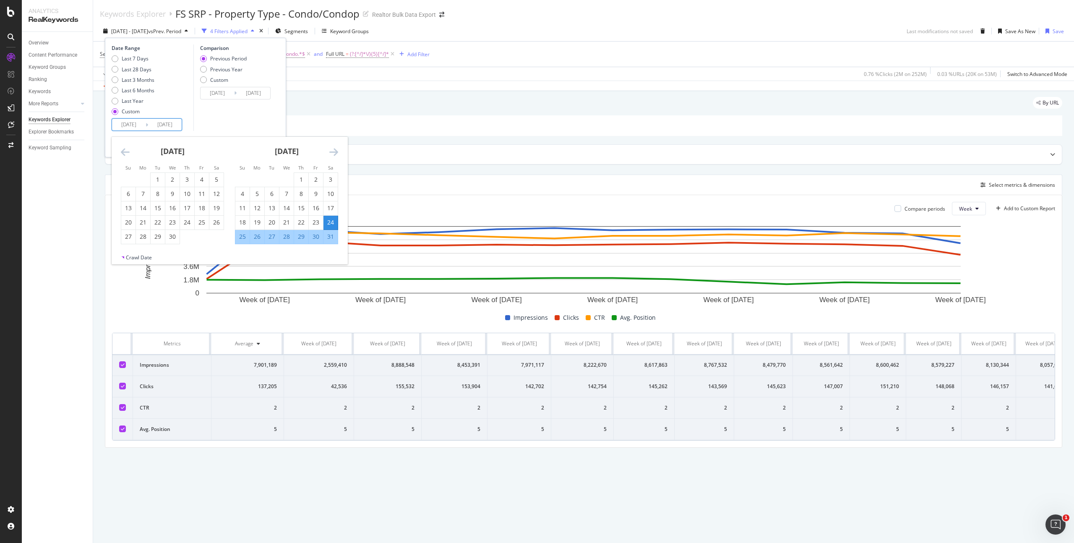
click at [123, 151] on icon "Move backward to switch to the previous month." at bounding box center [125, 152] width 9 height 10
click at [243, 250] on div "30" at bounding box center [242, 251] width 14 height 8
type input "[DATE]"
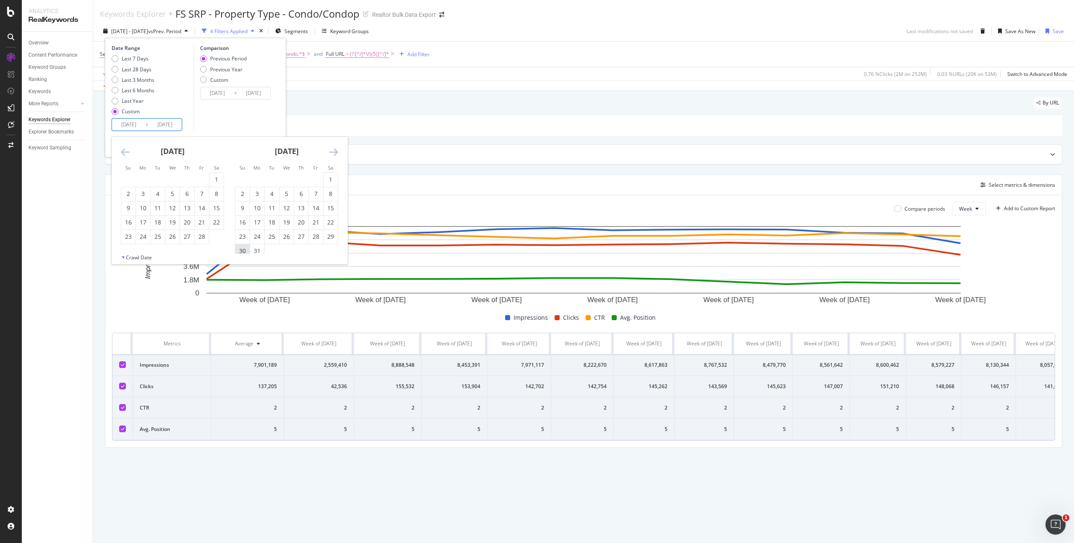
type input "[DATE]"
click at [336, 152] on icon "Move forward to switch to the next month." at bounding box center [333, 152] width 9 height 10
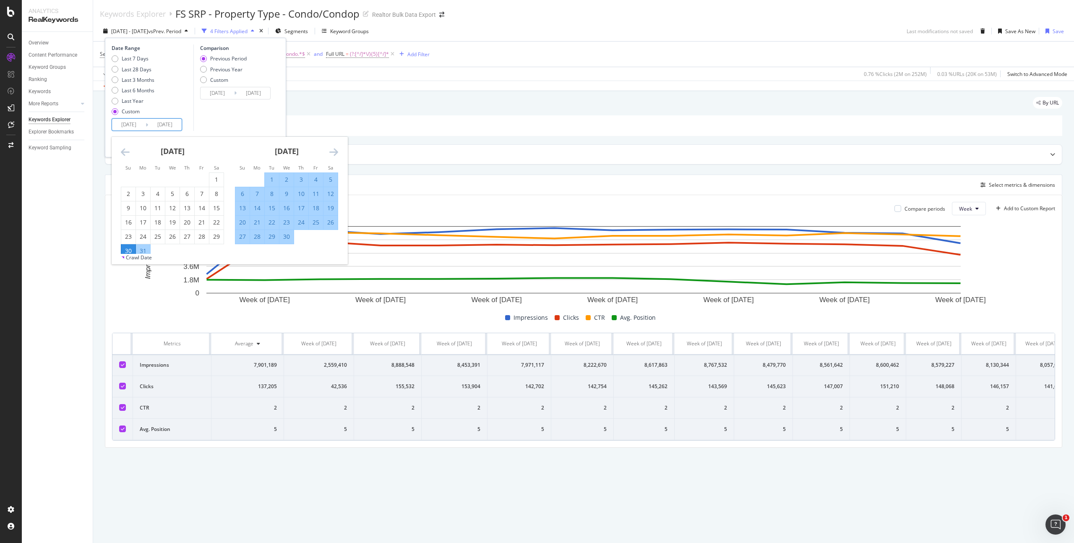
click at [336, 152] on icon "Move forward to switch to the next month." at bounding box center [333, 152] width 9 height 10
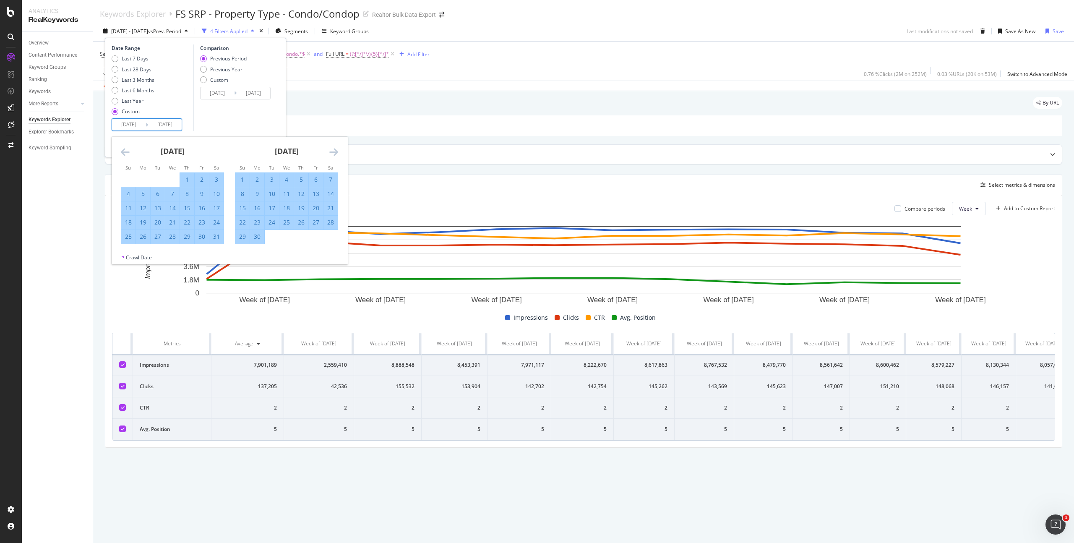
click at [336, 152] on icon "Move forward to switch to the next month." at bounding box center [333, 152] width 9 height 10
click at [331, 178] on div "5" at bounding box center [330, 179] width 14 height 8
type input "[DATE]"
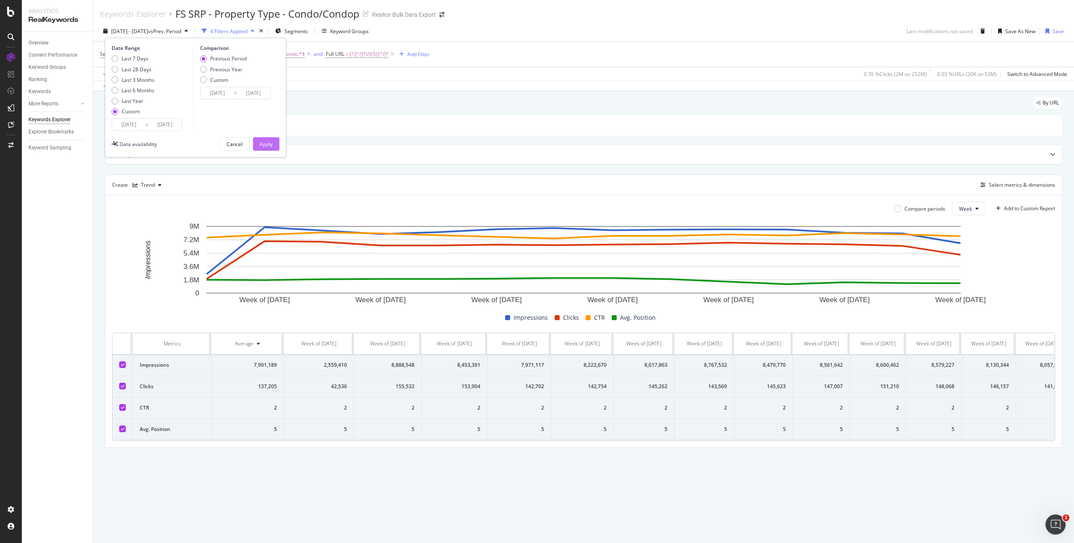
click at [262, 141] on div "Apply" at bounding box center [266, 144] width 13 height 7
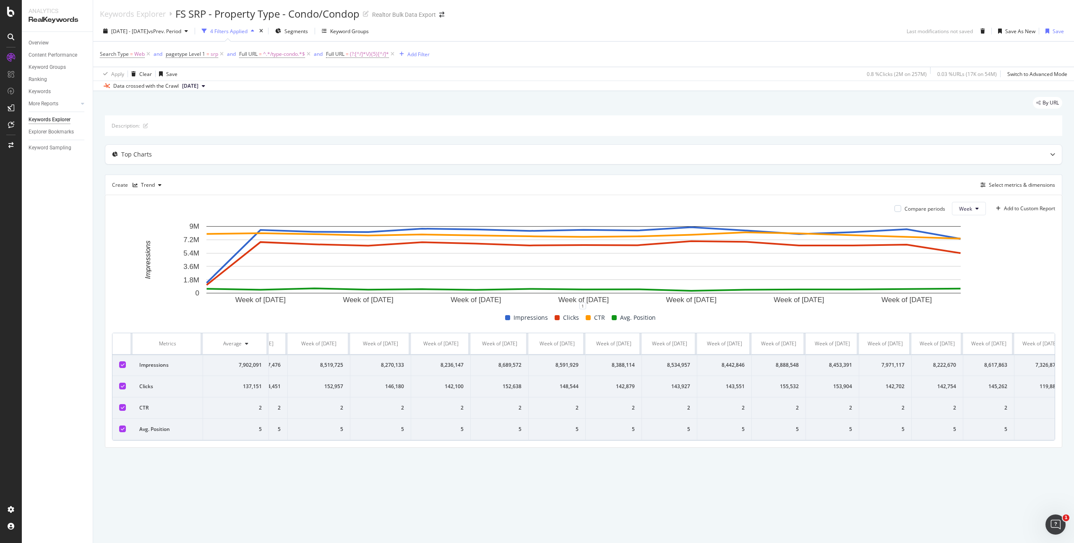
scroll to position [0, 56]
drag, startPoint x: 122, startPoint y: 346, endPoint x: 1074, endPoint y: 427, distance: 955.5
click at [1074, 427] on div "By URL Description: Top Charts Create Trend Select metrics & dimensions Compare…" at bounding box center [583, 284] width 981 height 386
copy thead
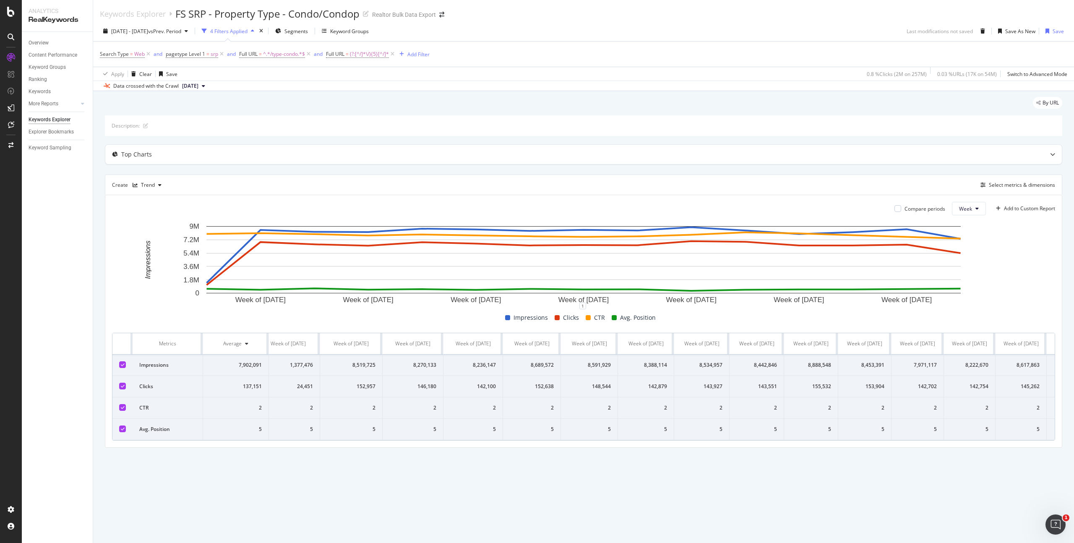
scroll to position [0, 0]
click at [317, 477] on div "By URL Description: Top Charts Create Trend Select metrics & dimensions Compare…" at bounding box center [583, 284] width 981 height 386
click at [252, 16] on div "FS SRP - Property Type - Condo/Condop" at bounding box center [267, 14] width 184 height 14
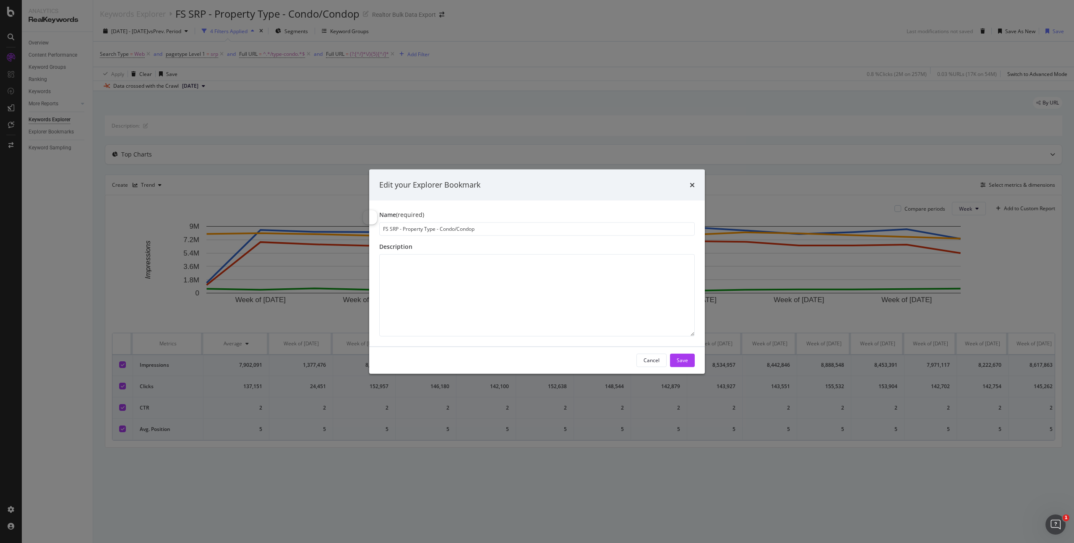
drag, startPoint x: 477, startPoint y: 229, endPoint x: 366, endPoint y: 224, distance: 111.7
click at [366, 224] on div "Edit your Explorer Bookmark Name (required) FS SRP - Property Type - Condo/Cond…" at bounding box center [537, 271] width 1074 height 543
click at [693, 185] on icon "times" at bounding box center [692, 184] width 5 height 7
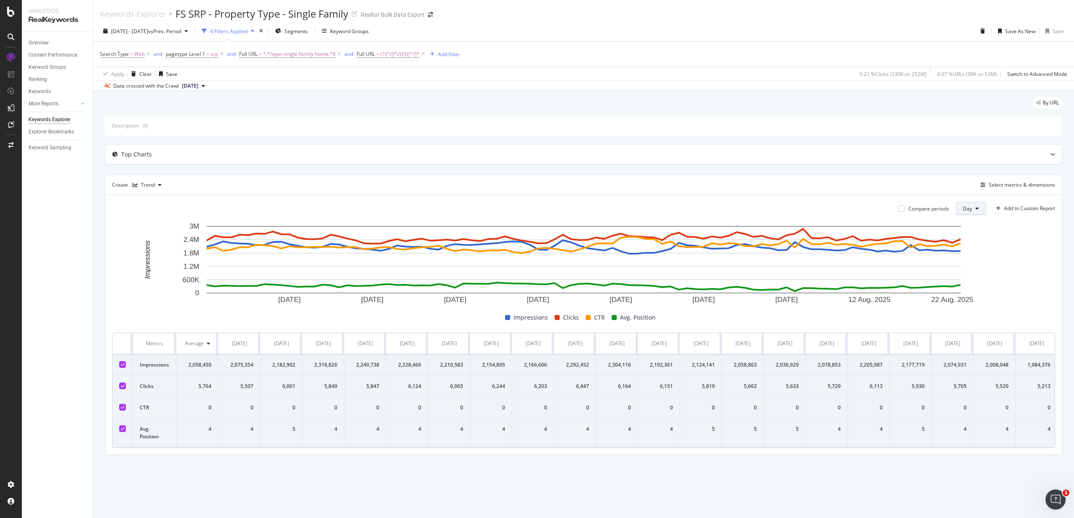
click at [956, 204] on button "Day" at bounding box center [971, 208] width 30 height 13
click at [972, 244] on span "Week" at bounding box center [970, 241] width 15 height 8
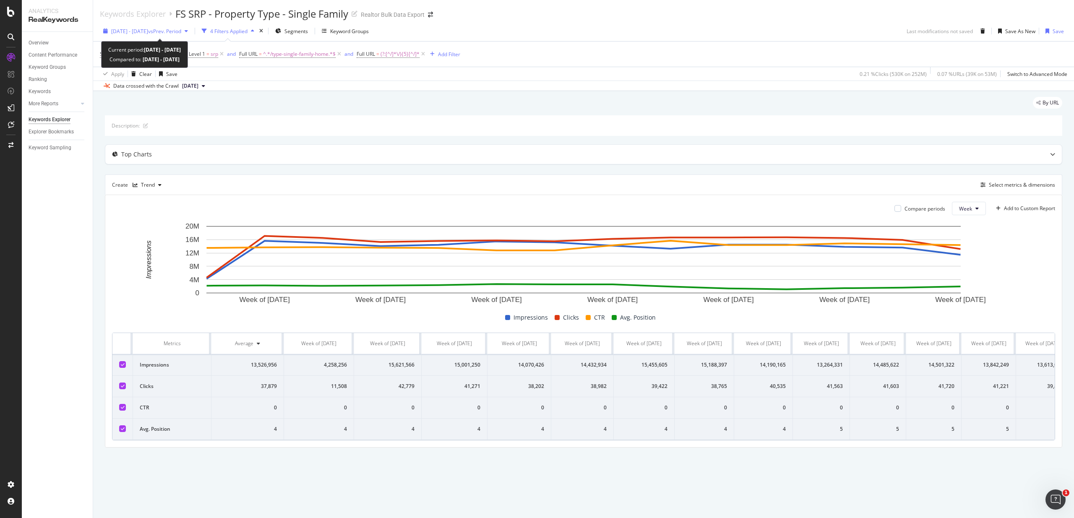
click at [148, 28] on span "[DATE] - [DATE]" at bounding box center [129, 31] width 37 height 7
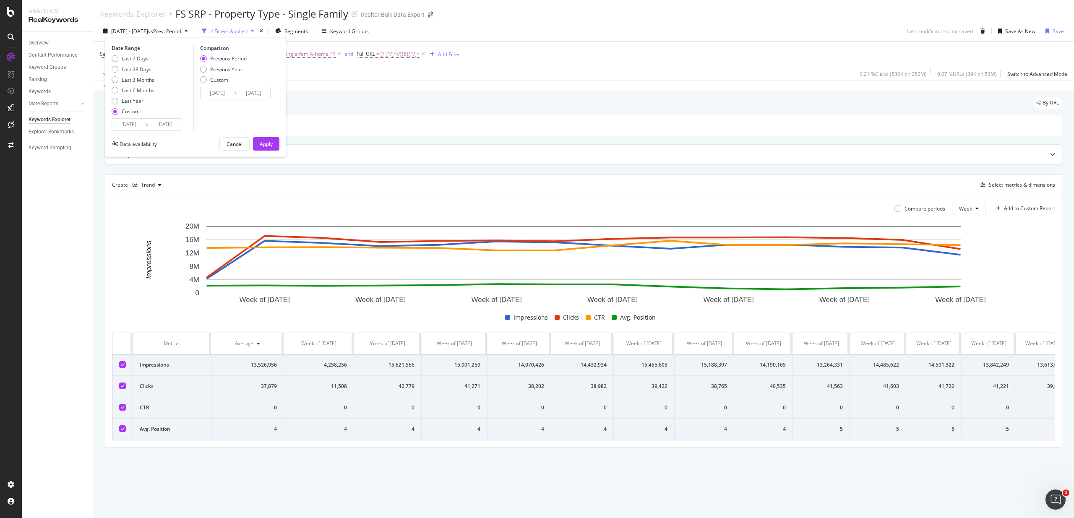
click at [124, 122] on input "[DATE]" at bounding box center [129, 125] width 34 height 12
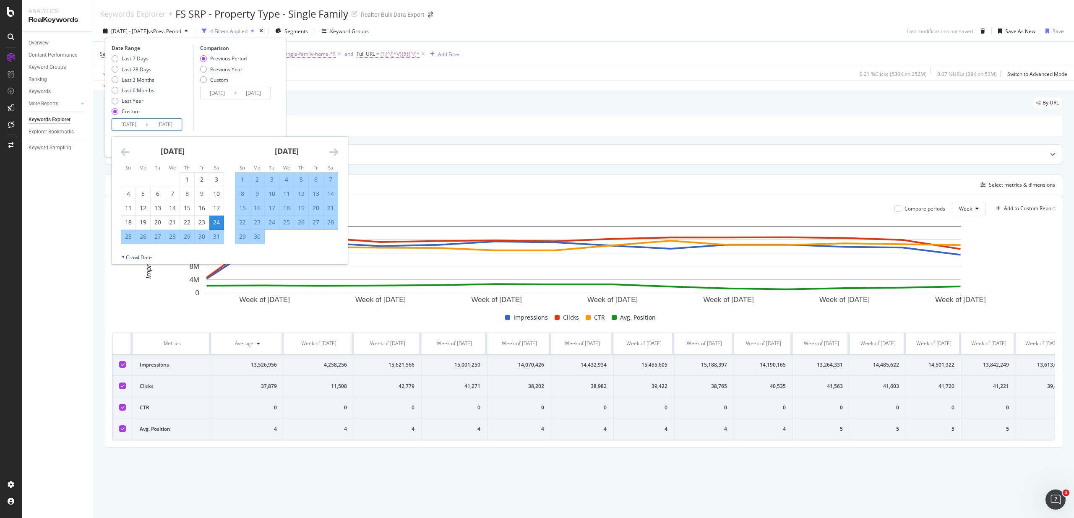
click at [120, 150] on div "[DATE] 1 2 3 4 5 6 7 8 9 10 11 12 13 14 15 16 17 18 19 20 21 22 23 24 25 26 27 …" at bounding box center [172, 190] width 114 height 107
click at [122, 149] on icon "Move backward to switch to the previous month." at bounding box center [125, 152] width 9 height 10
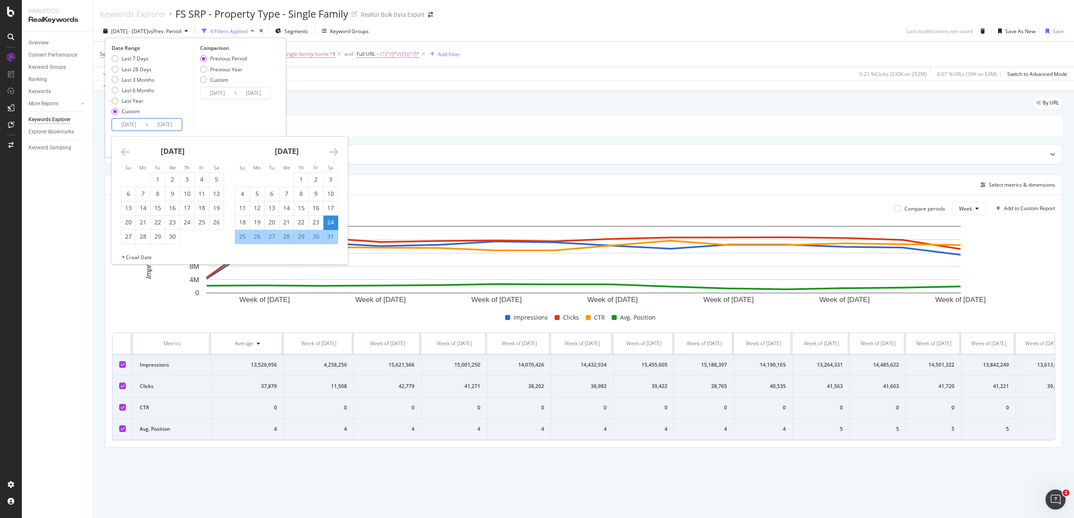
click at [129, 151] on icon "Move backward to switch to the previous month." at bounding box center [125, 152] width 9 height 10
click at [133, 251] on div "30" at bounding box center [128, 251] width 14 height 8
type input "[DATE]"
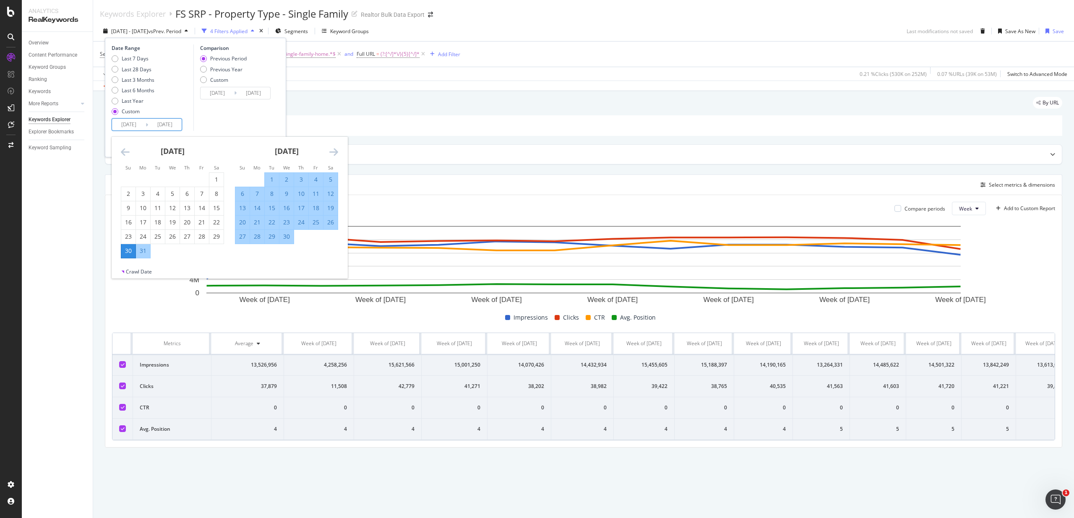
click at [332, 151] on icon "Move forward to switch to the next month." at bounding box center [333, 152] width 9 height 10
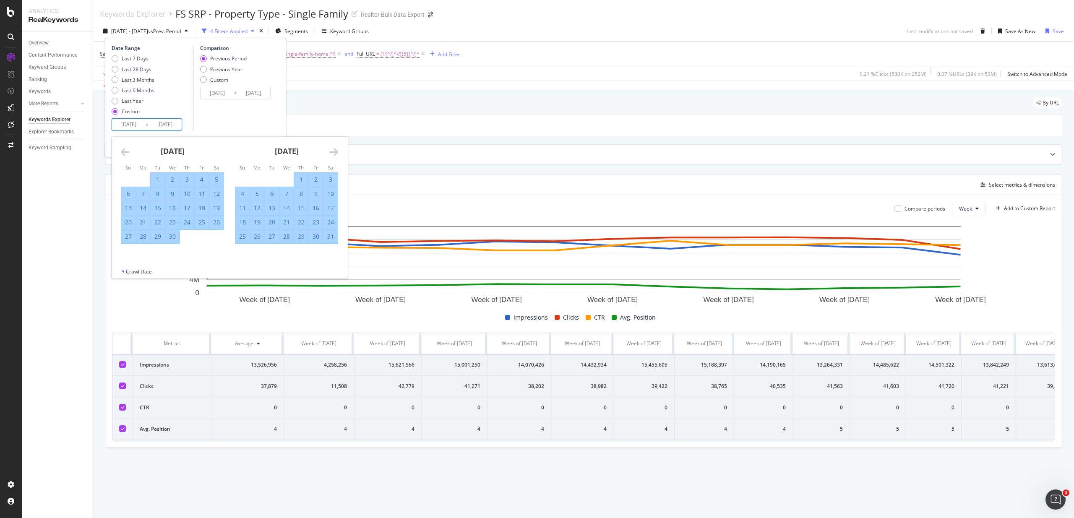
click at [332, 151] on icon "Move forward to switch to the next month." at bounding box center [333, 152] width 9 height 10
click at [331, 180] on div "5" at bounding box center [330, 179] width 14 height 8
type input "[DATE]"
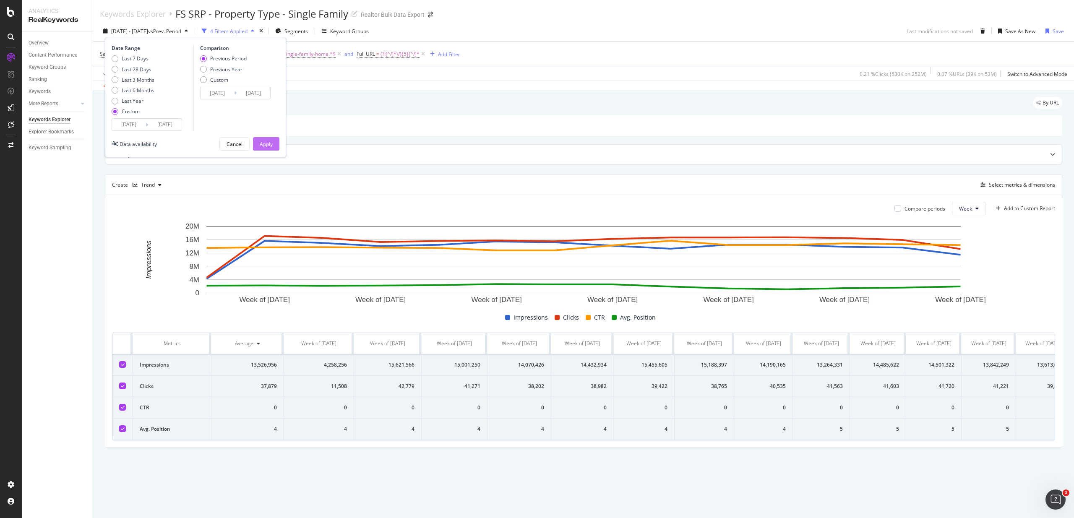
click at [271, 142] on div "Apply" at bounding box center [266, 144] width 13 height 7
